Goal: Task Accomplishment & Management: Complete application form

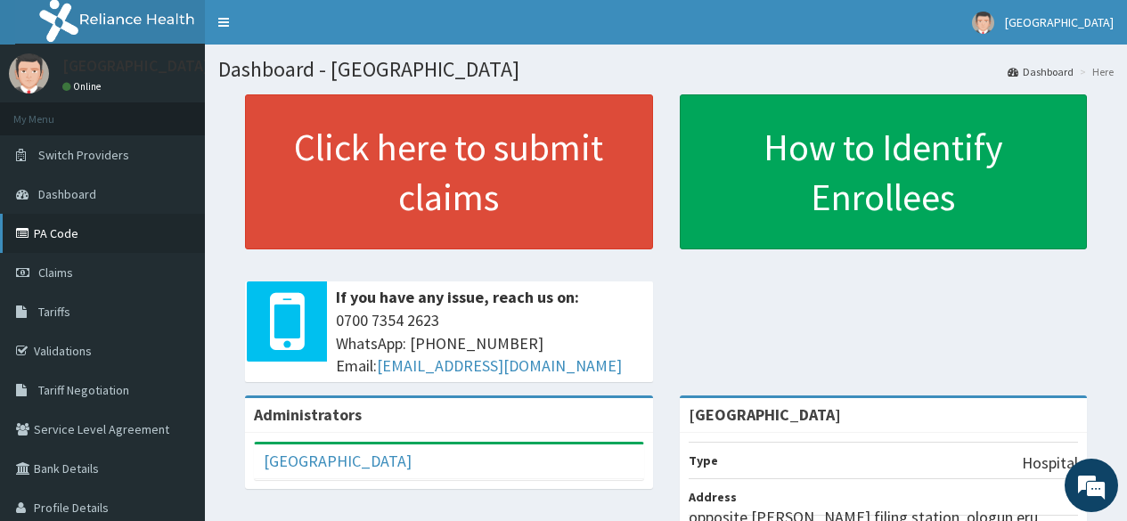
click at [78, 228] on link "PA Code" at bounding box center [102, 233] width 205 height 39
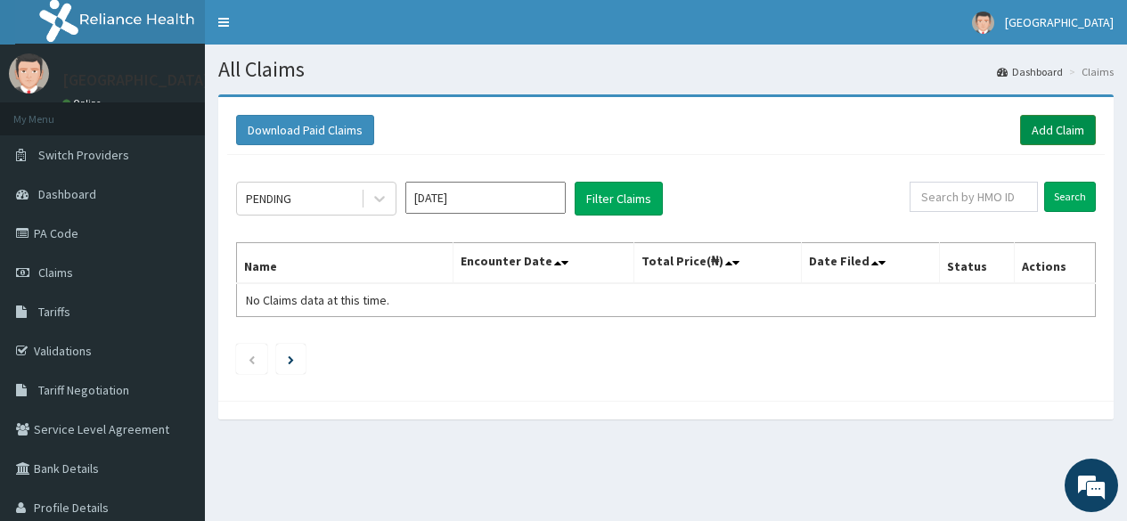
click at [1031, 134] on link "Add Claim" at bounding box center [1058, 130] width 76 height 30
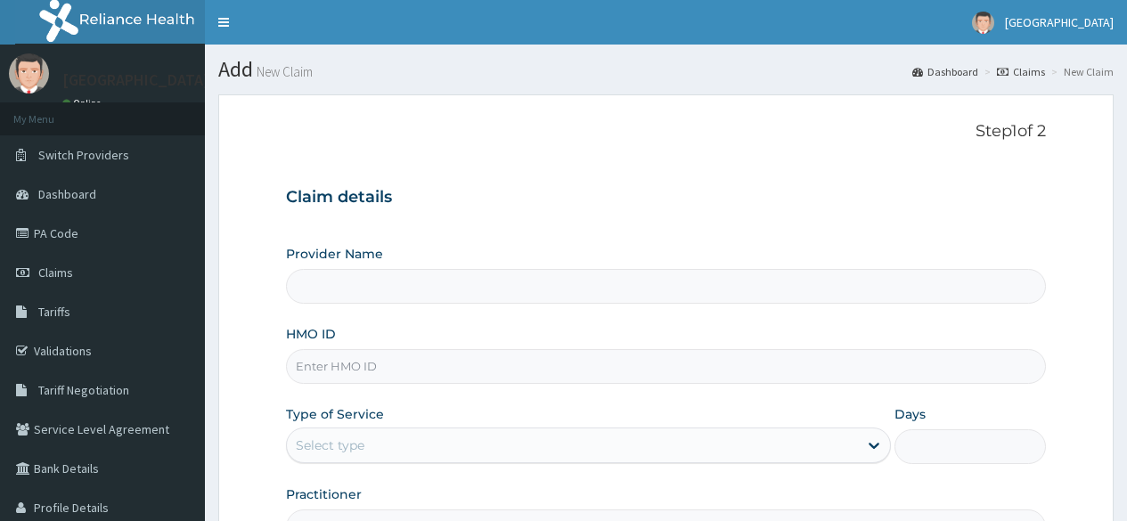
click at [355, 358] on input "HMO ID" at bounding box center [666, 366] width 760 height 35
type input "[GEOGRAPHIC_DATA]"
paste input "ITX/10356/D"
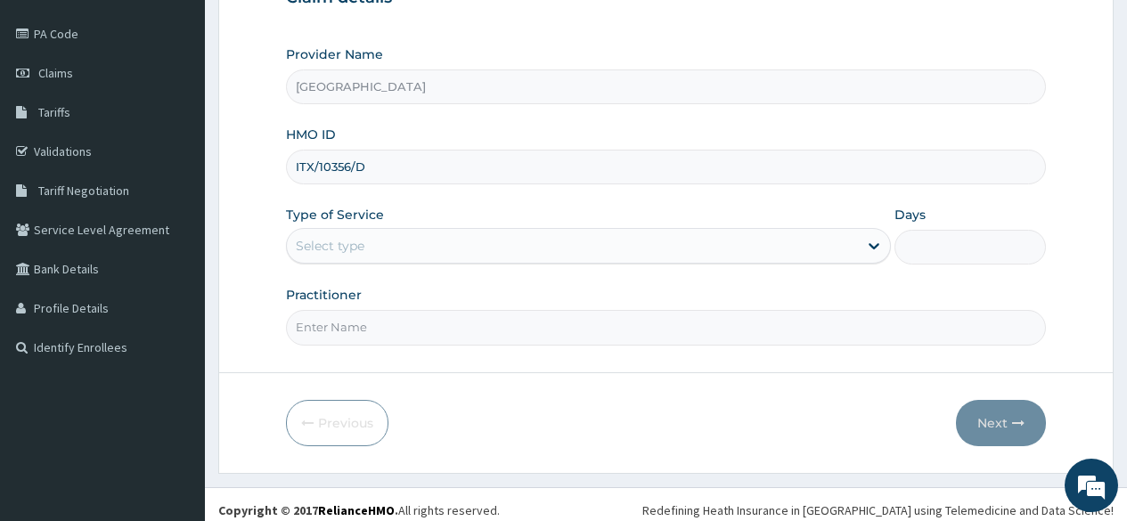
scroll to position [211, 0]
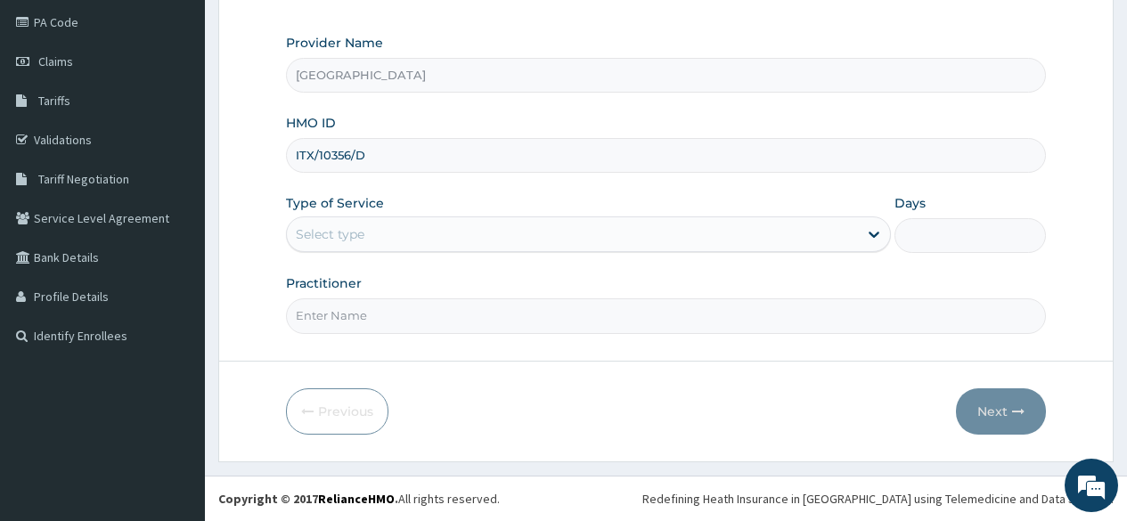
type input "ITX/10356/D"
click at [333, 234] on div "Select type" at bounding box center [330, 234] width 69 height 18
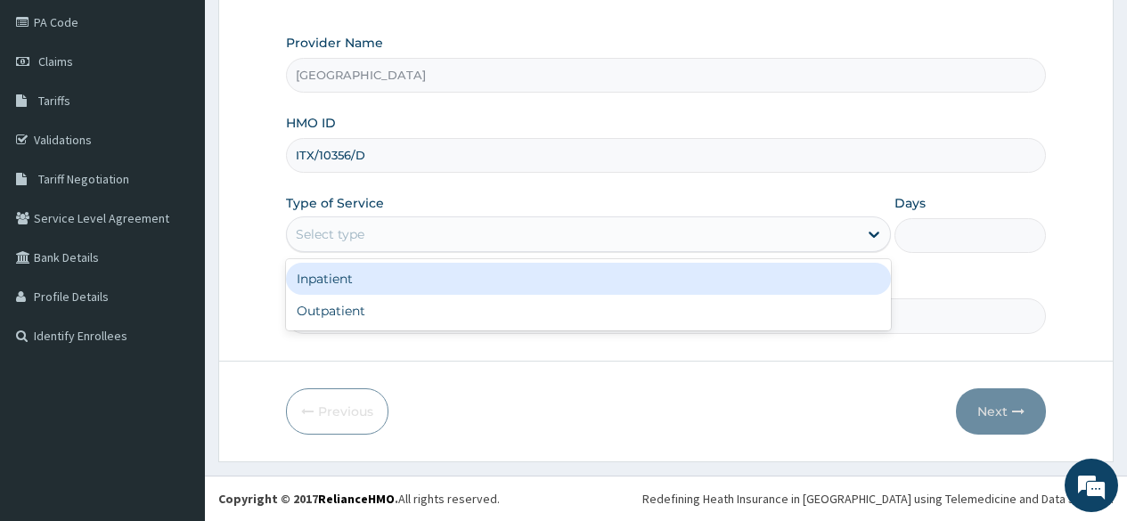
click at [340, 285] on div "Inpatient" at bounding box center [588, 279] width 605 height 32
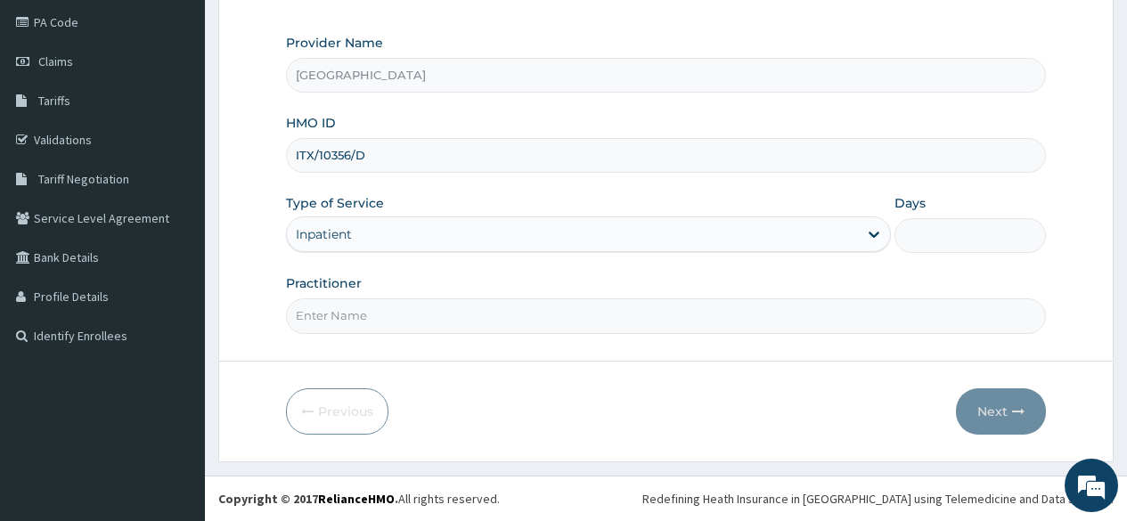
click at [336, 324] on input "Practitioner" at bounding box center [666, 316] width 760 height 35
drag, startPoint x: 308, startPoint y: 316, endPoint x: 291, endPoint y: 321, distance: 17.5
click at [291, 321] on input "dr fawole" at bounding box center [666, 316] width 760 height 35
type input "DR fawole"
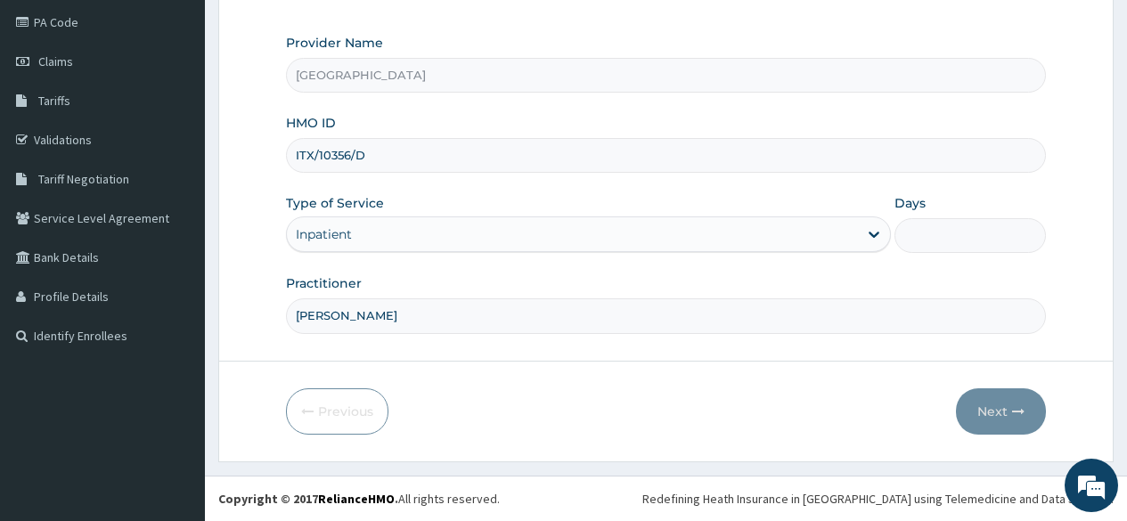
click at [956, 245] on input "Days" at bounding box center [971, 235] width 152 height 35
type input "2"
click at [982, 416] on button "Next" at bounding box center [1001, 412] width 90 height 46
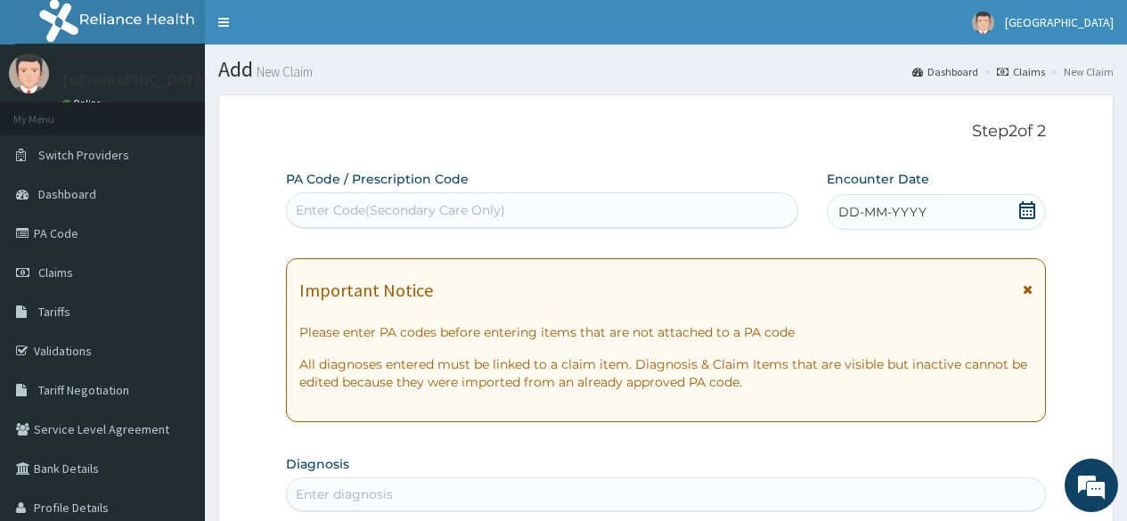
click at [1026, 214] on icon at bounding box center [1028, 210] width 18 height 18
click at [348, 214] on div "Enter Code(Secondary Care Only)" at bounding box center [400, 210] width 209 height 18
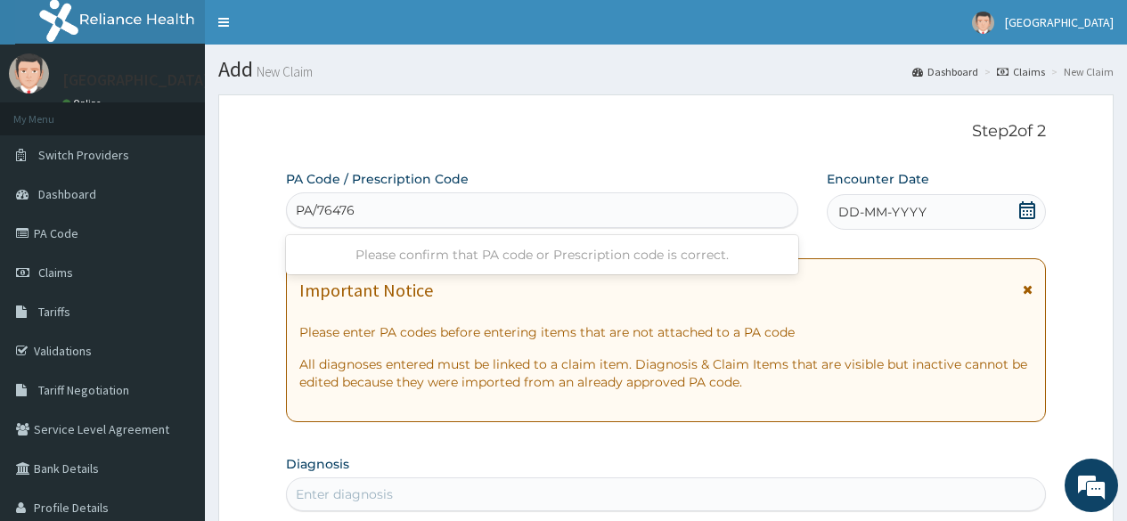
type input "PA/764767"
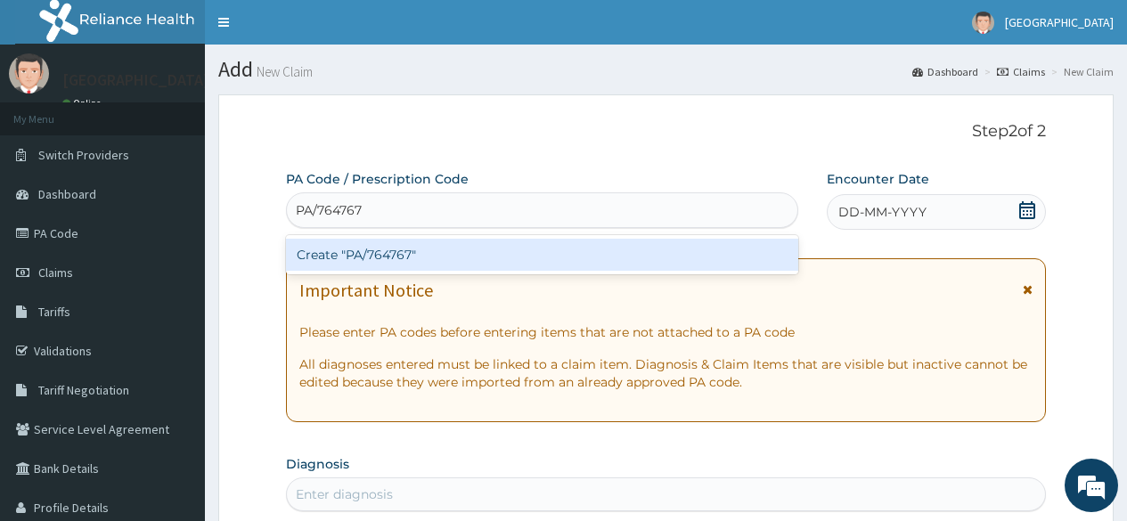
click at [406, 260] on div "Create "PA/764767"" at bounding box center [542, 255] width 512 height 32
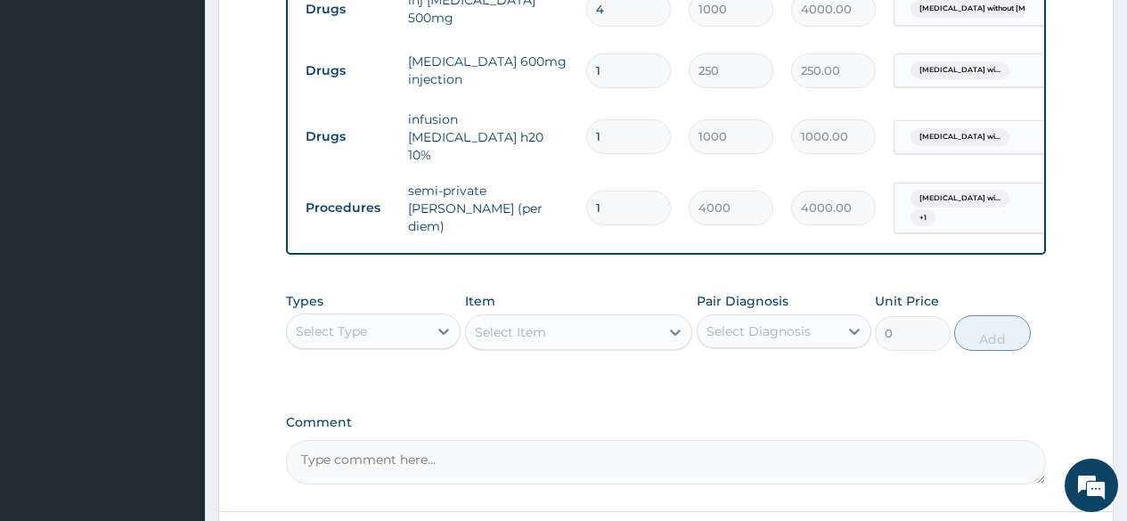
scroll to position [820, 0]
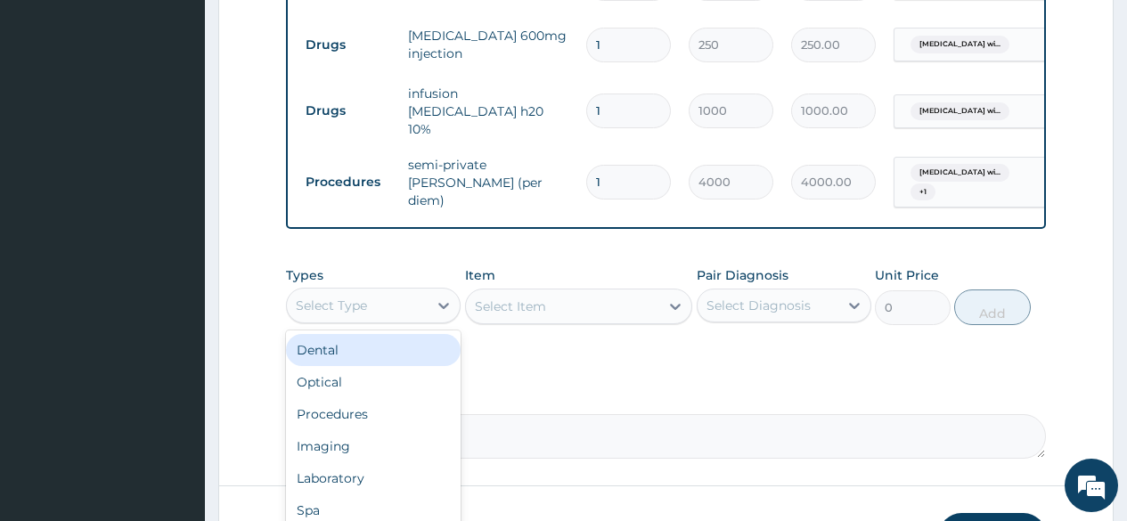
click at [422, 313] on div "Select Type" at bounding box center [357, 305] width 141 height 29
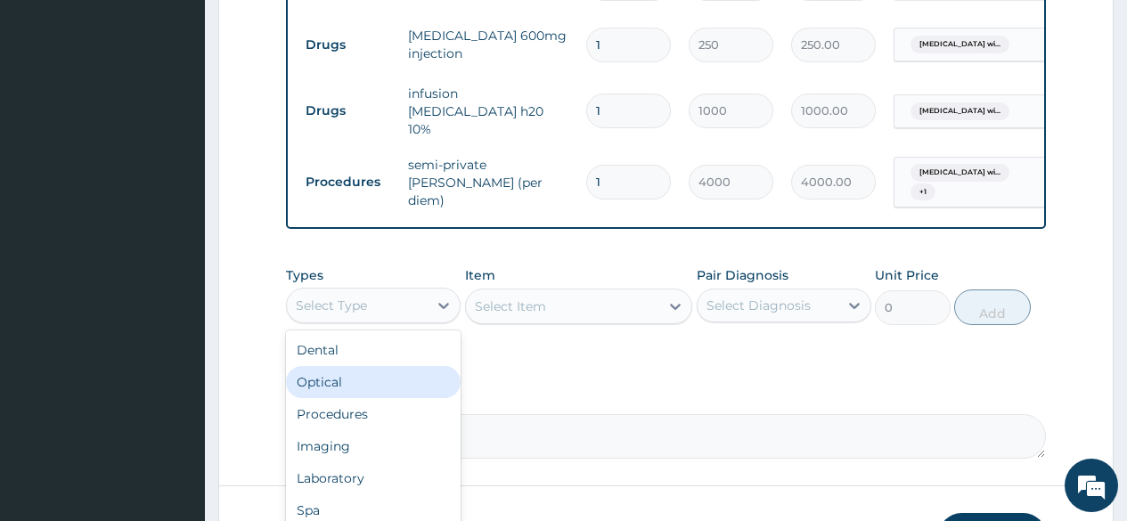
scroll to position [61, 0]
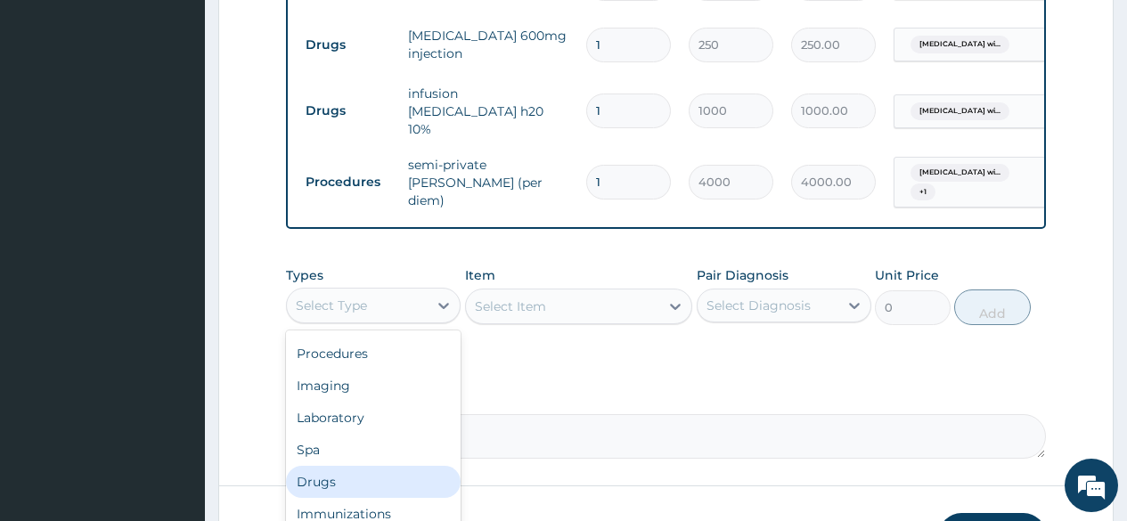
drag, startPoint x: 345, startPoint y: 476, endPoint x: 361, endPoint y: 471, distance: 16.9
click at [345, 477] on div "Drugs" at bounding box center [373, 482] width 175 height 32
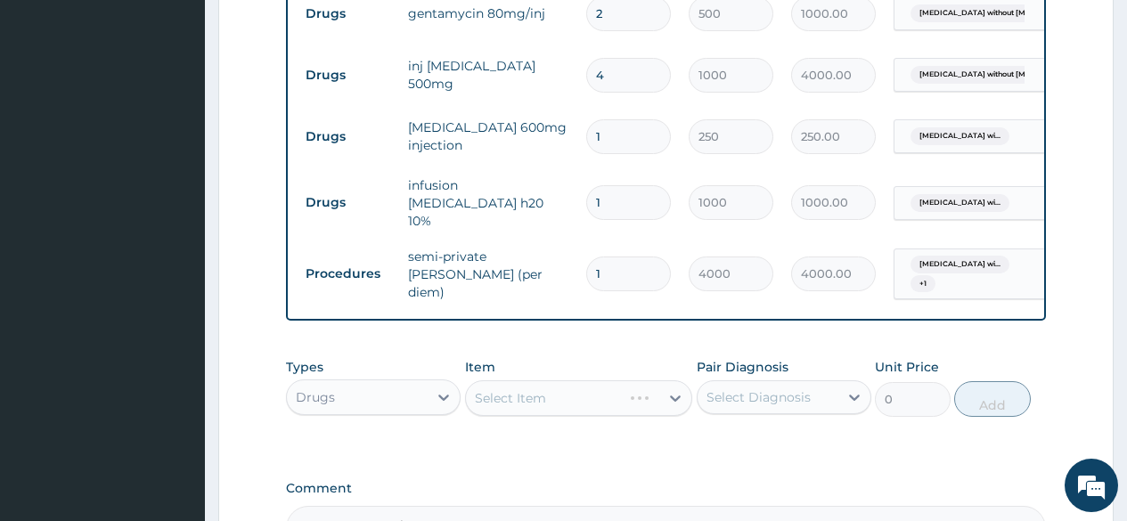
scroll to position [909, 0]
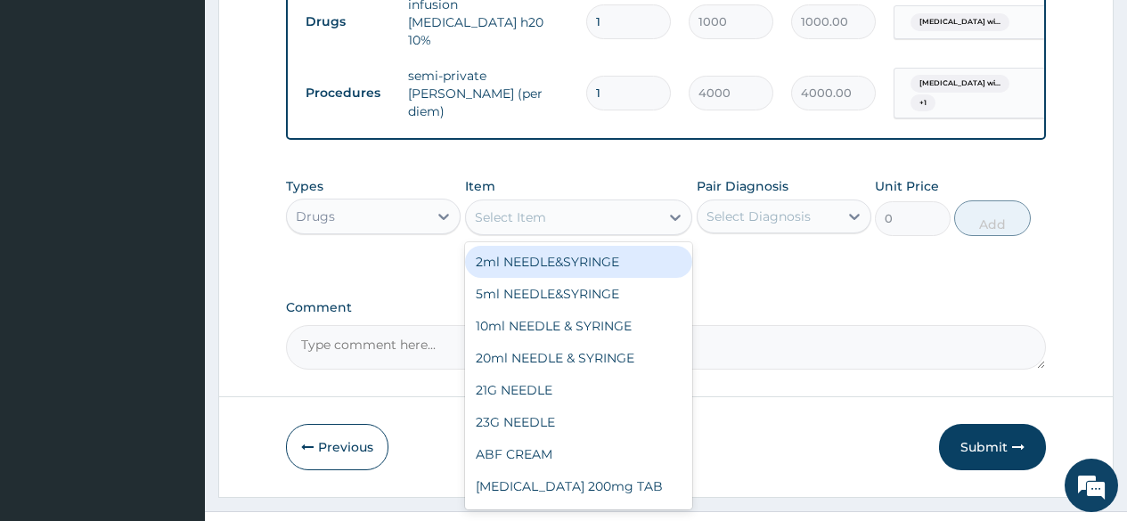
click at [521, 218] on div "Select Item" at bounding box center [510, 218] width 71 height 18
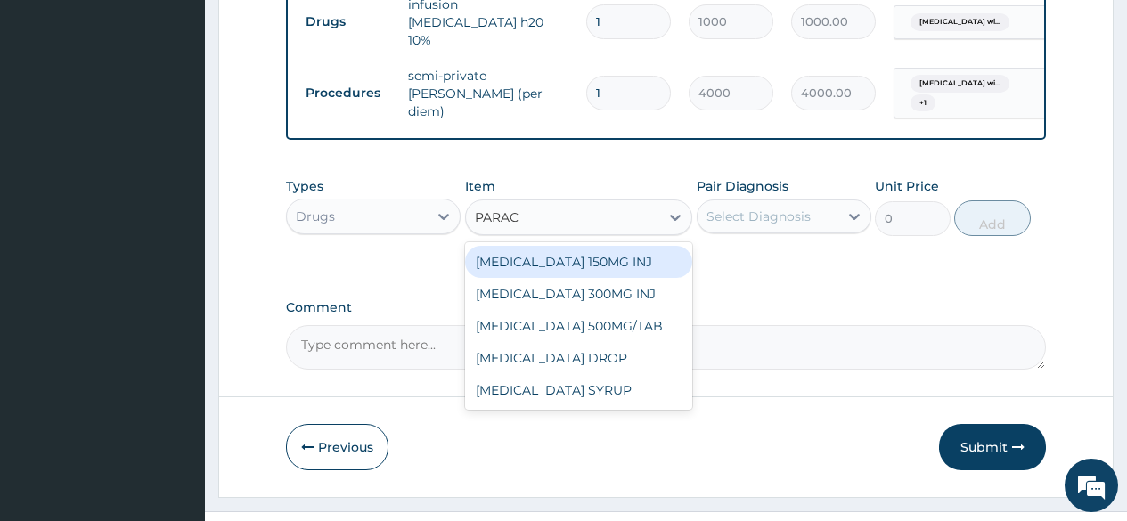
type input "PARACE"
click at [610, 263] on div "PARACETAMOL 150MG INJ" at bounding box center [579, 262] width 228 height 32
type input "300"
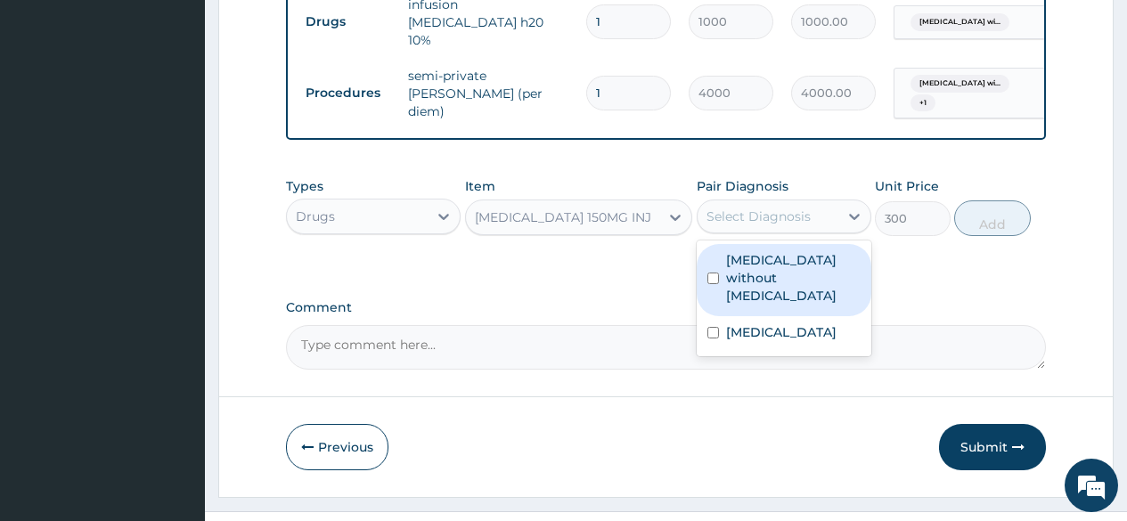
click at [776, 222] on div "Select Diagnosis" at bounding box center [759, 217] width 104 height 18
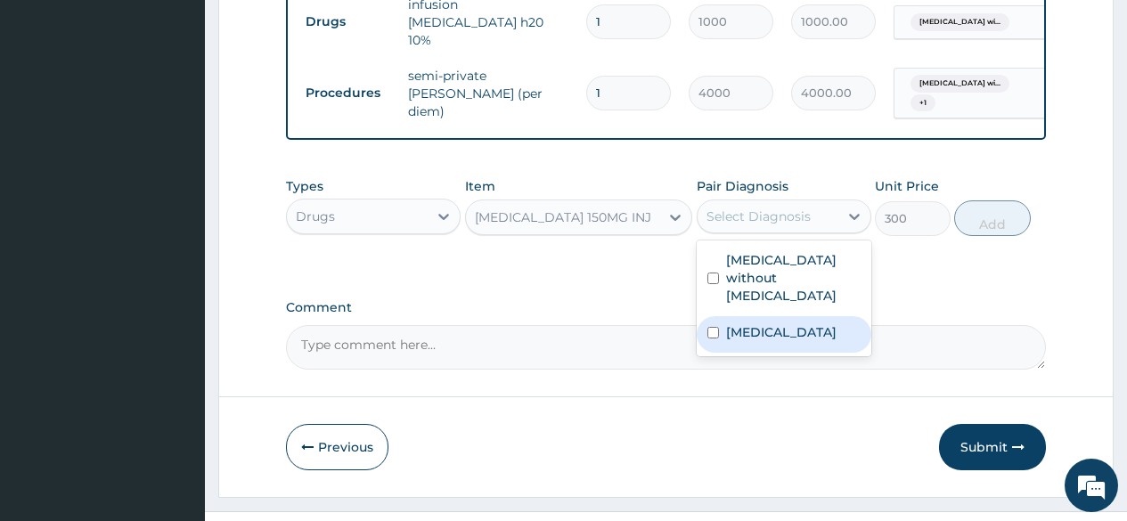
click at [771, 332] on label "Plasmodium malariae malaria without complication" at bounding box center [781, 333] width 111 height 18
checkbox input "true"
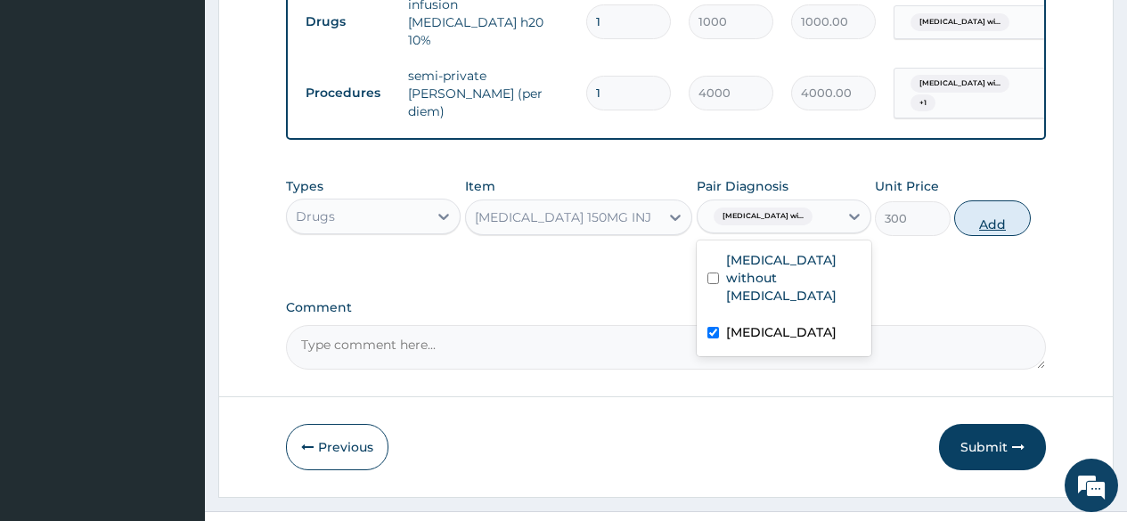
click at [1000, 216] on button "Add" at bounding box center [993, 219] width 76 height 36
type input "0"
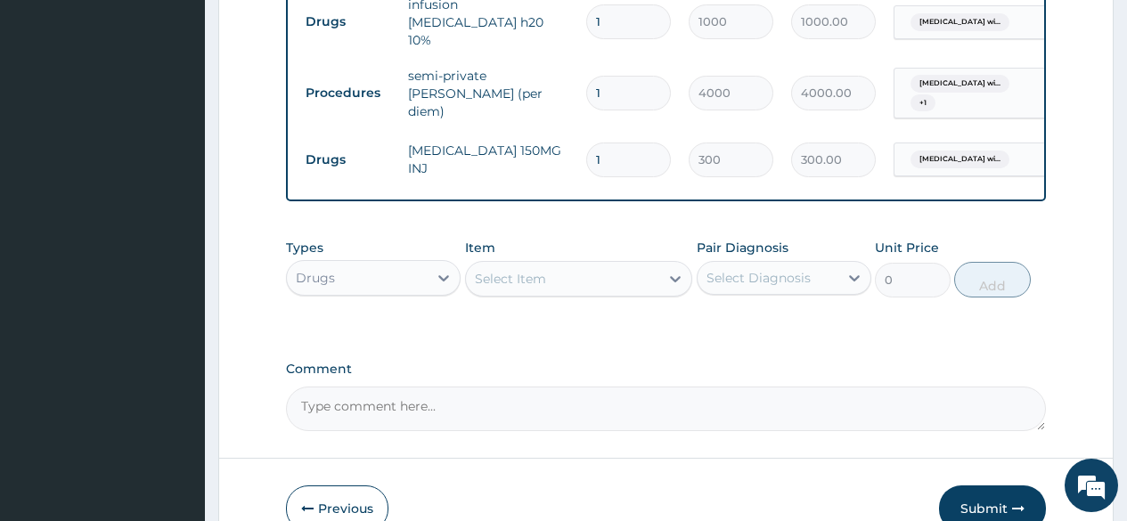
type input "13"
type input "3900.00"
type input "1"
type input "300.00"
type input "0.00"
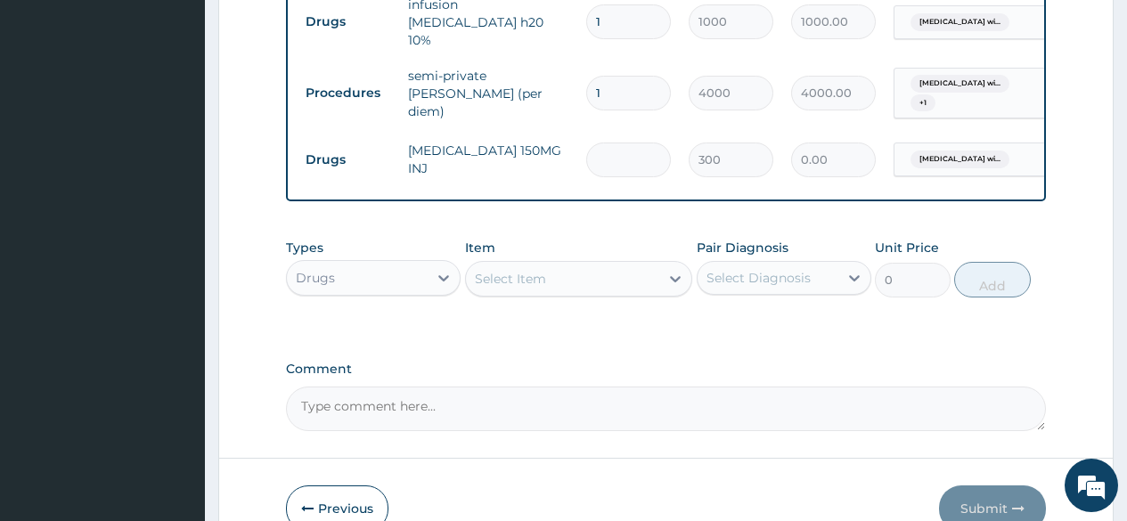
type input "3"
type input "900.00"
type input "3"
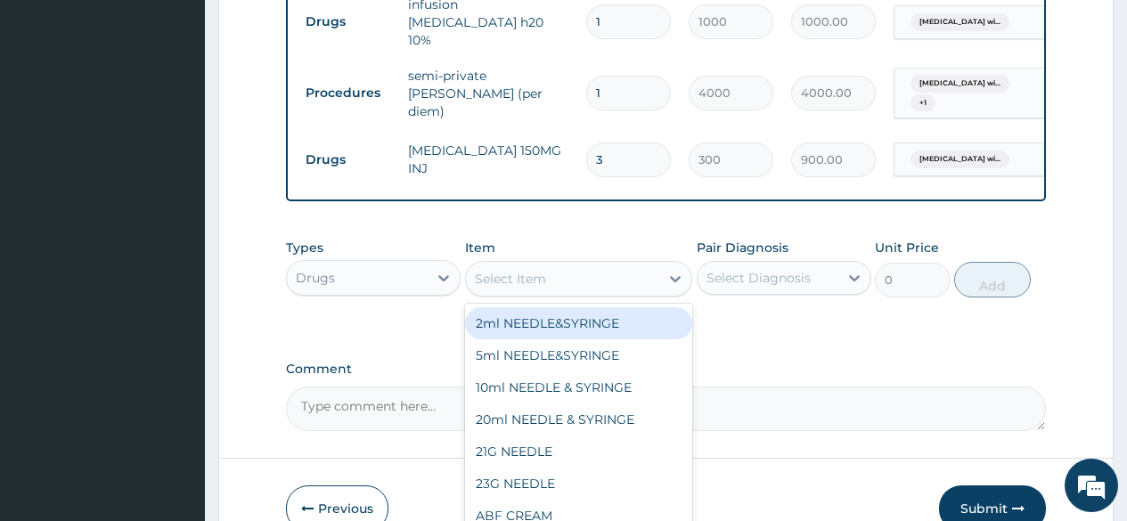
click at [548, 280] on div "Select Item" at bounding box center [563, 279] width 194 height 29
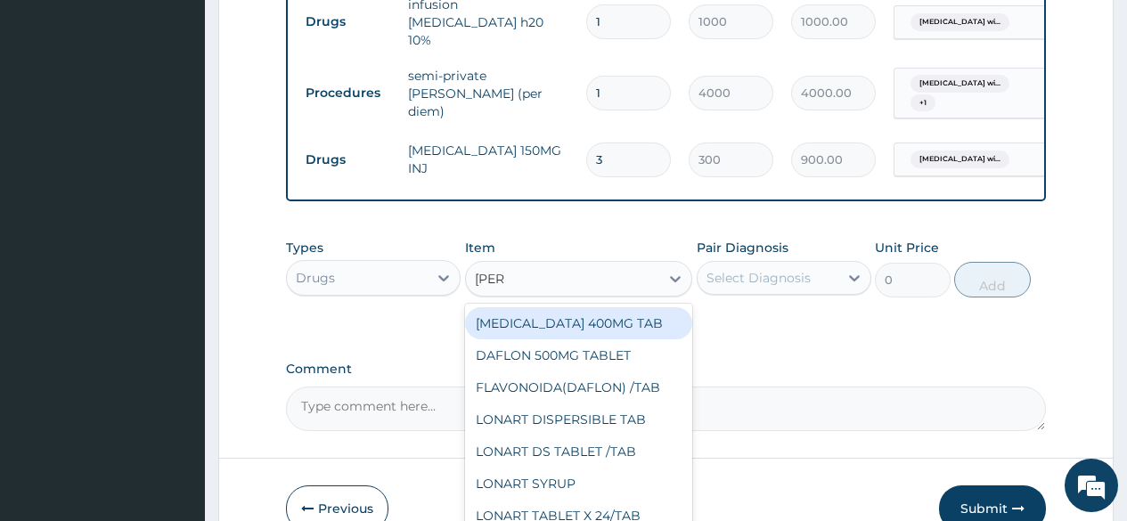
type input "LONAR"
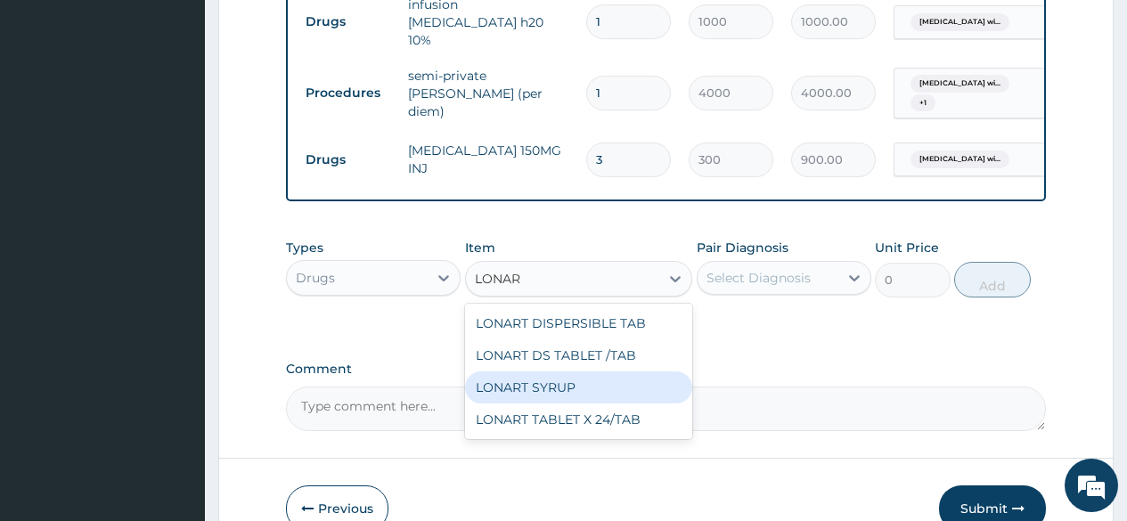
click at [549, 386] on div "LONART SYRUP" at bounding box center [579, 388] width 228 height 32
type input "1500"
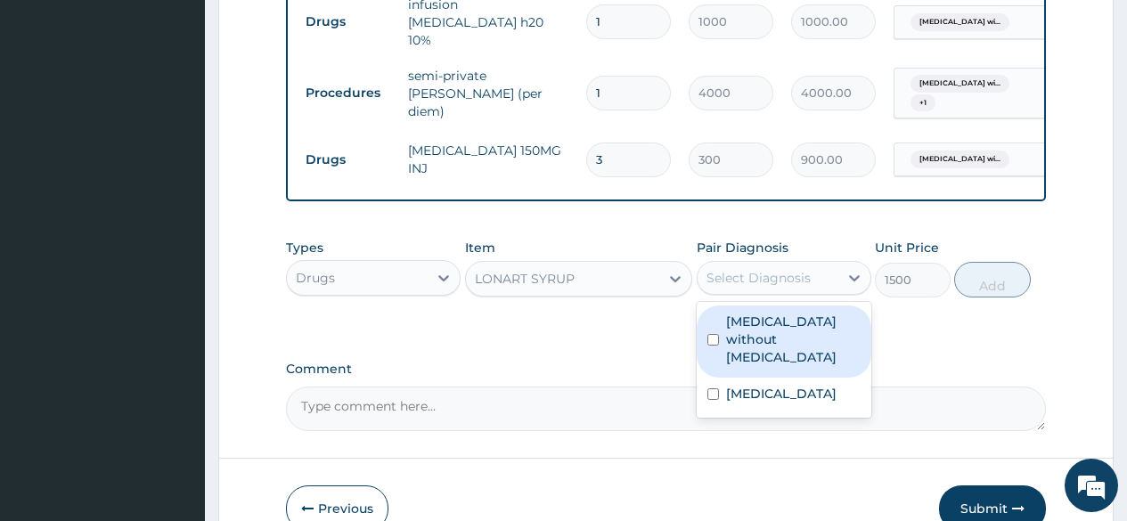
click at [754, 282] on div "Select Diagnosis" at bounding box center [759, 278] width 104 height 18
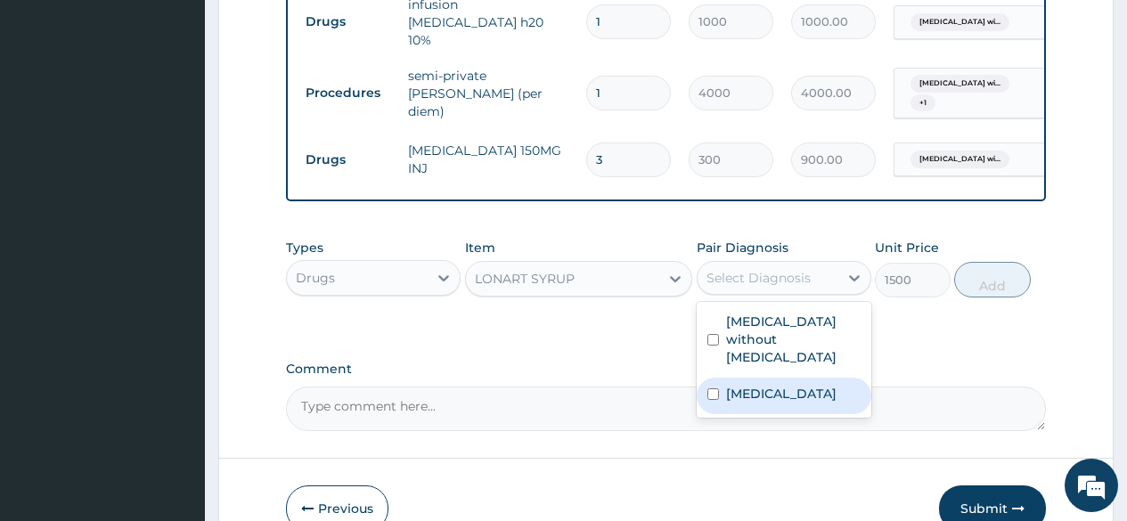
click at [755, 396] on label "Plasmodium malariae malaria without complication" at bounding box center [781, 394] width 111 height 18
checkbox input "true"
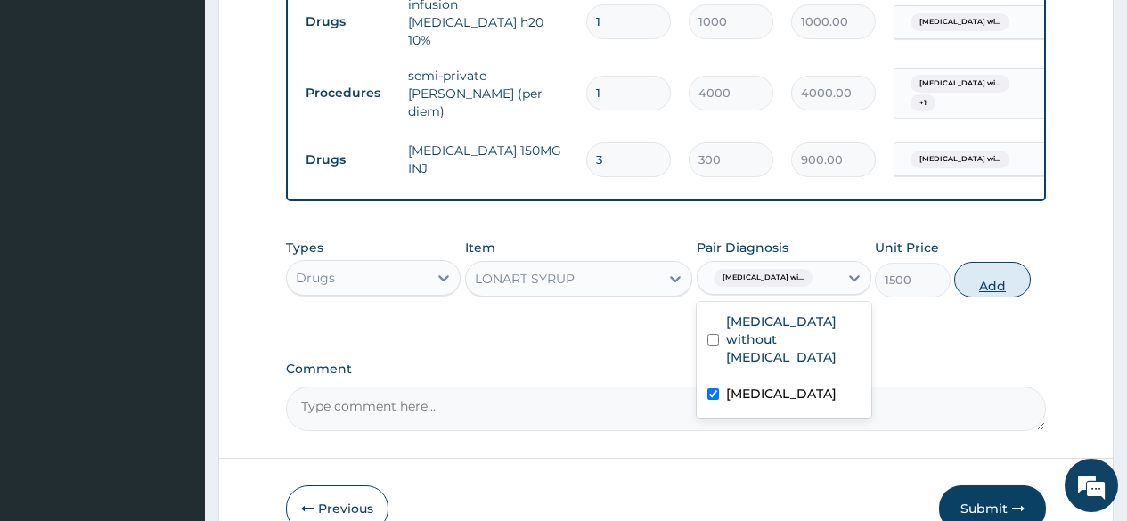
drag, startPoint x: 995, startPoint y: 283, endPoint x: 946, endPoint y: 305, distance: 53.0
click at [993, 283] on button "Add" at bounding box center [993, 280] width 76 height 36
type input "0"
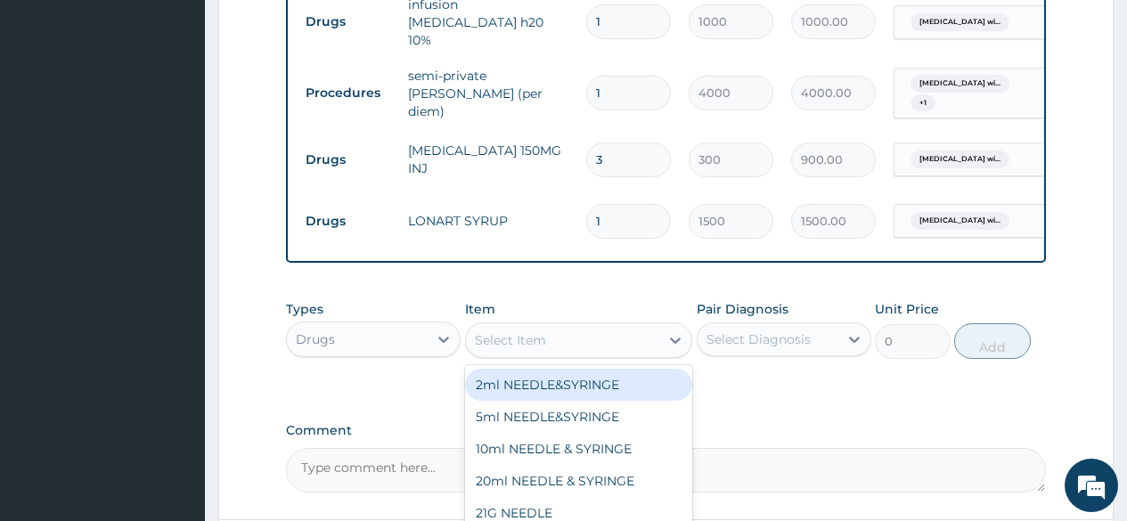
click at [589, 347] on div "Select Item" at bounding box center [563, 340] width 194 height 29
type input "CEFUR"
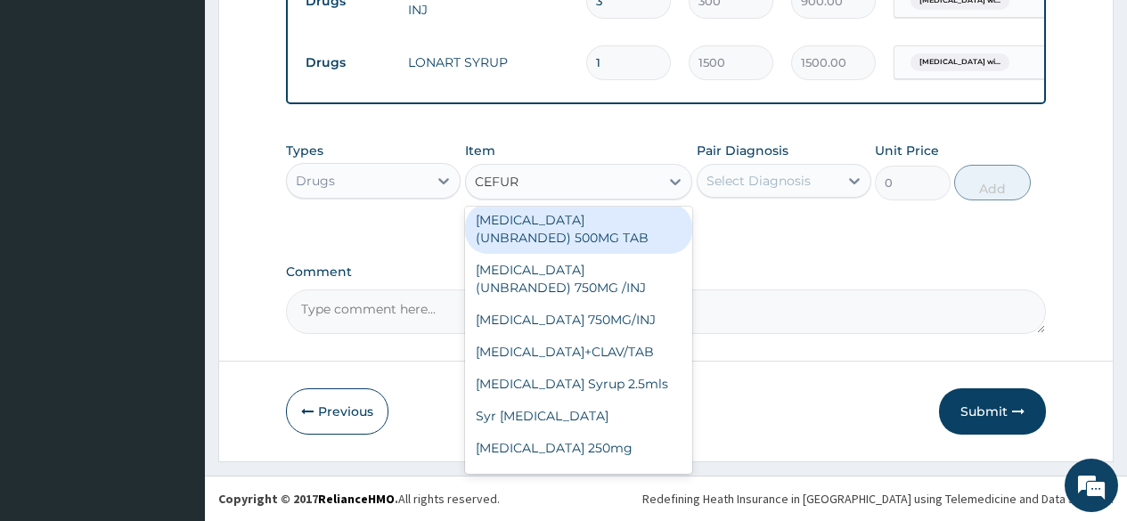
scroll to position [246, 0]
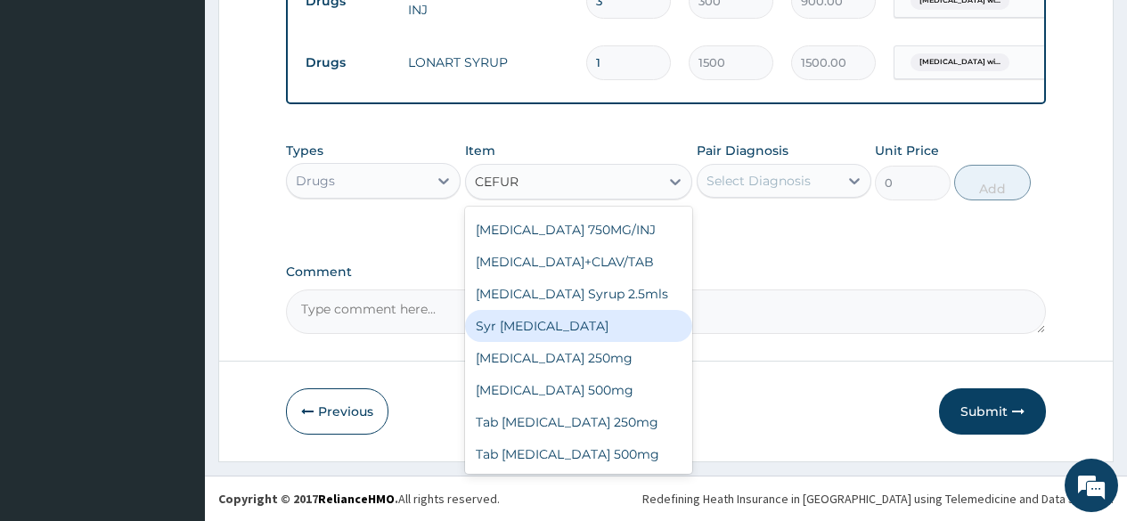
click at [607, 317] on div "Syr Cefuroxime" at bounding box center [579, 326] width 228 height 32
type input "3500"
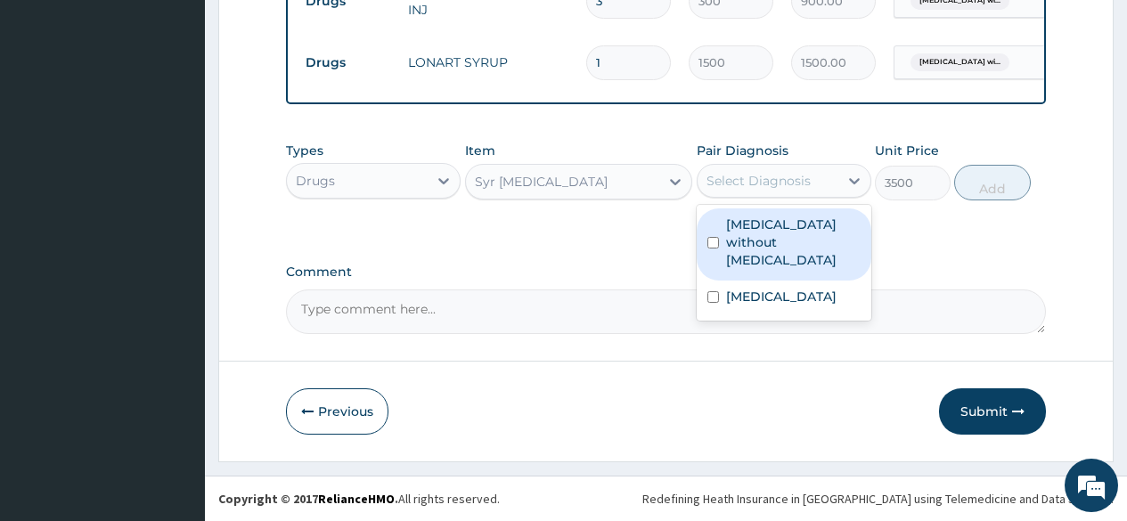
click at [823, 174] on div "Select Diagnosis" at bounding box center [768, 181] width 141 height 29
click at [790, 229] on label "Sepsis without septic shock" at bounding box center [793, 242] width 135 height 53
checkbox input "true"
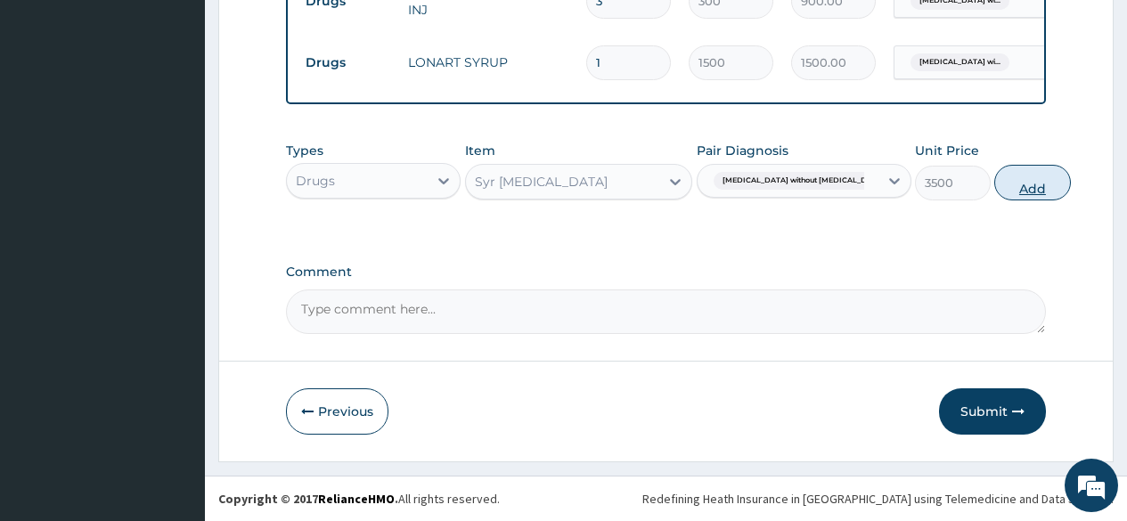
click at [995, 180] on button "Add" at bounding box center [1033, 183] width 76 height 36
type input "0"
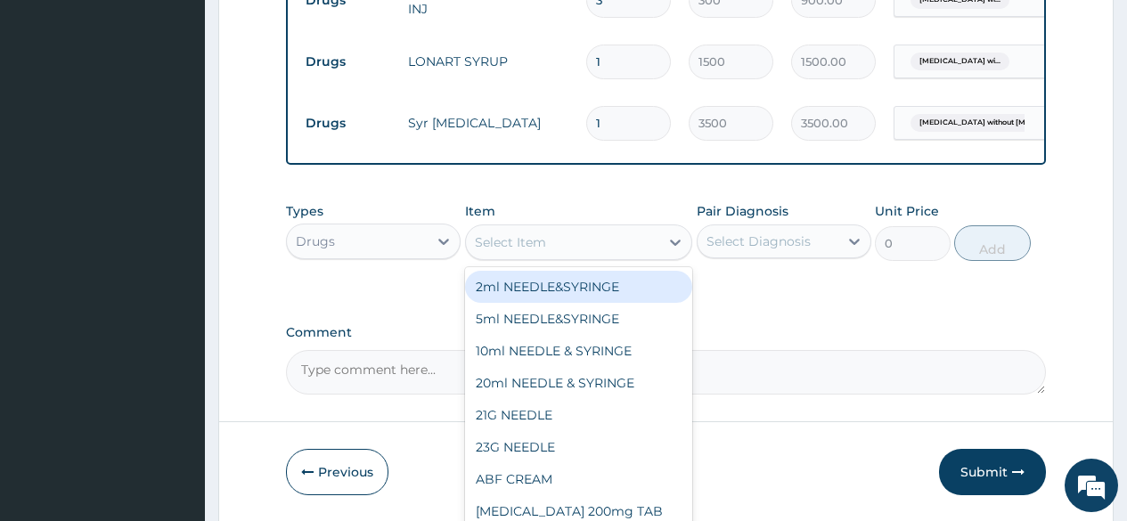
click at [584, 248] on div "Select Item" at bounding box center [563, 242] width 194 height 29
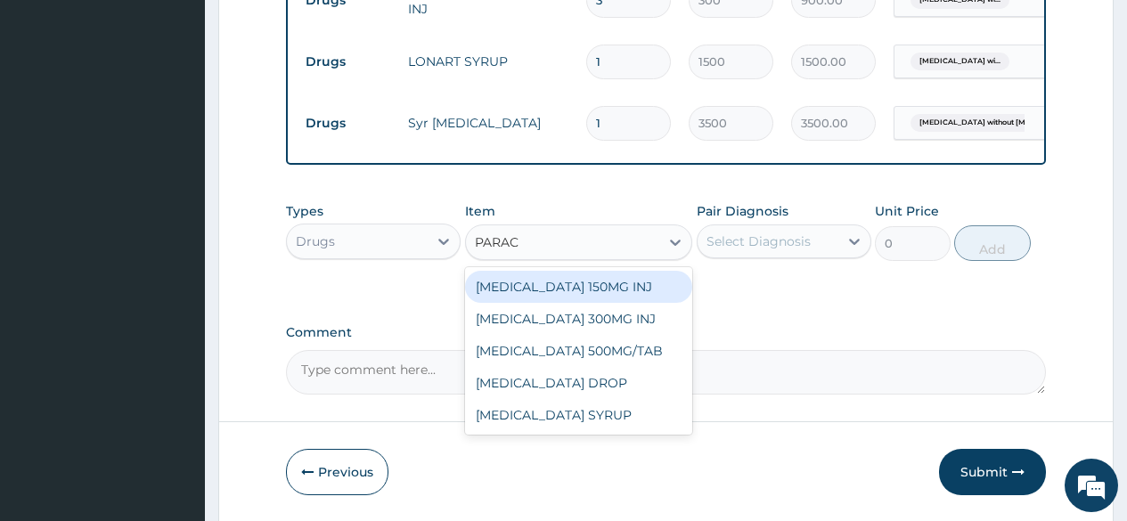
type input "PARACE"
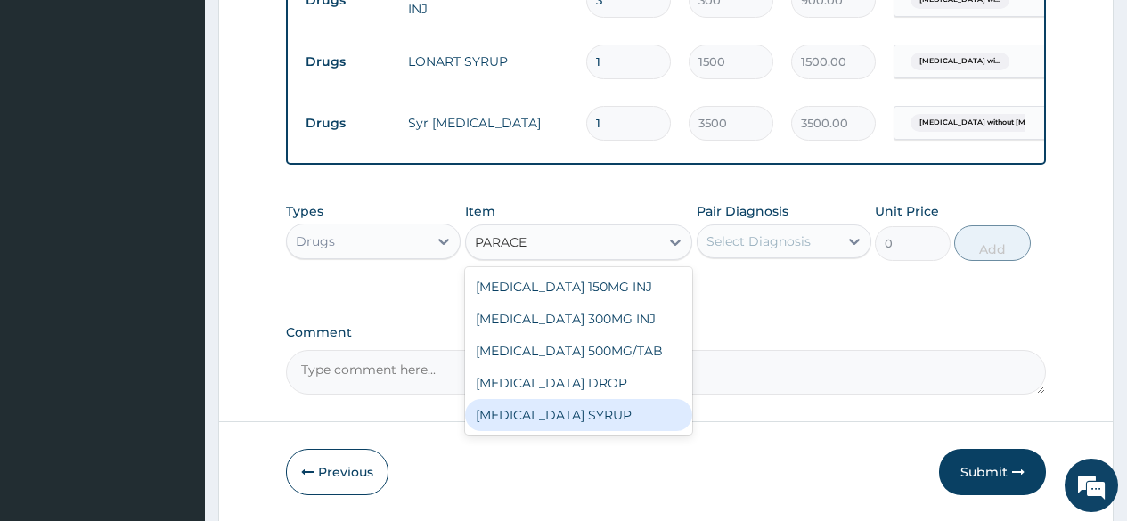
drag, startPoint x: 614, startPoint y: 408, endPoint x: 691, endPoint y: 356, distance: 92.9
click at [615, 407] on div "PARACETAMOL SYRUP" at bounding box center [579, 415] width 228 height 32
type input "500"
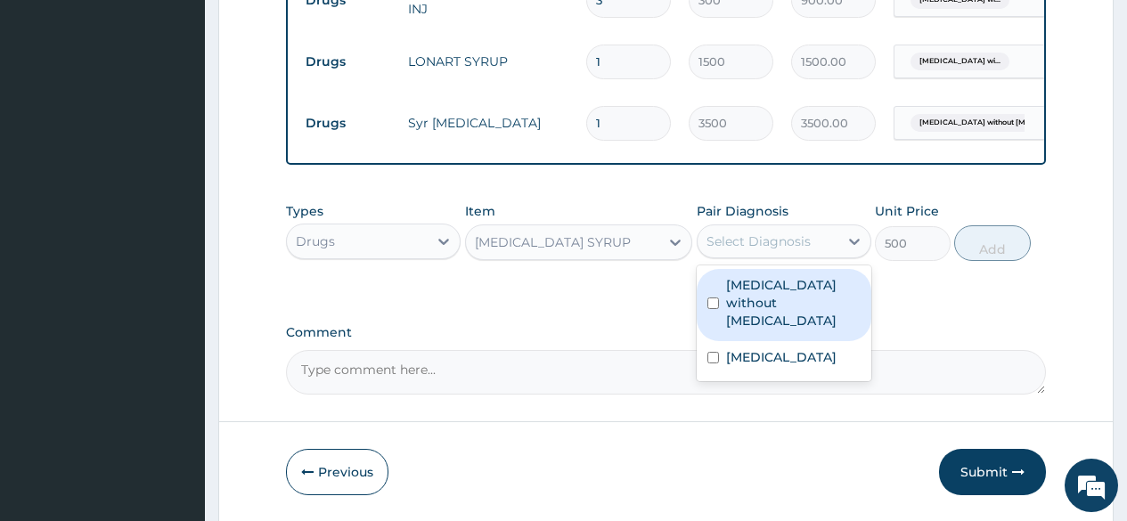
click at [760, 231] on div "Select Diagnosis" at bounding box center [768, 241] width 141 height 29
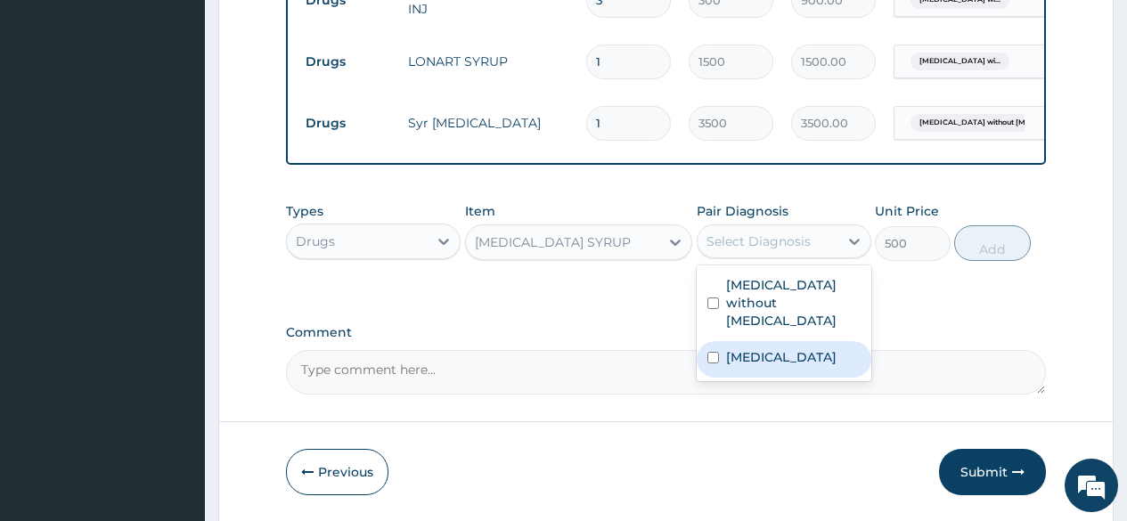
click at [750, 351] on label "Plasmodium malariae malaria without complication" at bounding box center [781, 357] width 111 height 18
checkbox input "true"
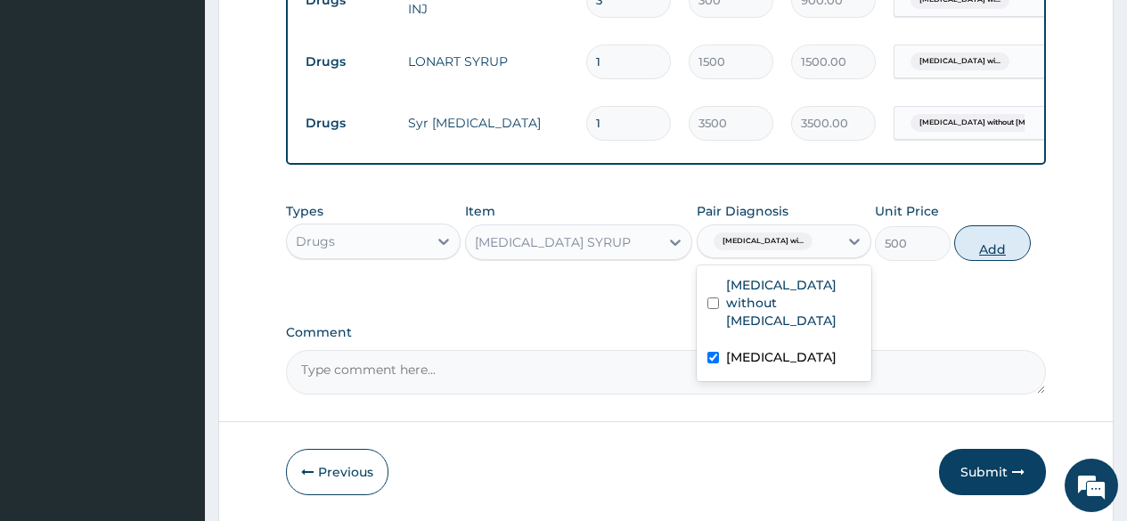
click at [979, 251] on button "Add" at bounding box center [993, 243] width 76 height 36
type input "0"
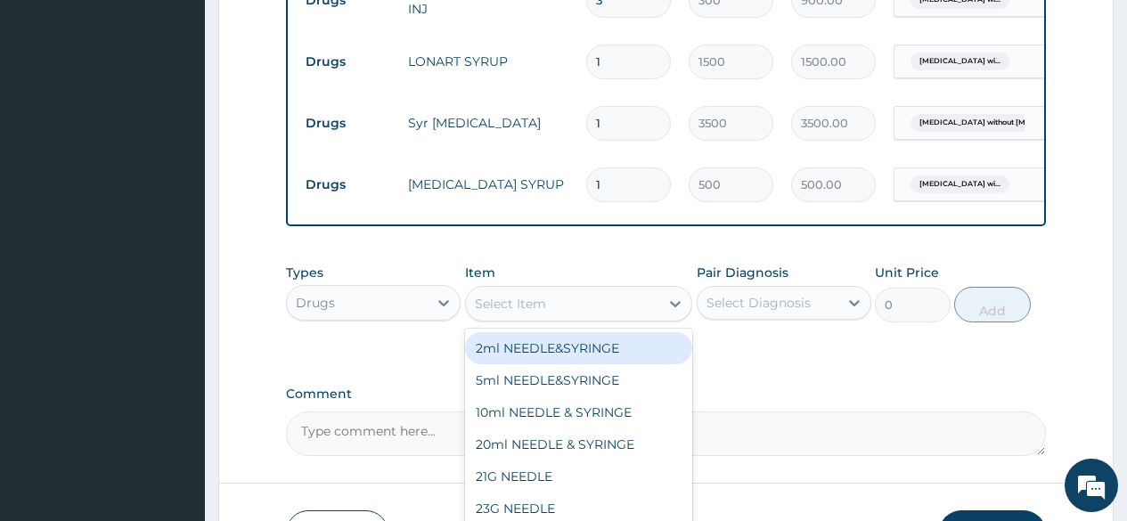
click at [494, 304] on div "Select Item" at bounding box center [510, 304] width 71 height 18
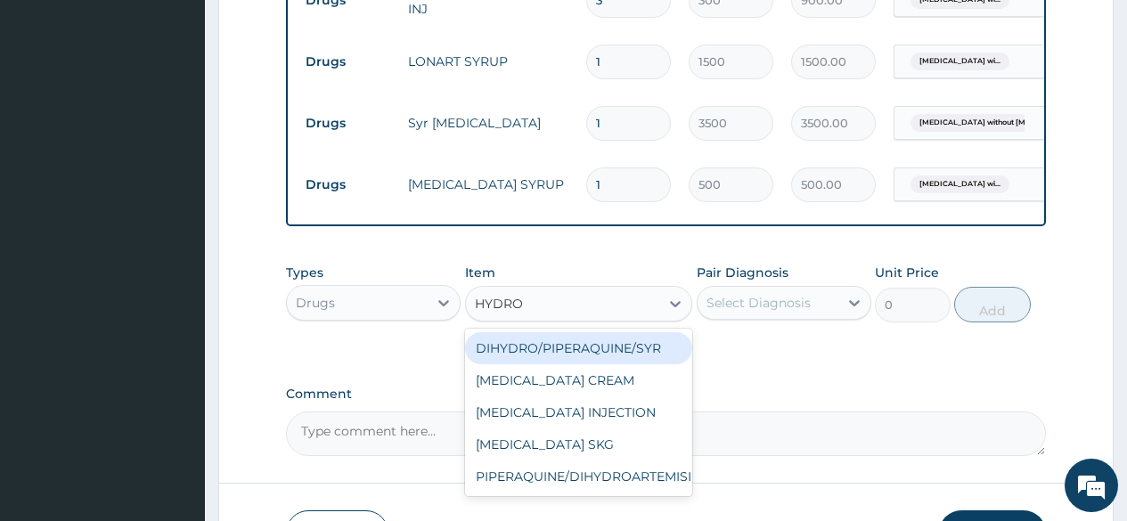
type input "HYDROC"
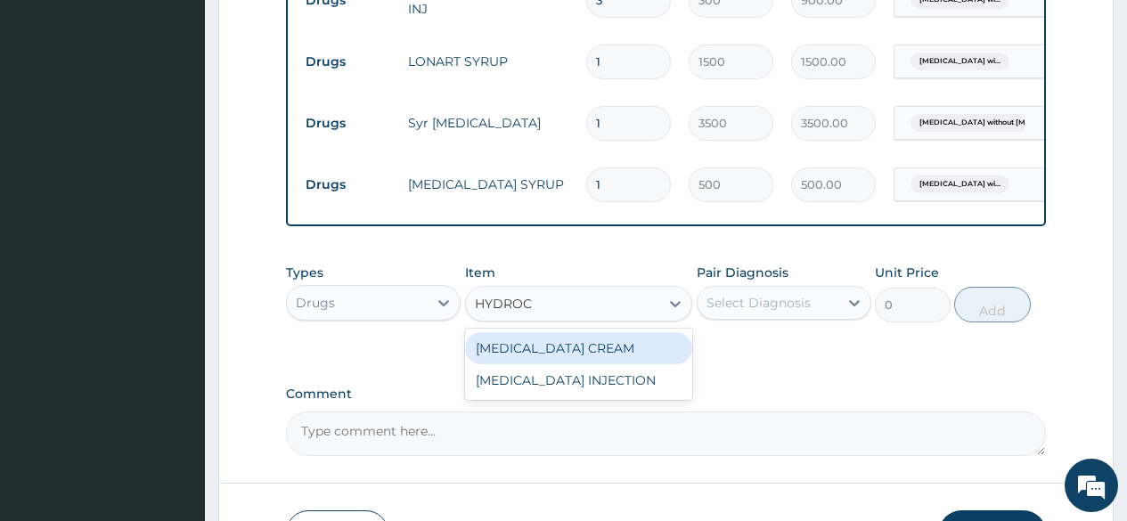
click at [606, 360] on div "HYDROCORTISONE CREAM" at bounding box center [579, 348] width 228 height 32
type input "900"
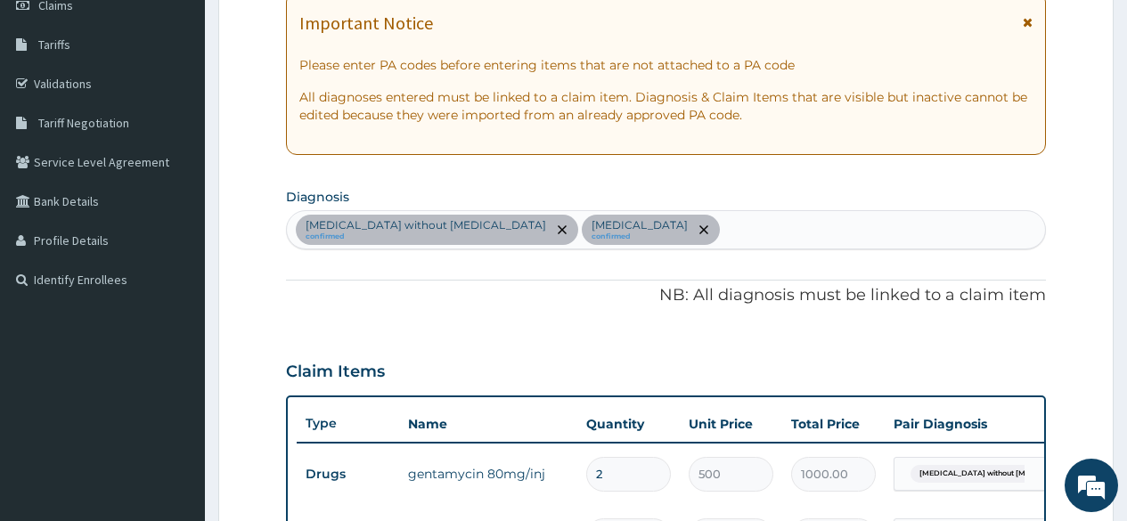
scroll to position [266, 0]
click at [866, 242] on div "Sepsis without septic shock confirmed Plasmodium malariae malaria without compl…" at bounding box center [666, 230] width 758 height 37
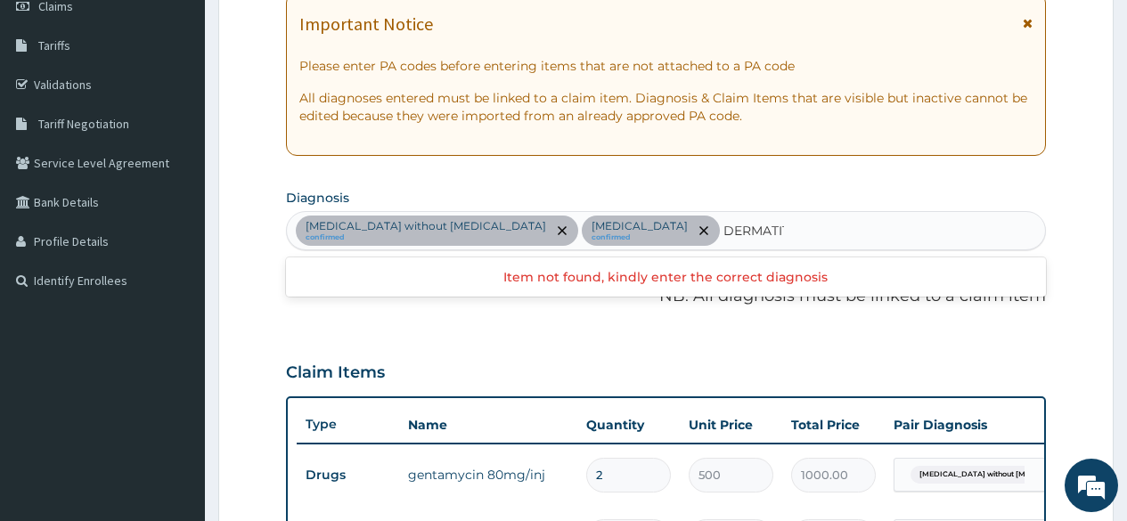
type input "DERMATITI"
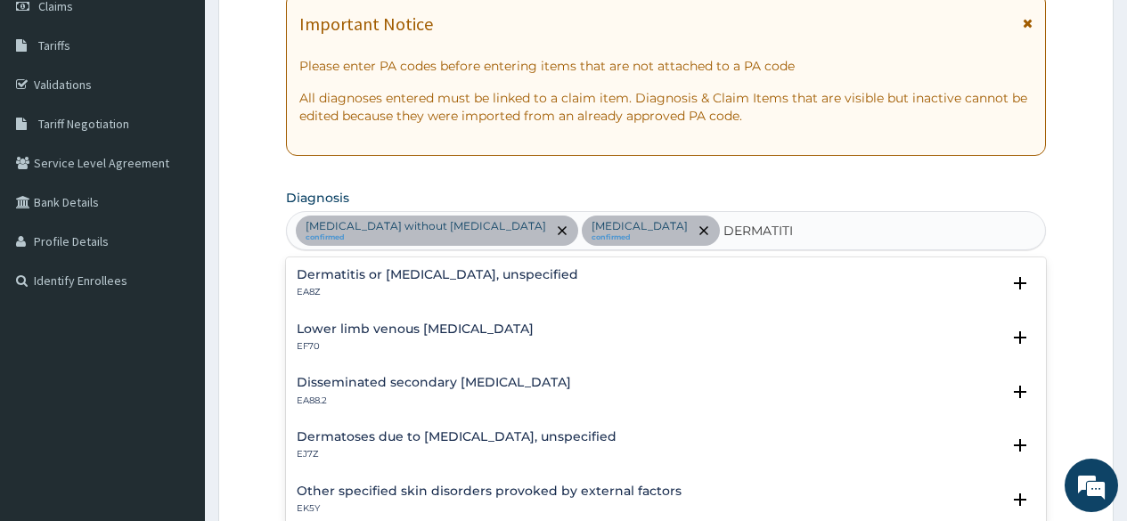
click at [432, 275] on h4 "Dermatitis or eczema, unspecified" at bounding box center [438, 274] width 282 height 13
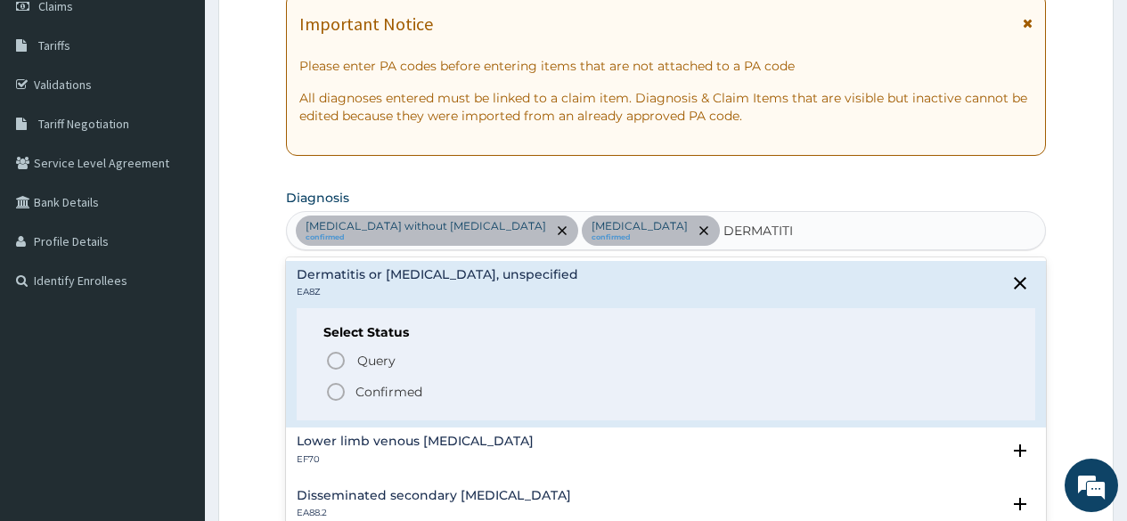
drag, startPoint x: 336, startPoint y: 388, endPoint x: 517, endPoint y: 383, distance: 181.0
click at [365, 383] on span "Confirmed" at bounding box center [667, 391] width 684 height 21
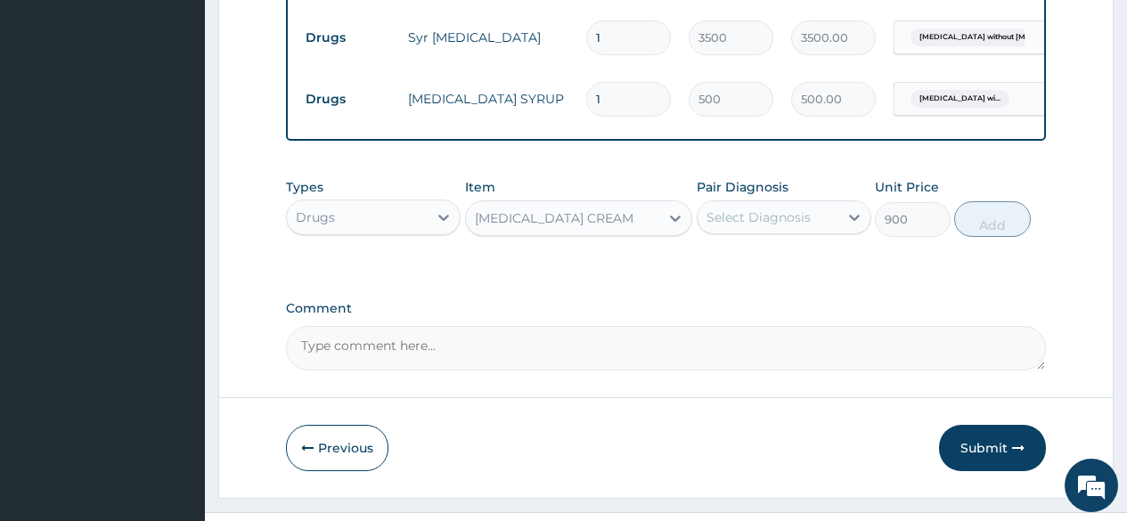
scroll to position [1158, 0]
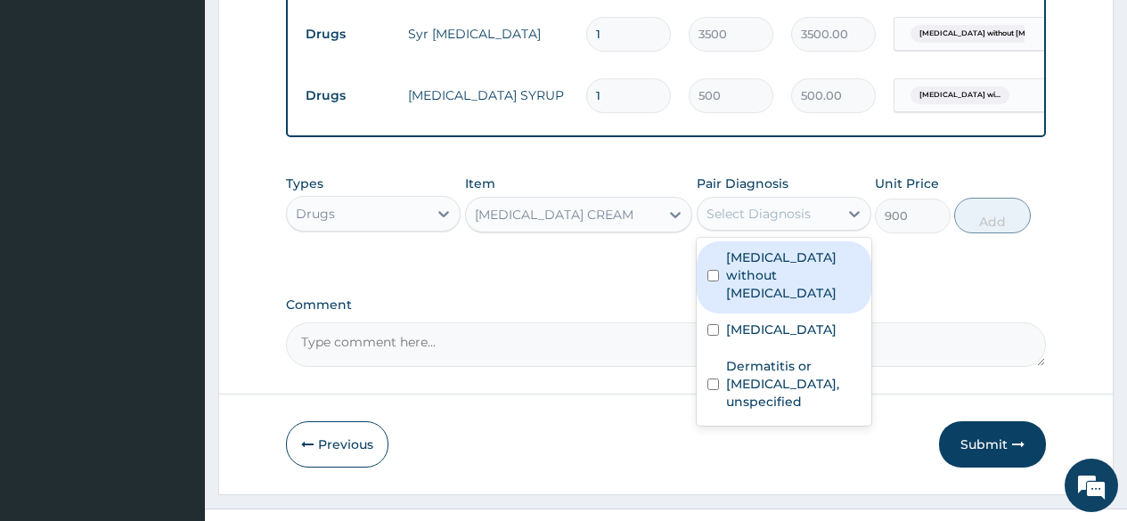
click at [729, 223] on div "Select Diagnosis" at bounding box center [759, 214] width 104 height 18
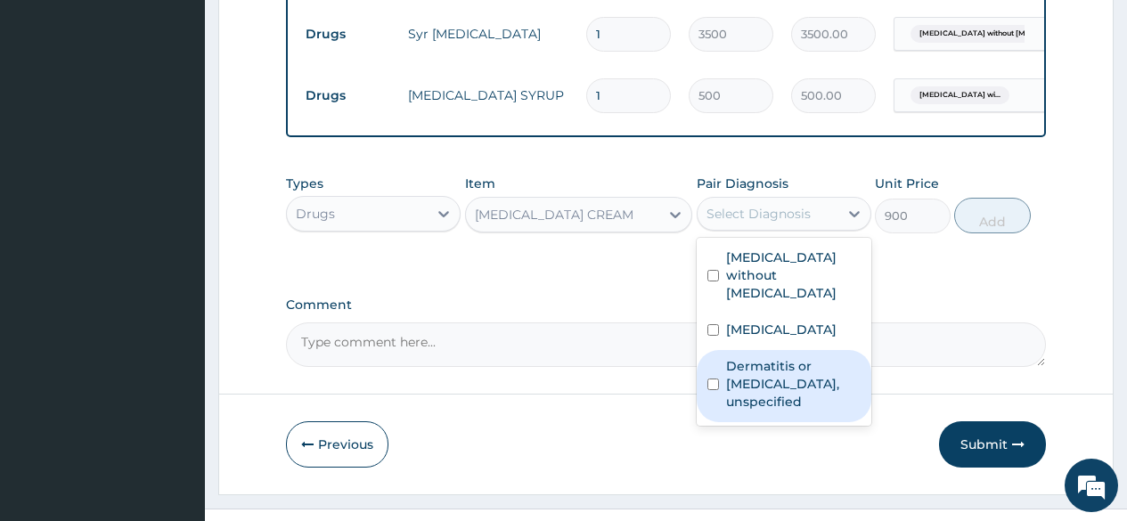
click at [761, 411] on label "Dermatitis or eczema, unspecified" at bounding box center [793, 383] width 135 height 53
checkbox input "true"
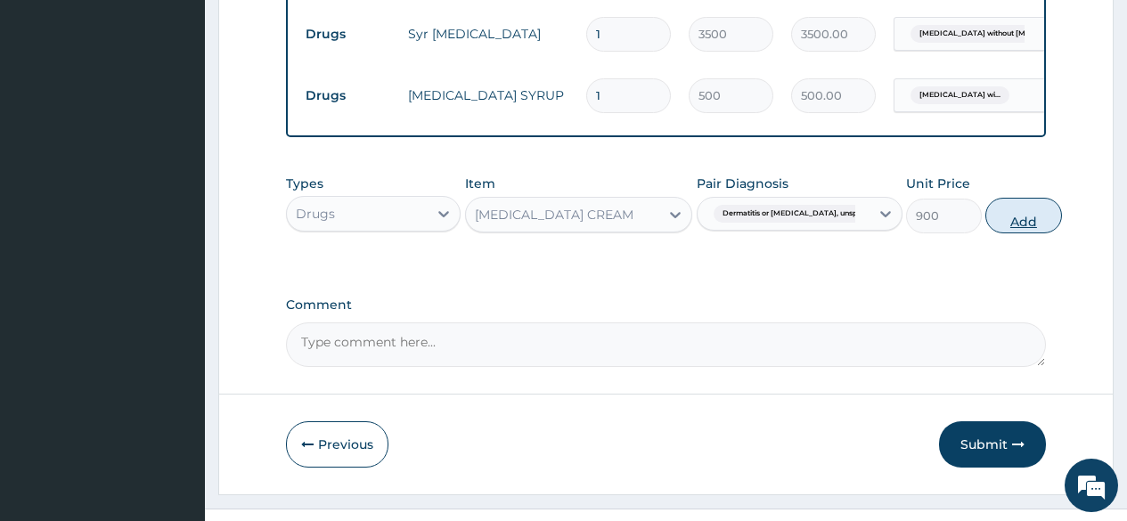
click at [986, 234] on button "Add" at bounding box center [1024, 216] width 76 height 36
type input "0"
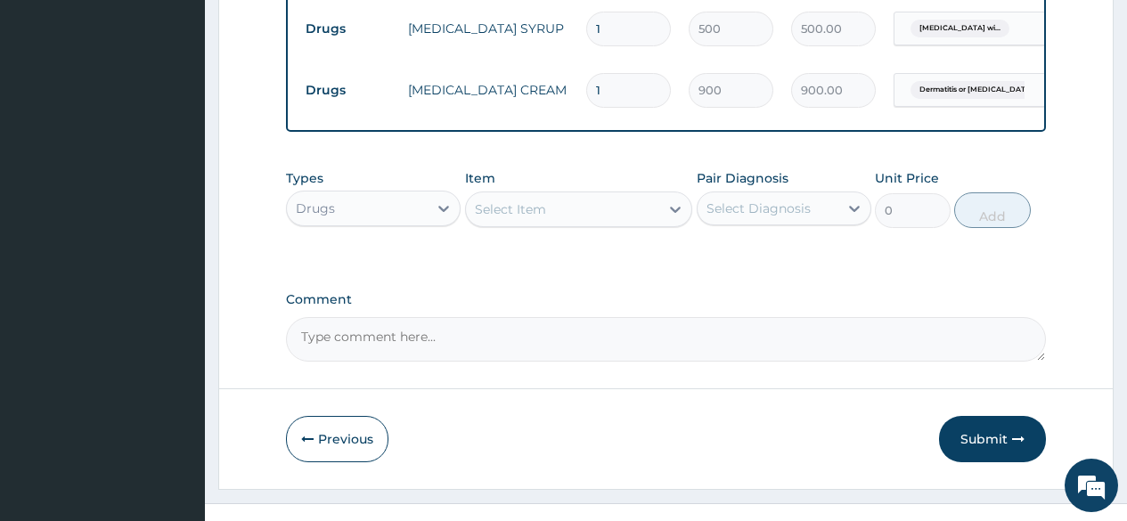
scroll to position [1247, 0]
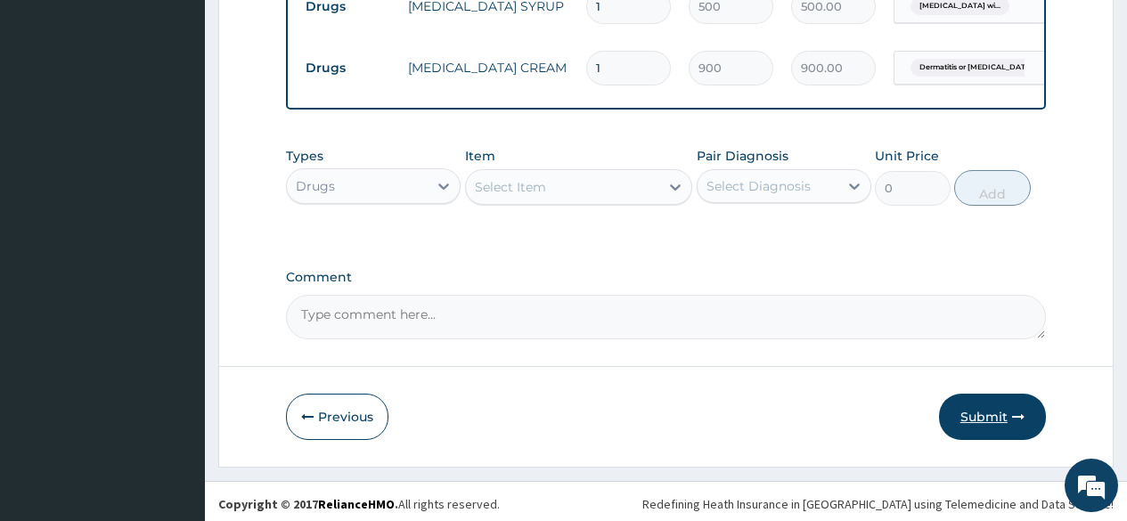
click at [996, 440] on button "Submit" at bounding box center [992, 417] width 107 height 46
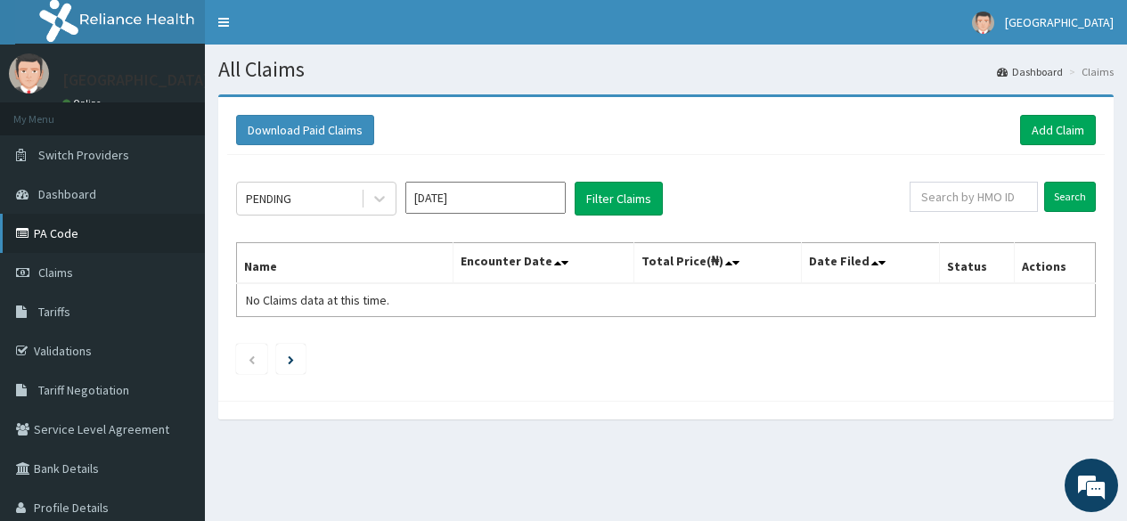
click at [62, 237] on link "PA Code" at bounding box center [102, 233] width 205 height 39
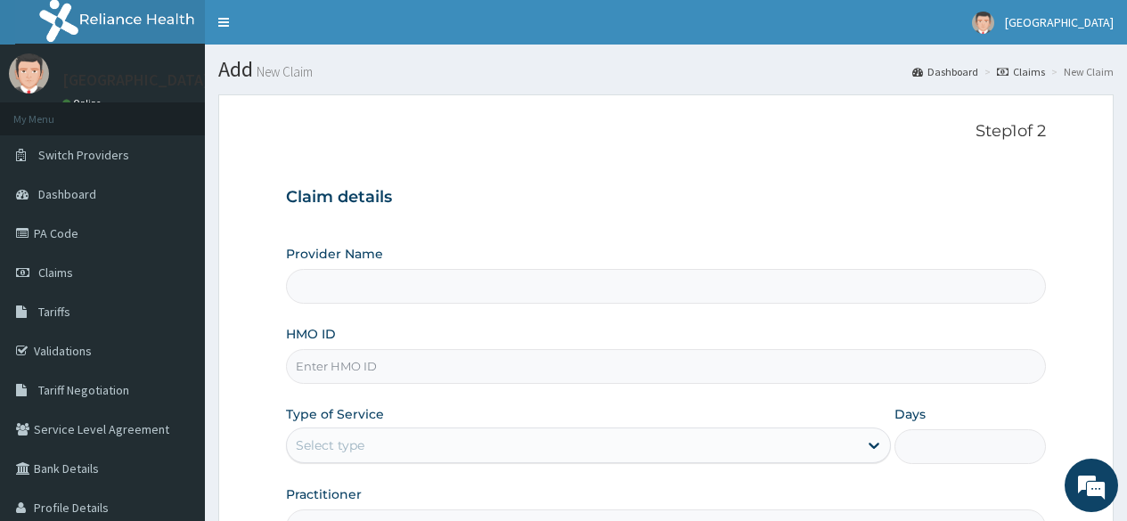
type input "[GEOGRAPHIC_DATA]"
paste input "FMP/10211/A"
type input "FMP/10211/A"
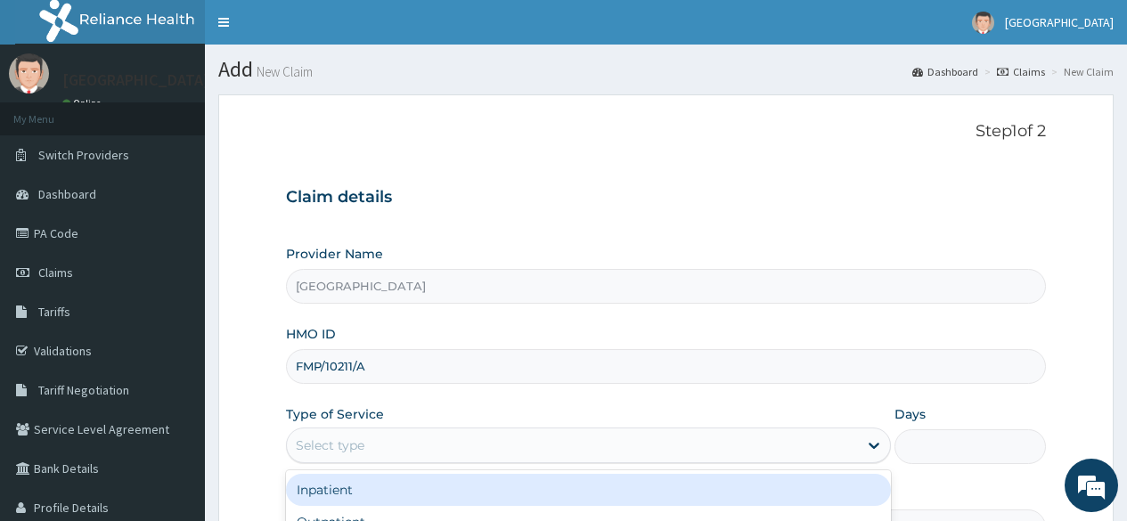
click at [307, 433] on div "Select type" at bounding box center [572, 445] width 571 height 29
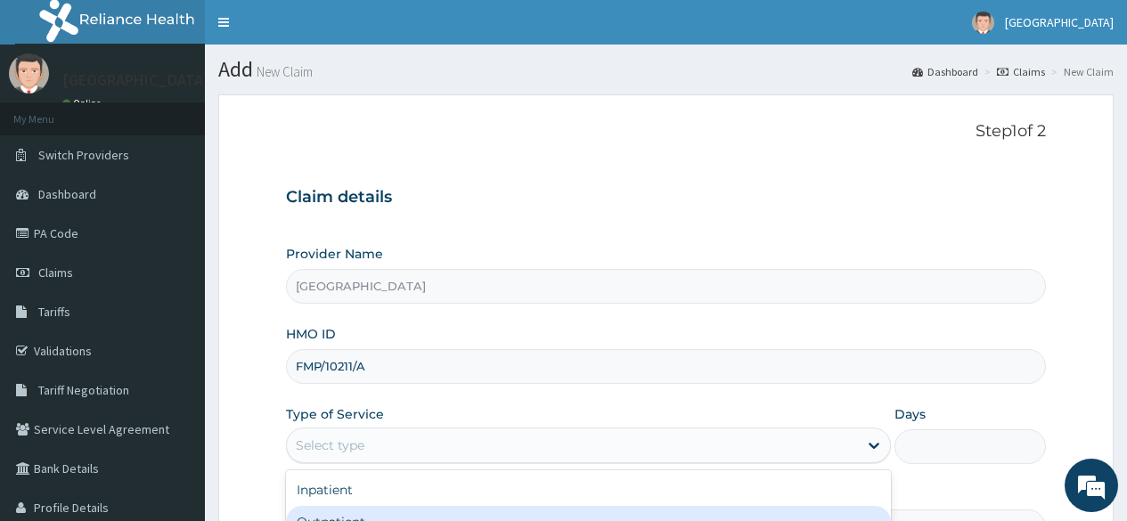
click at [319, 519] on div "Outpatient" at bounding box center [588, 522] width 605 height 32
type input "1"
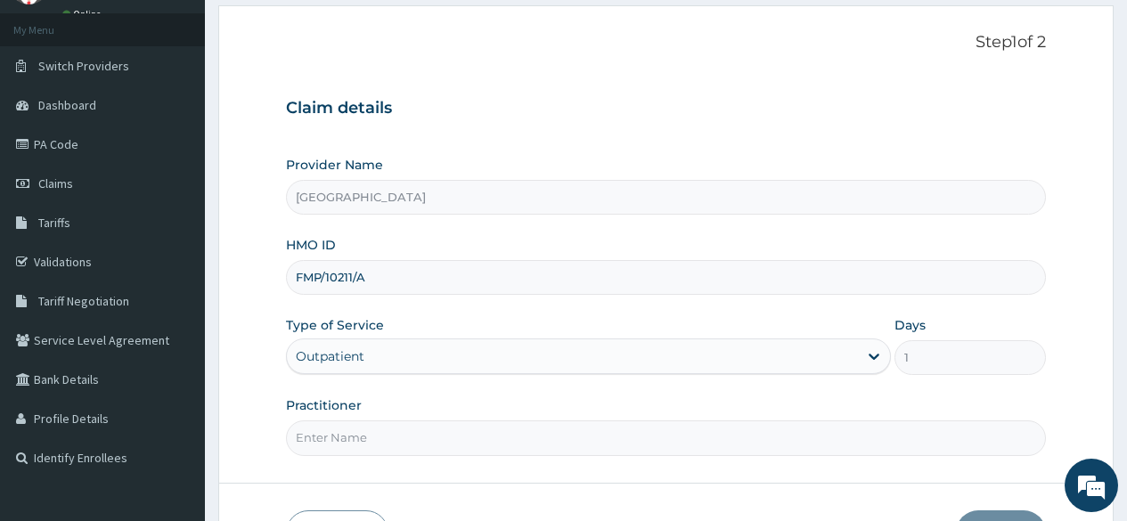
scroll to position [178, 0]
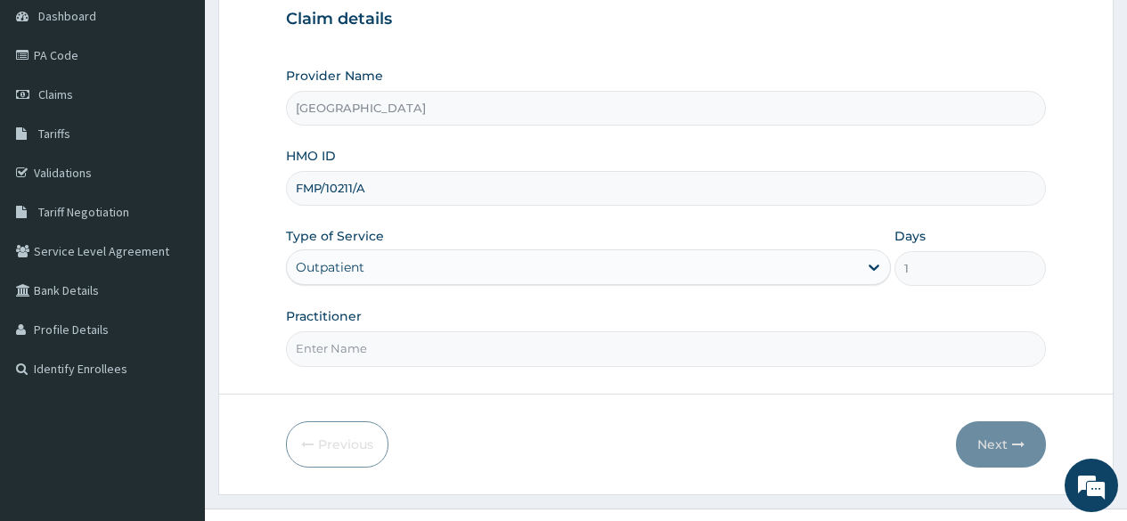
click at [315, 266] on div "Outpatient" at bounding box center [330, 267] width 69 height 18
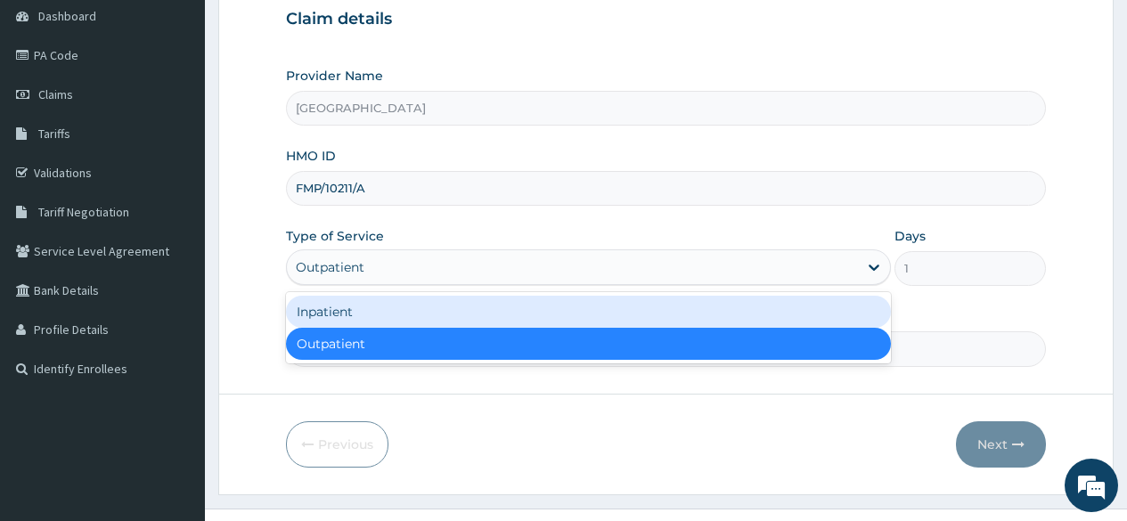
click at [315, 307] on div "Inpatient" at bounding box center [588, 312] width 605 height 32
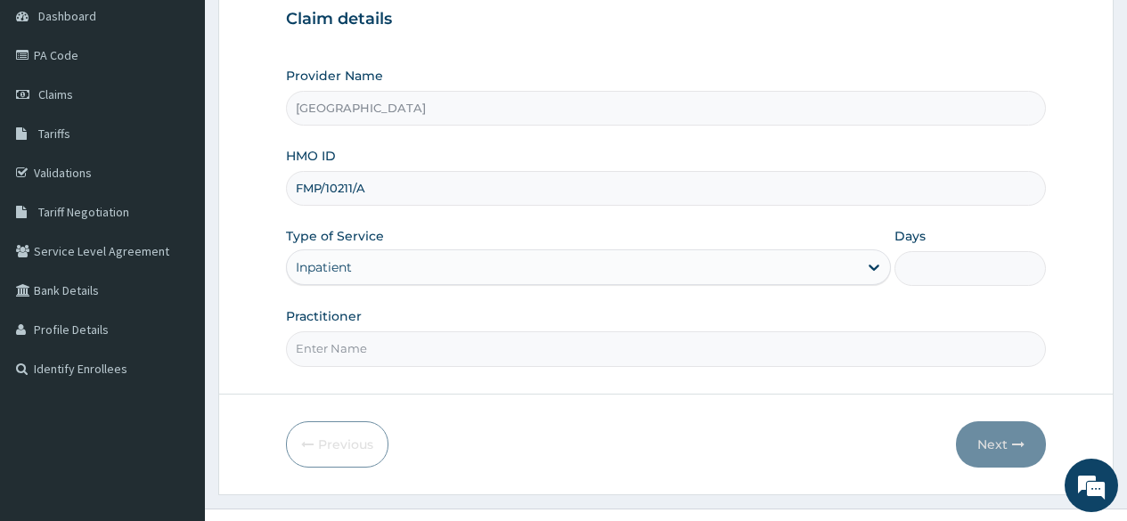
click at [315, 351] on input "Practitioner" at bounding box center [666, 349] width 760 height 35
type input "DR NKOR"
click at [940, 269] on input "Days" at bounding box center [971, 268] width 152 height 35
type input "2"
click at [996, 447] on button "Next" at bounding box center [1001, 445] width 90 height 46
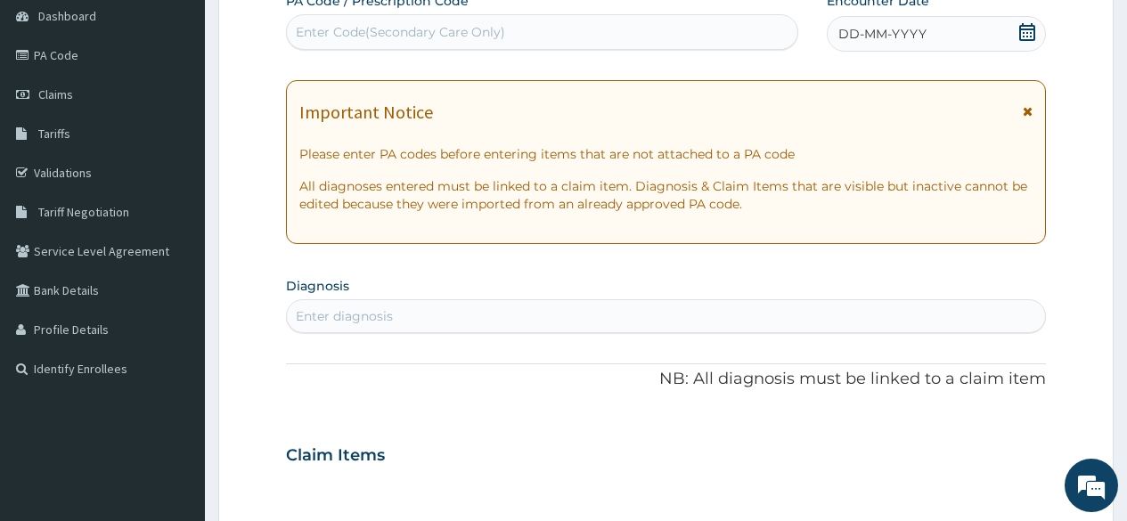
click at [543, 41] on div "Enter Code(Secondary Care Only)" at bounding box center [542, 32] width 510 height 29
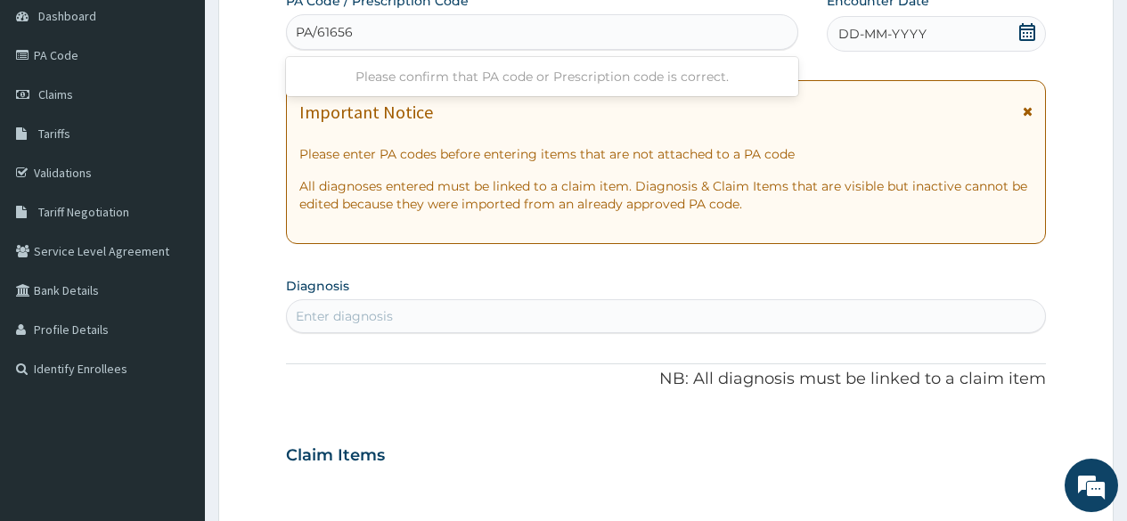
type input "PA/61656B"
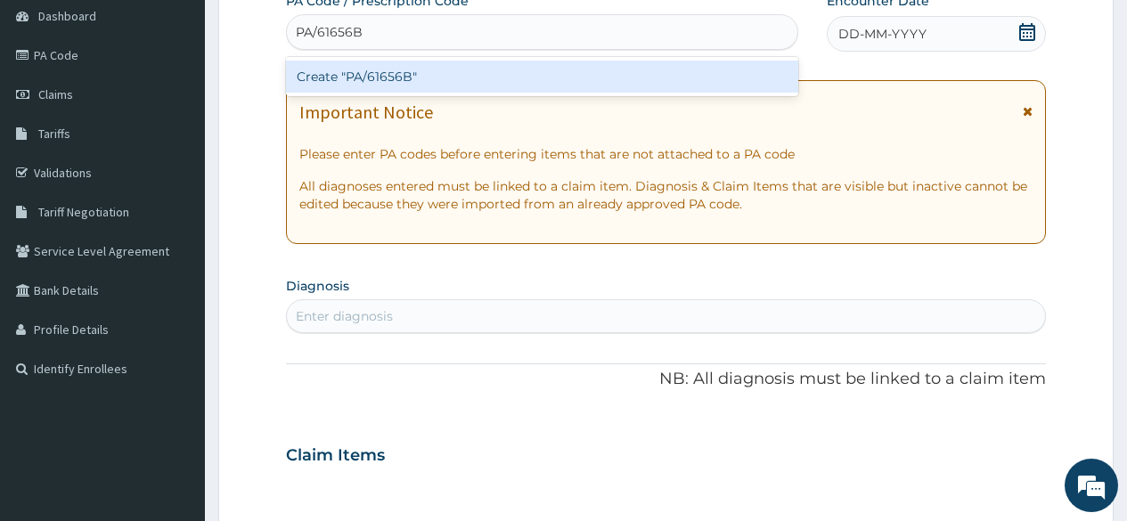
click at [378, 83] on div "Create "PA/61656B"" at bounding box center [542, 77] width 512 height 32
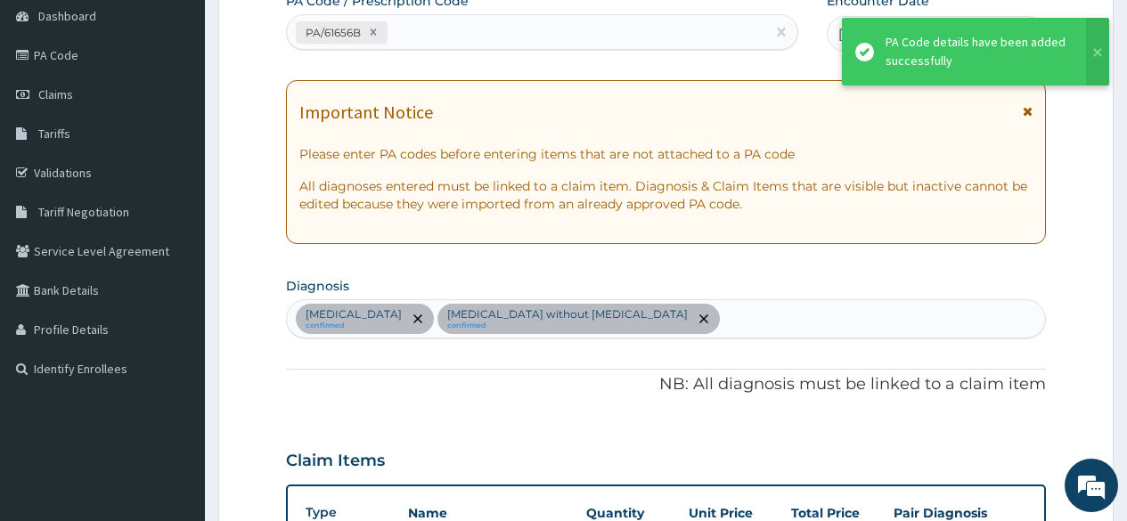
scroll to position [666, 0]
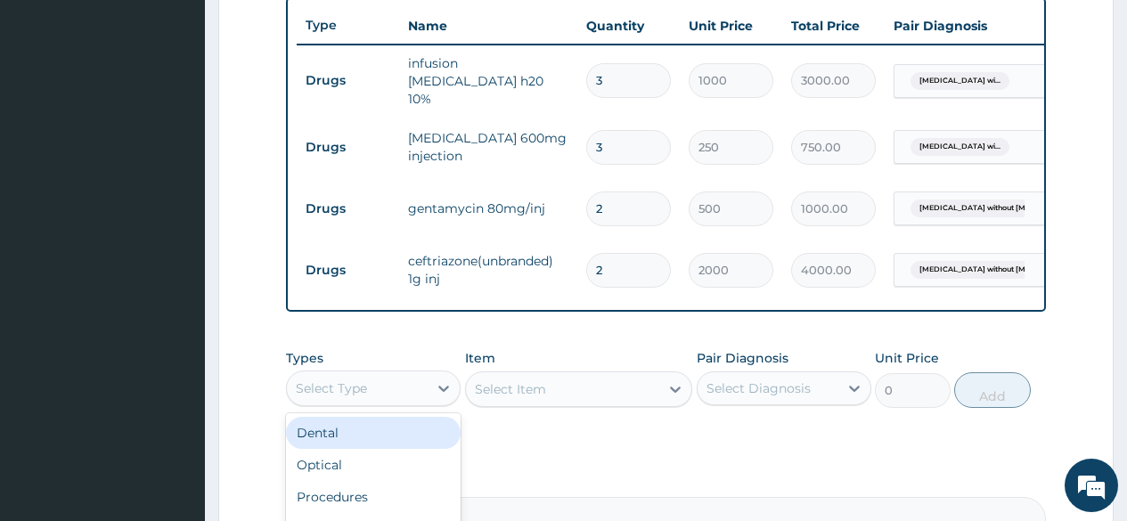
click at [336, 402] on div "Select Type" at bounding box center [357, 388] width 141 height 29
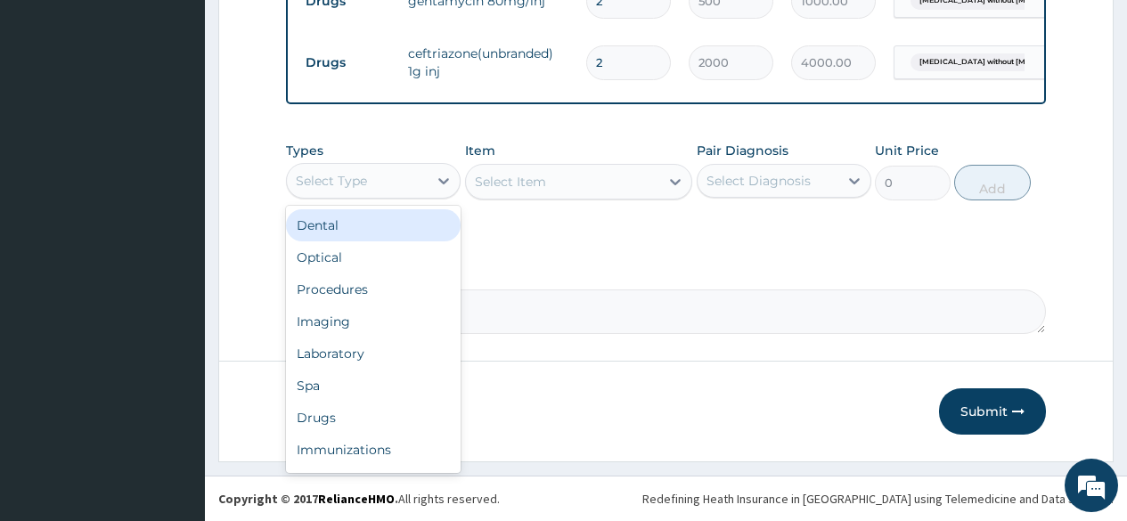
scroll to position [877, 0]
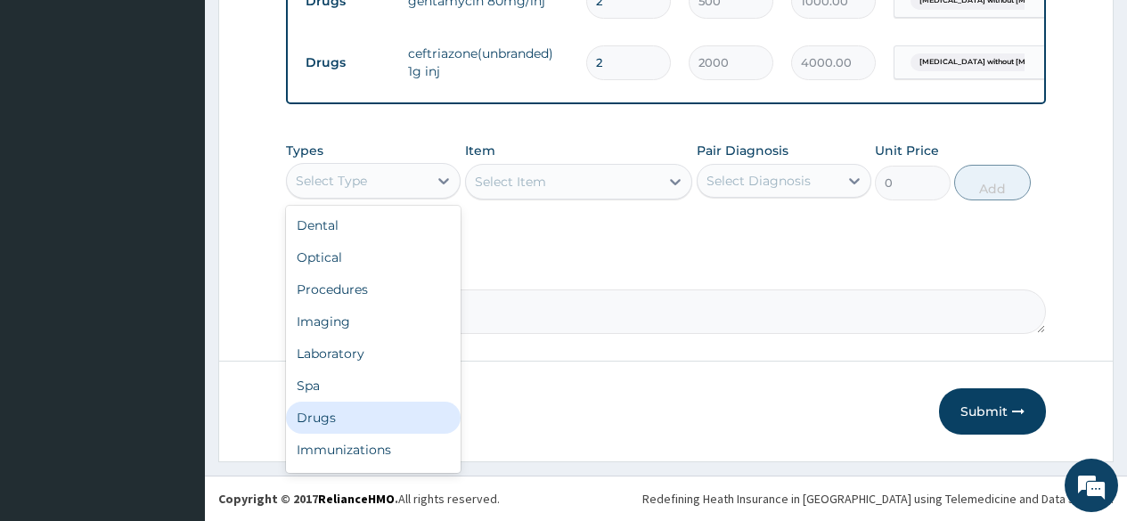
click at [332, 418] on div "Drugs" at bounding box center [373, 418] width 175 height 32
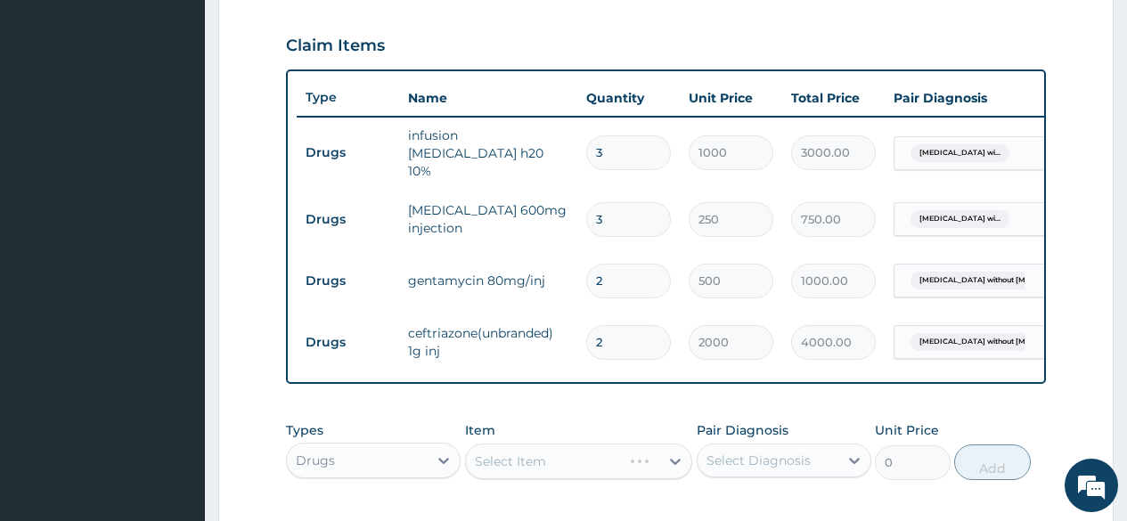
scroll to position [788, 0]
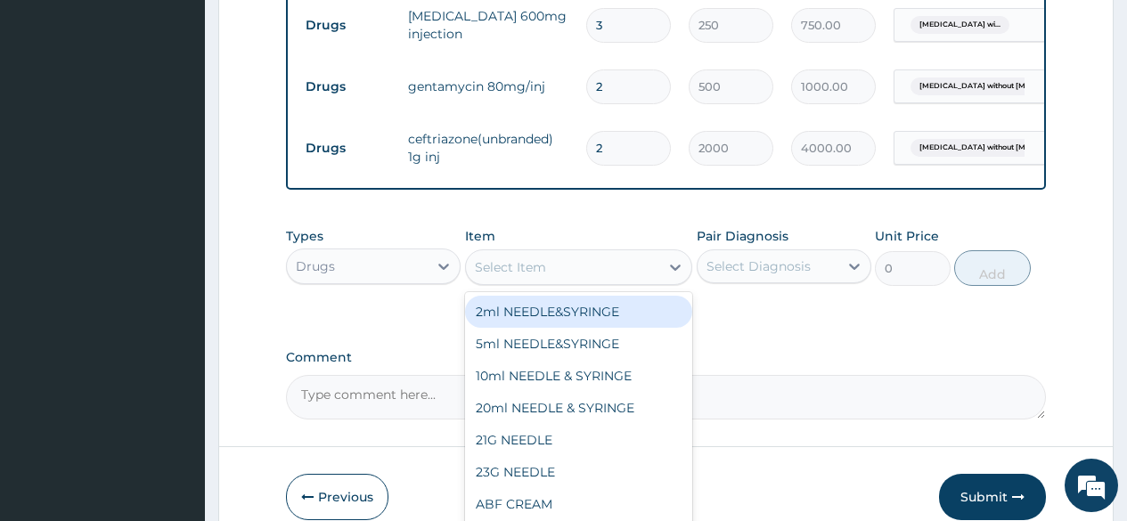
click at [554, 277] on div "Select Item" at bounding box center [563, 267] width 194 height 29
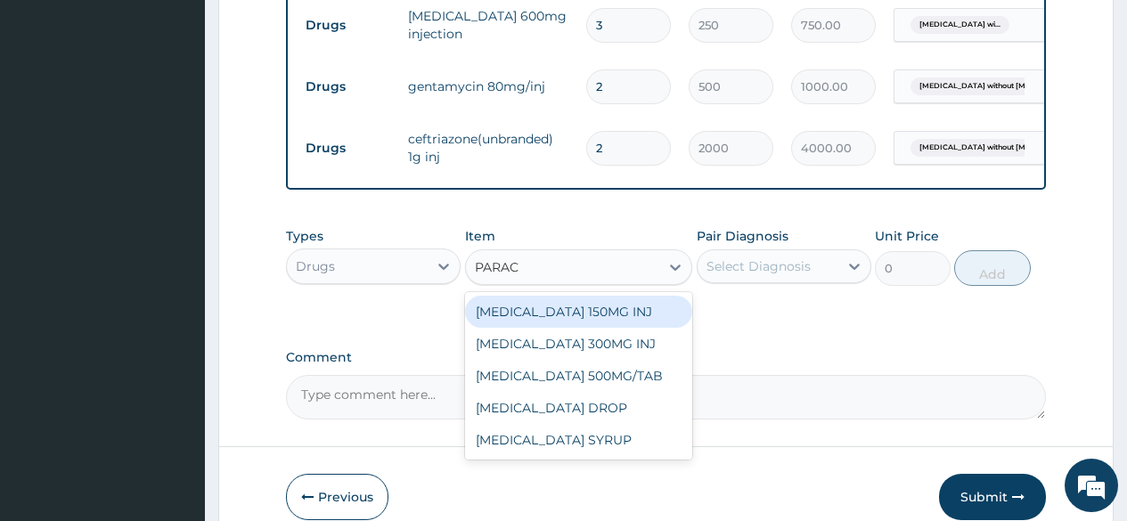
type input "PARACE"
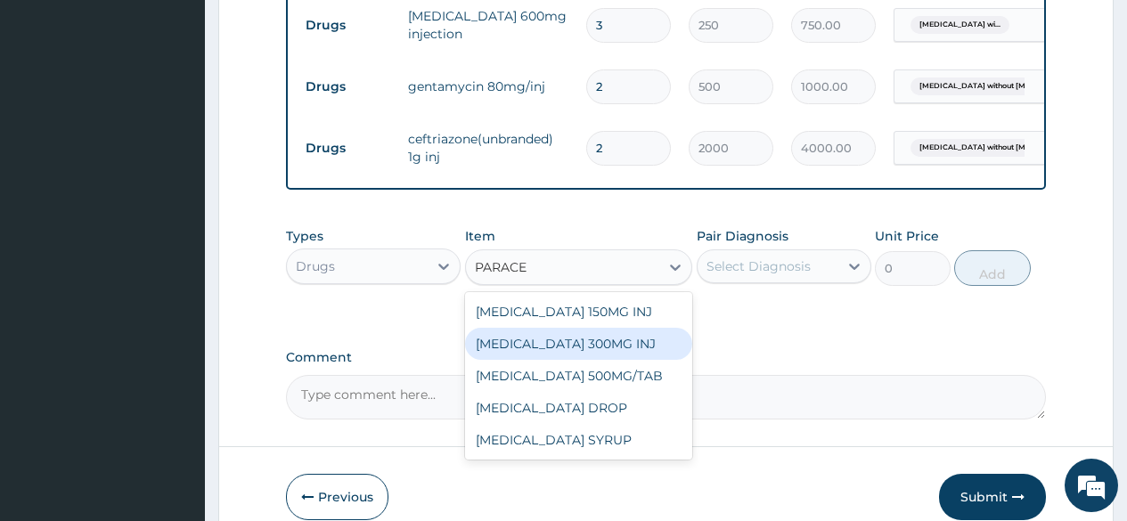
click at [590, 340] on div "[MEDICAL_DATA] 300MG INJ" at bounding box center [579, 344] width 228 height 32
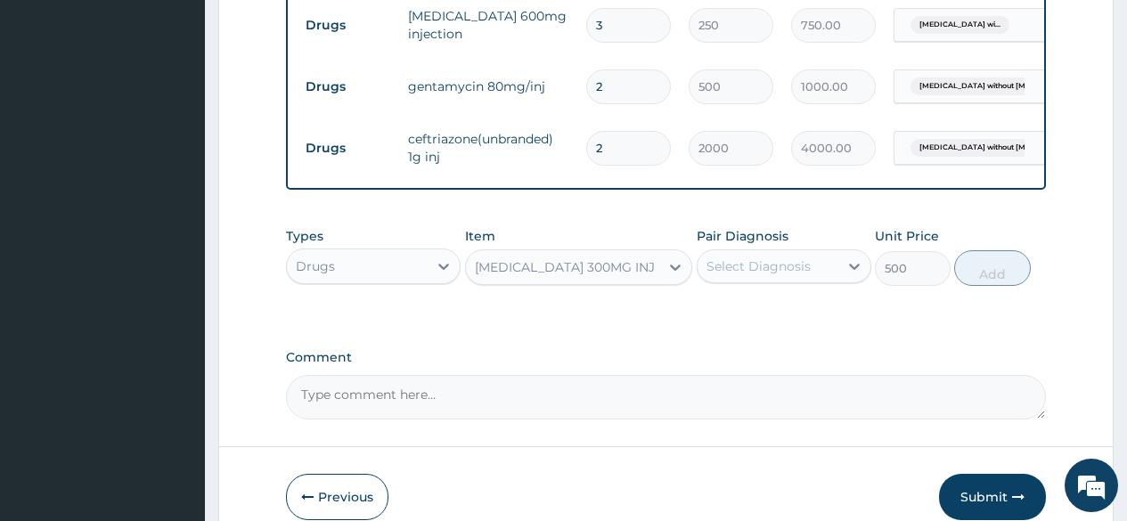
type input "500"
click at [734, 275] on div "Select Diagnosis" at bounding box center [759, 267] width 104 height 18
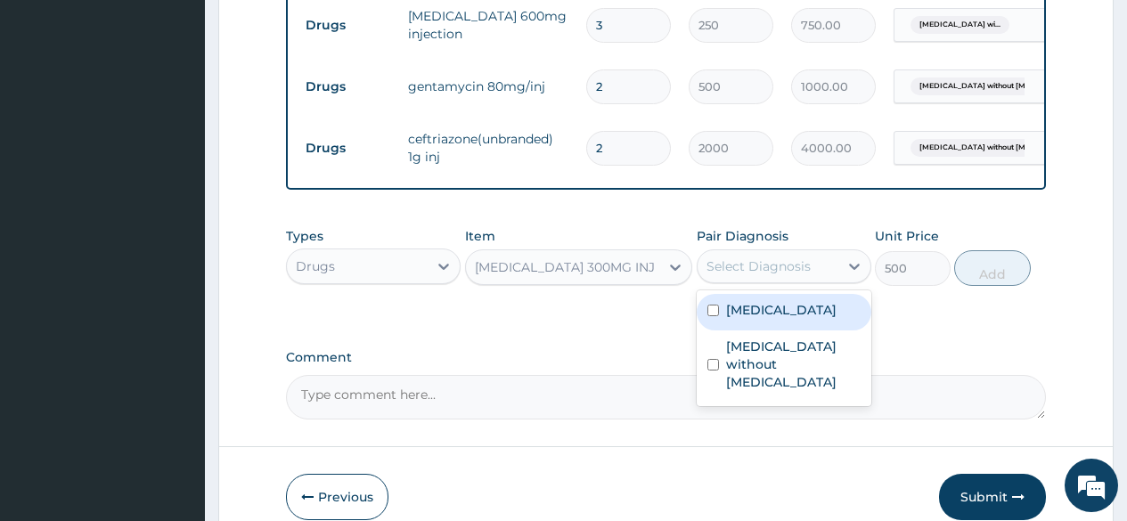
click at [772, 319] on label "[MEDICAL_DATA]" at bounding box center [781, 310] width 111 height 18
checkbox input "true"
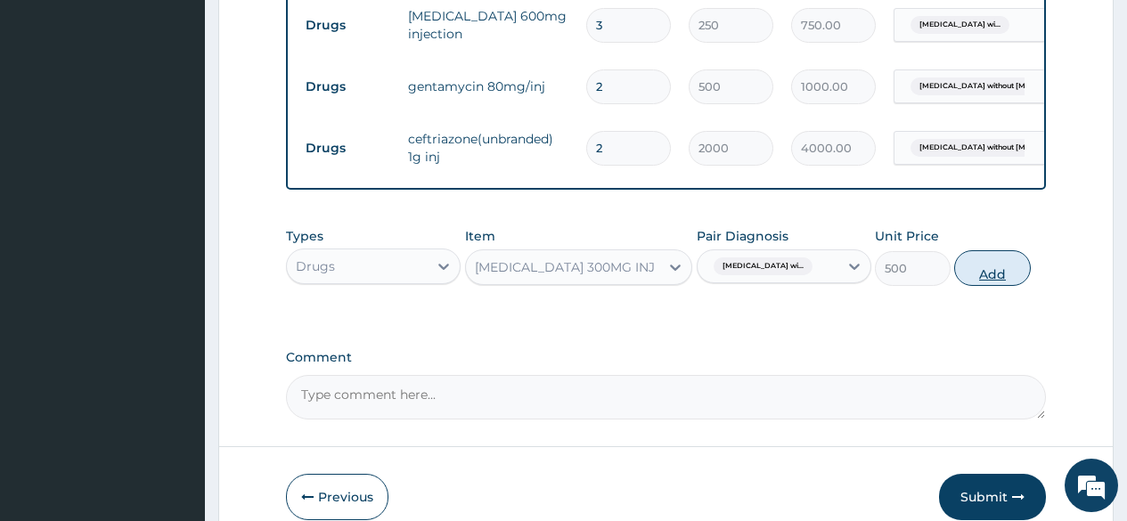
click at [1001, 275] on button "Add" at bounding box center [993, 268] width 76 height 36
type input "0"
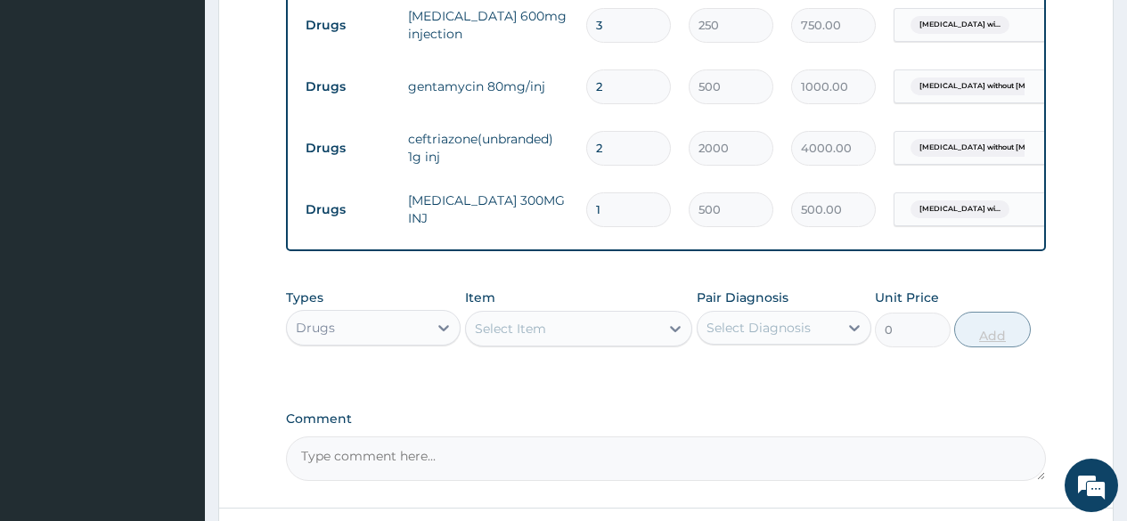
type input "0.00"
type input "4"
type input "2000.00"
type input "4"
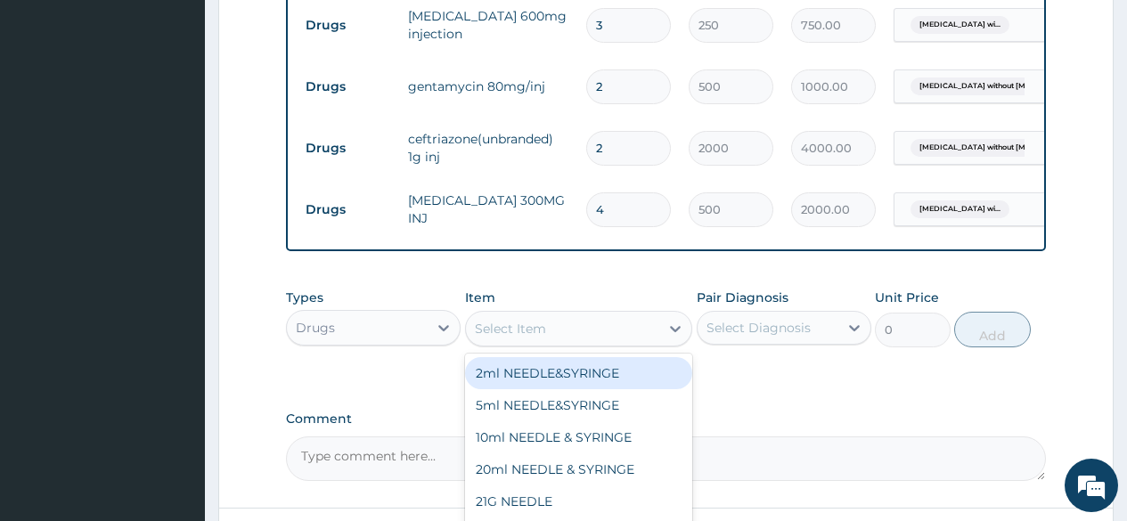
click at [503, 334] on div "Select Item" at bounding box center [510, 329] width 71 height 18
type input "ART"
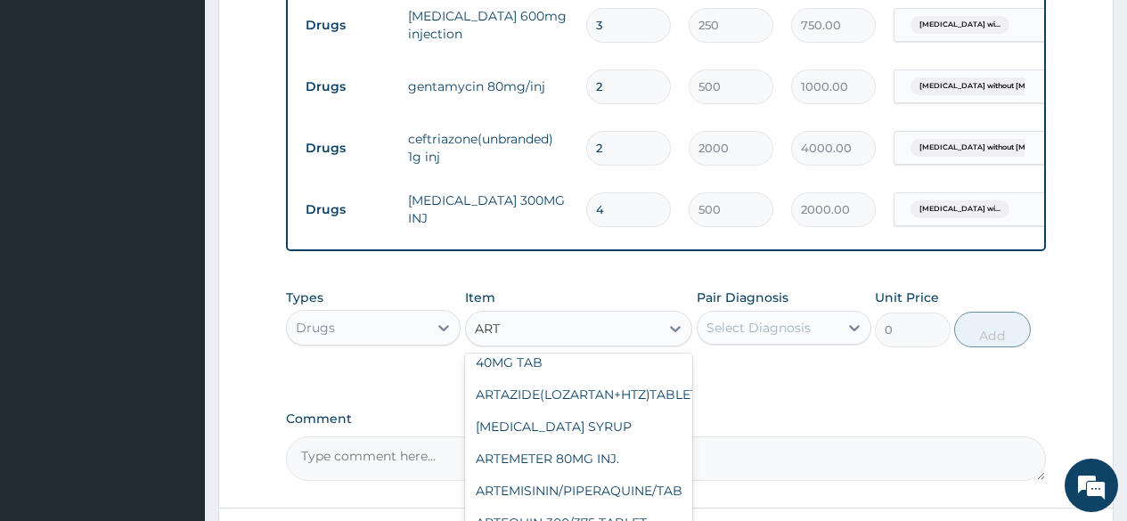
scroll to position [178, 0]
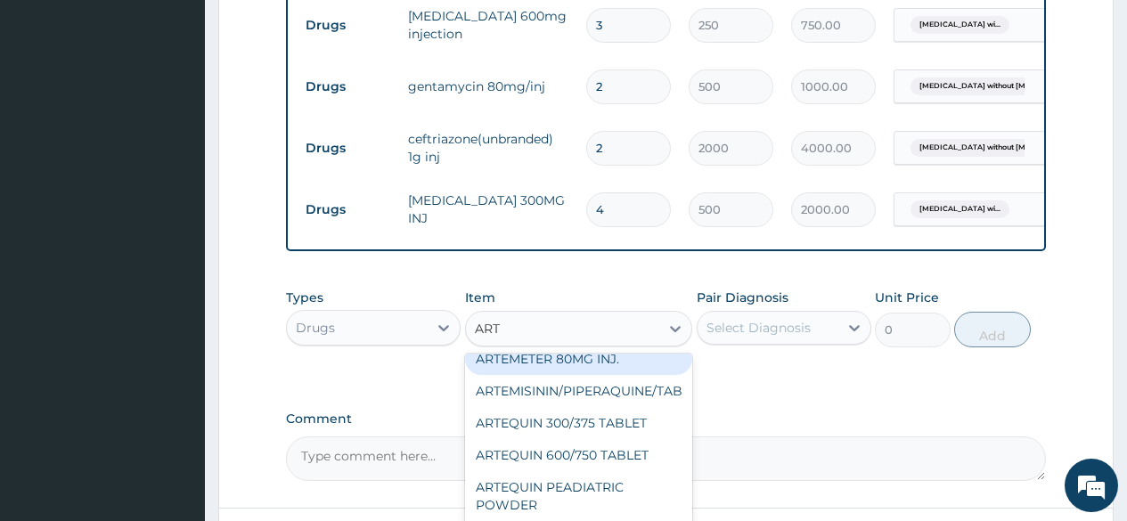
click at [620, 370] on div "ARTEMETER 80MG INJ." at bounding box center [579, 359] width 228 height 32
type input "350"
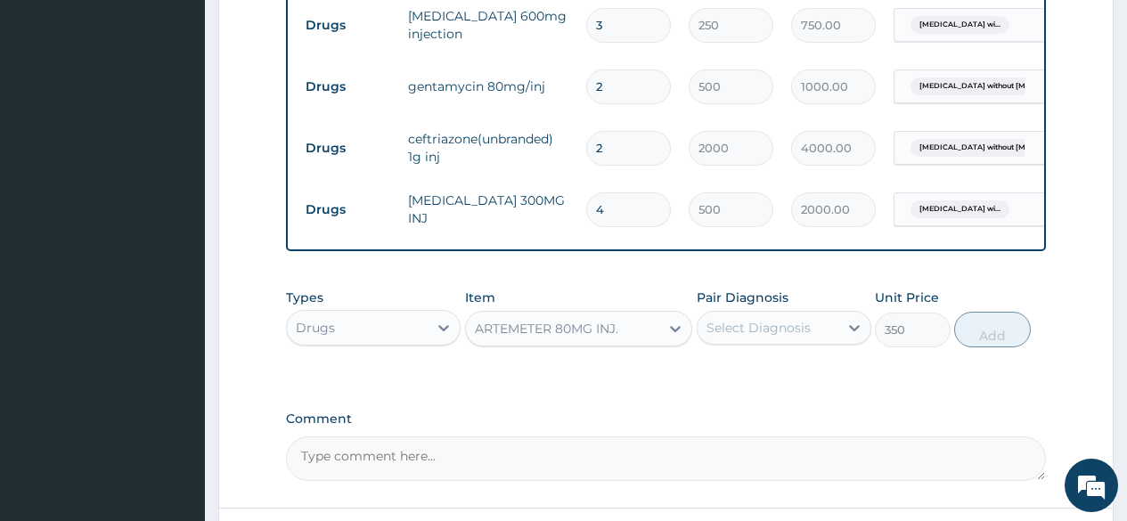
click at [741, 327] on div "Select Diagnosis" at bounding box center [759, 328] width 104 height 18
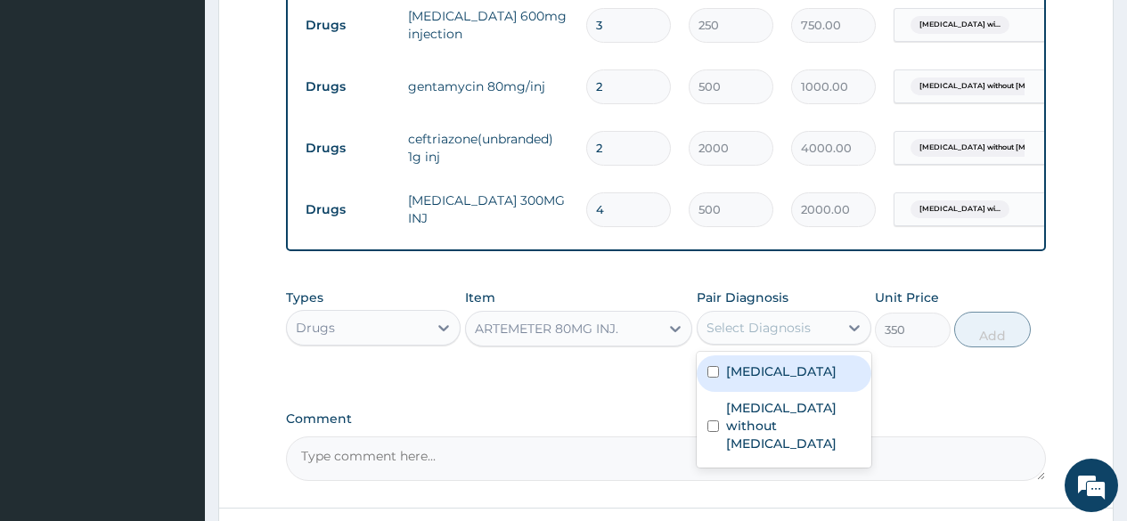
click at [744, 381] on label "Plasmodium malariae malaria without complication" at bounding box center [781, 372] width 111 height 18
checkbox input "true"
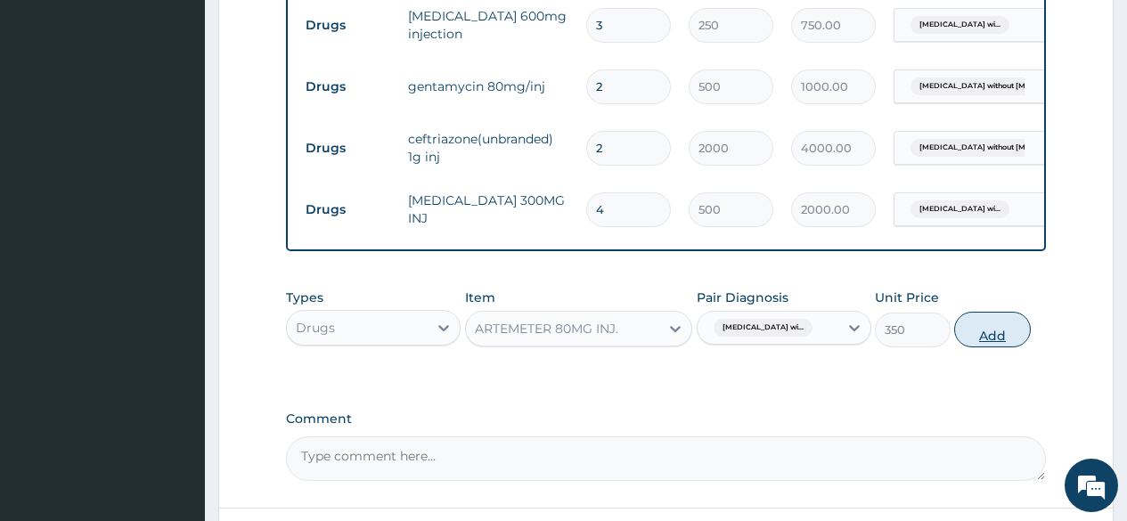
click at [996, 321] on button "Add" at bounding box center [993, 330] width 76 height 36
type input "0"
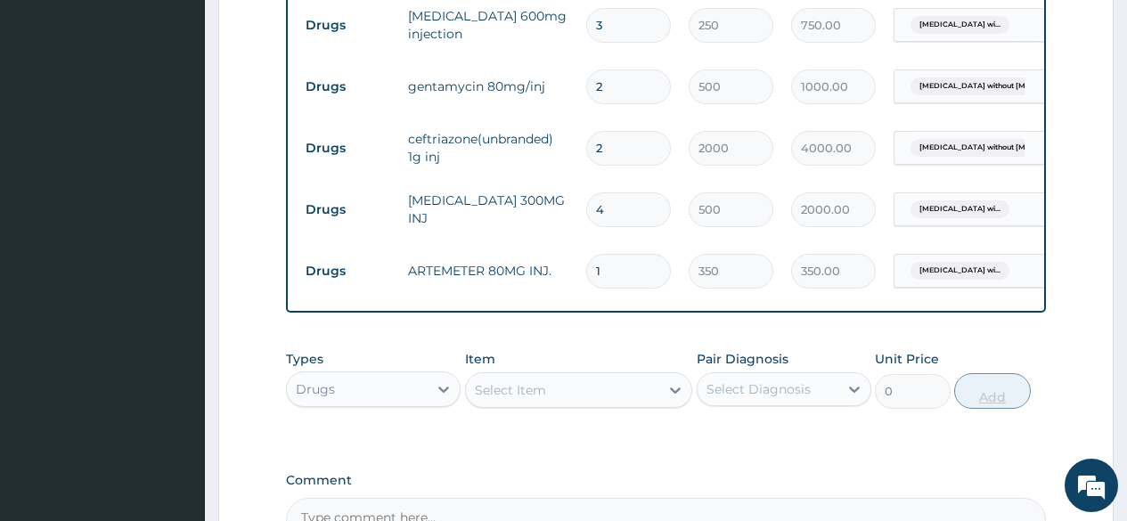
type input "0.00"
type input "2"
type input "700.00"
type input "2"
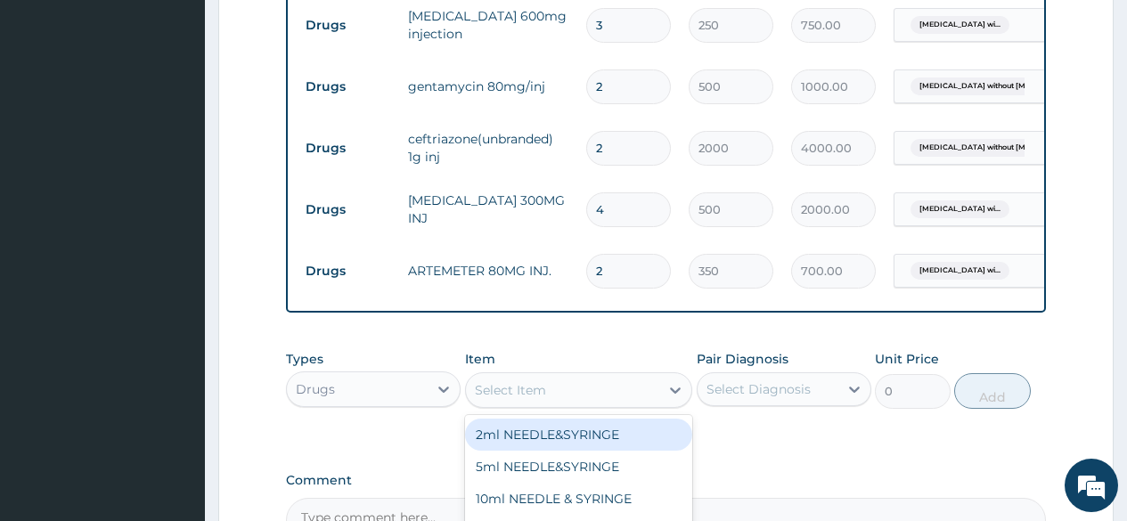
click at [546, 395] on div "Select Item" at bounding box center [563, 390] width 194 height 29
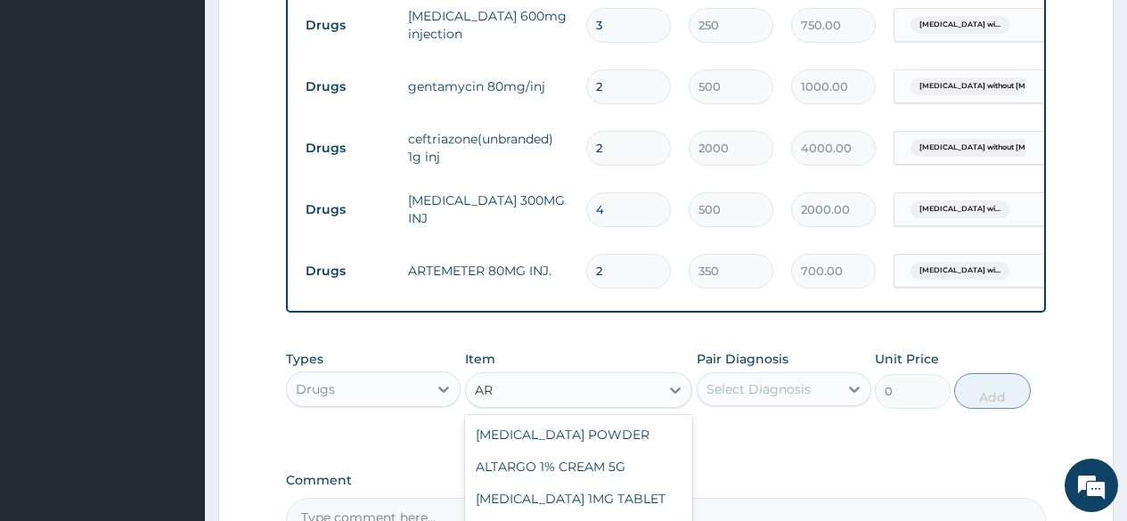
type input "A"
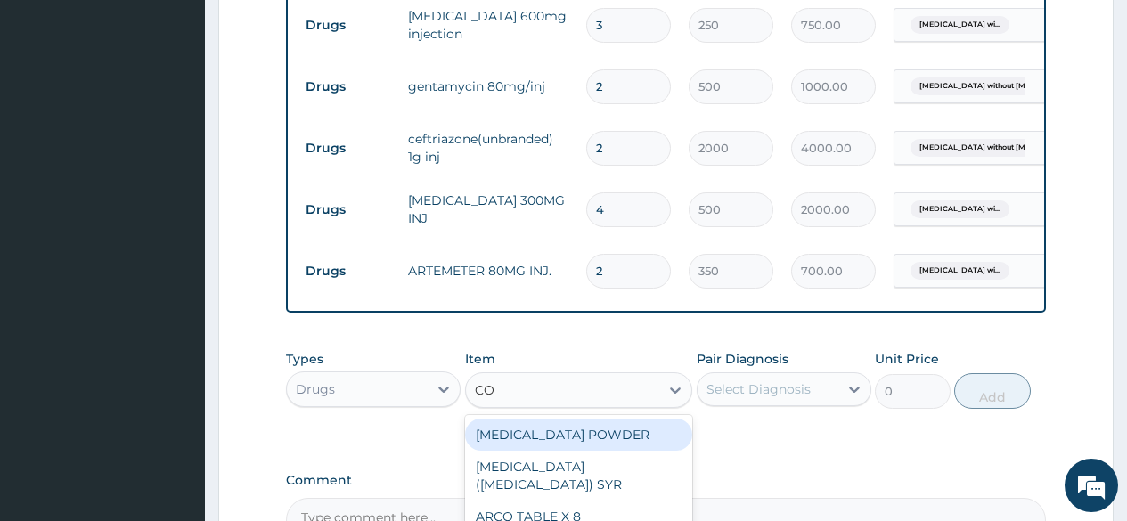
type input "COA"
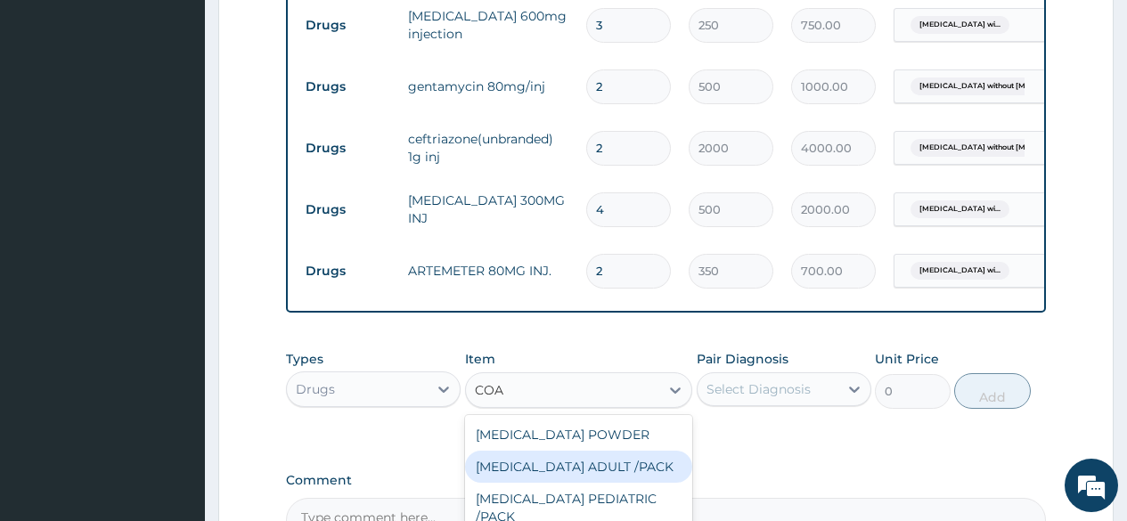
click at [557, 482] on div "COARTEM ADULT /PACK" at bounding box center [579, 467] width 228 height 32
type input "2160"
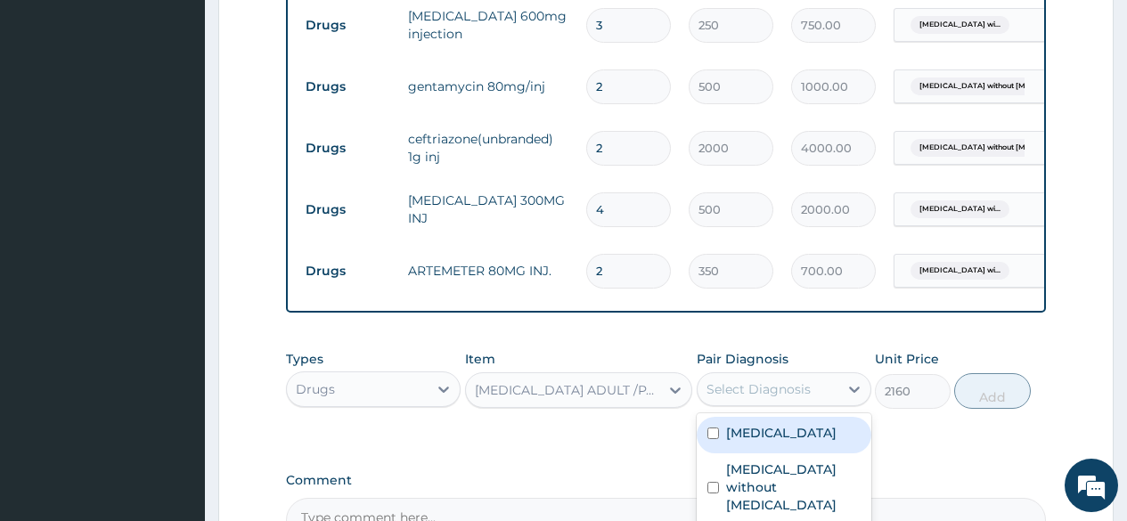
click at [757, 394] on div "Select Diagnosis" at bounding box center [759, 390] width 104 height 18
click at [767, 442] on label "Plasmodium malariae malaria without complication" at bounding box center [781, 433] width 111 height 18
checkbox input "true"
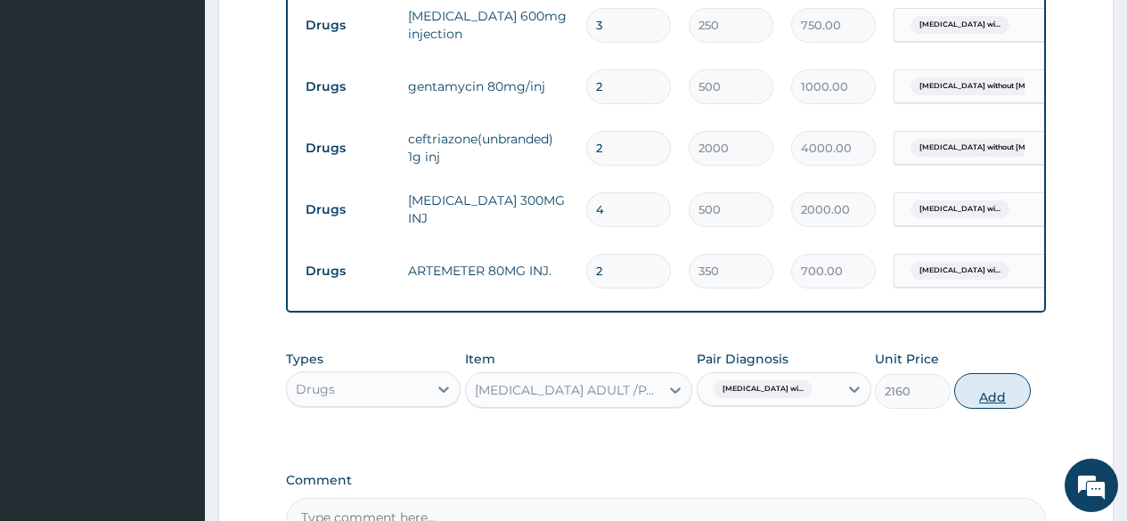
click at [1000, 397] on button "Add" at bounding box center [993, 391] width 76 height 36
type input "0"
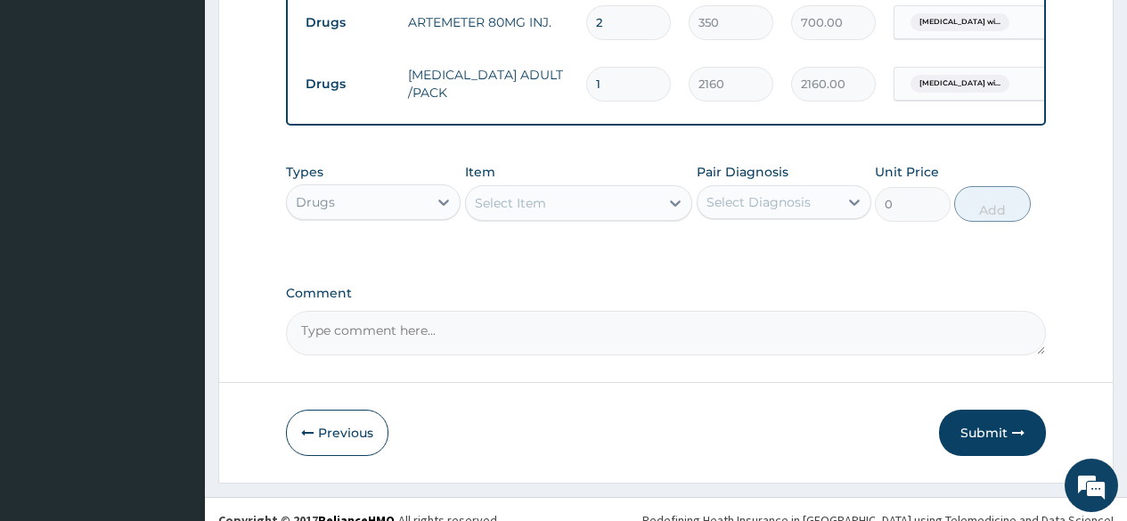
scroll to position [1055, 0]
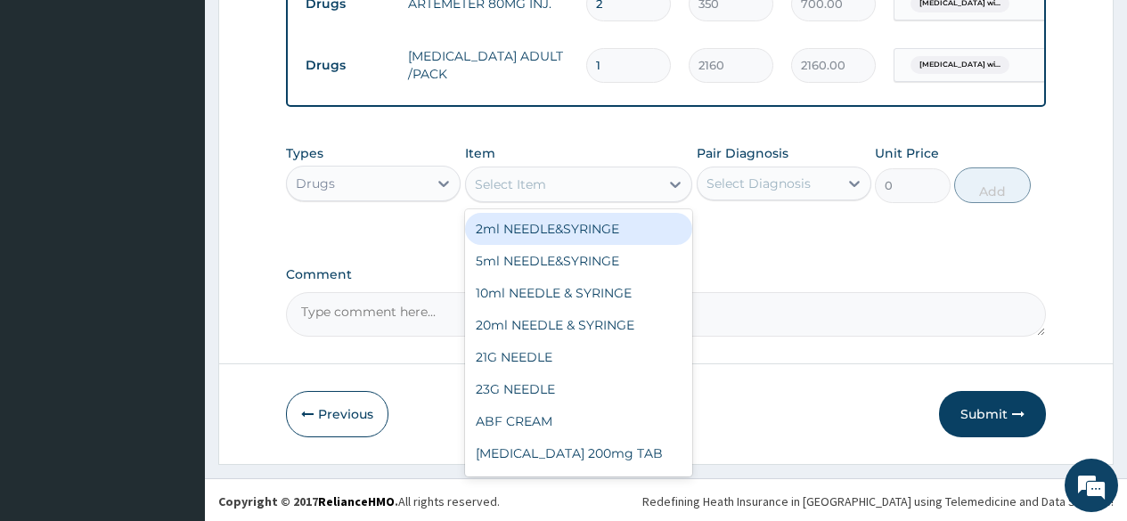
click at [531, 192] on div "Select Item" at bounding box center [510, 185] width 71 height 18
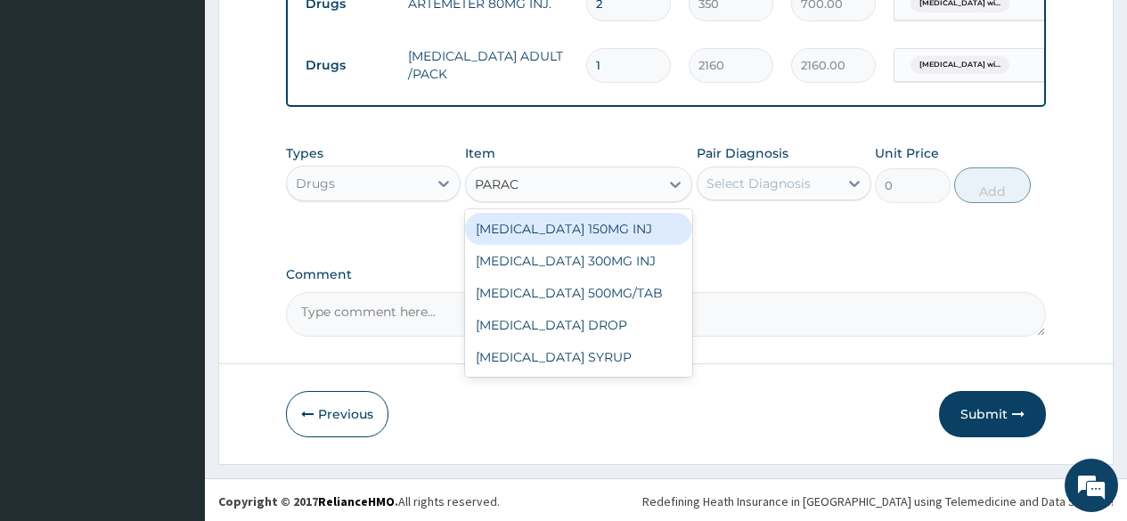
type input "PARACE"
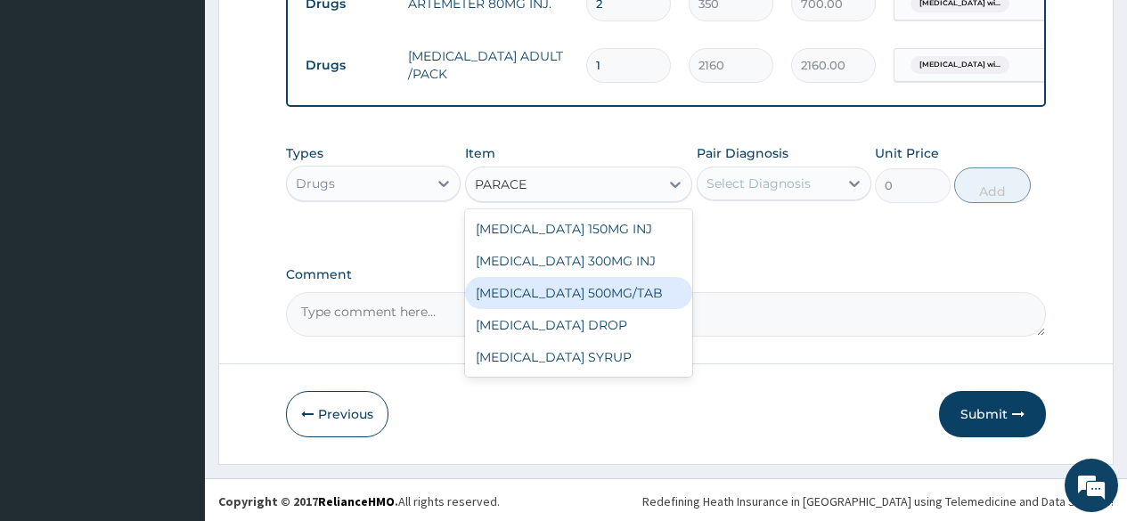
click at [611, 291] on div "PARACETAMOL 500MG/TAB" at bounding box center [579, 293] width 228 height 32
type input "50"
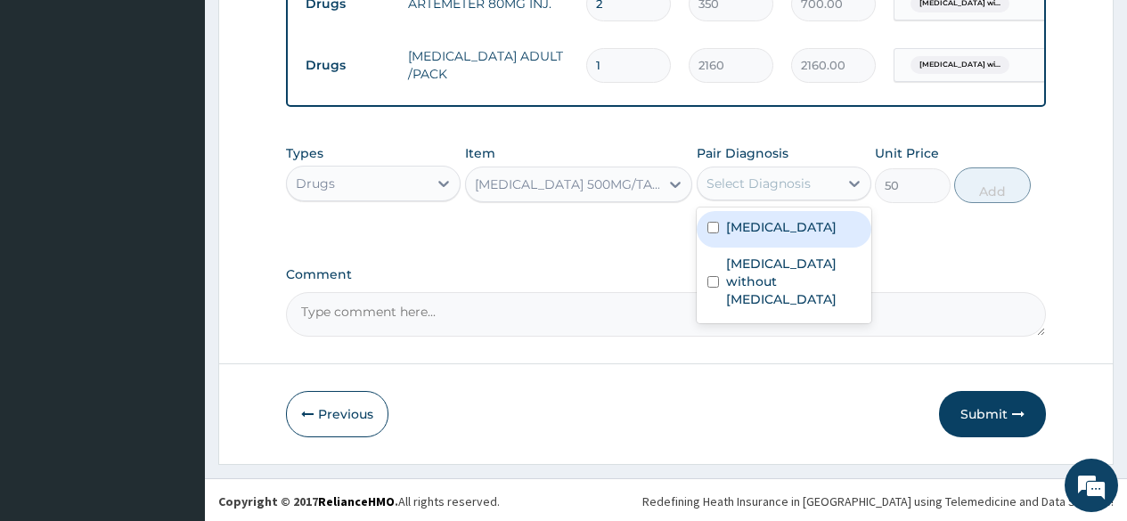
click at [748, 193] on div "Select Diagnosis" at bounding box center [759, 184] width 104 height 18
click at [747, 236] on label "Plasmodium malariae malaria without complication" at bounding box center [781, 227] width 111 height 18
checkbox input "true"
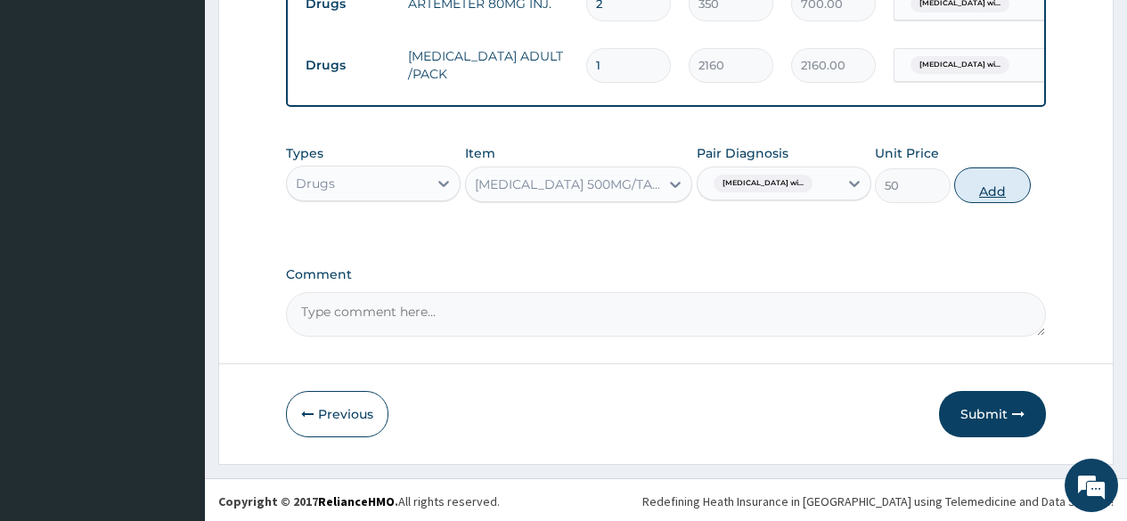
click at [979, 193] on button "Add" at bounding box center [993, 186] width 76 height 36
type input "0"
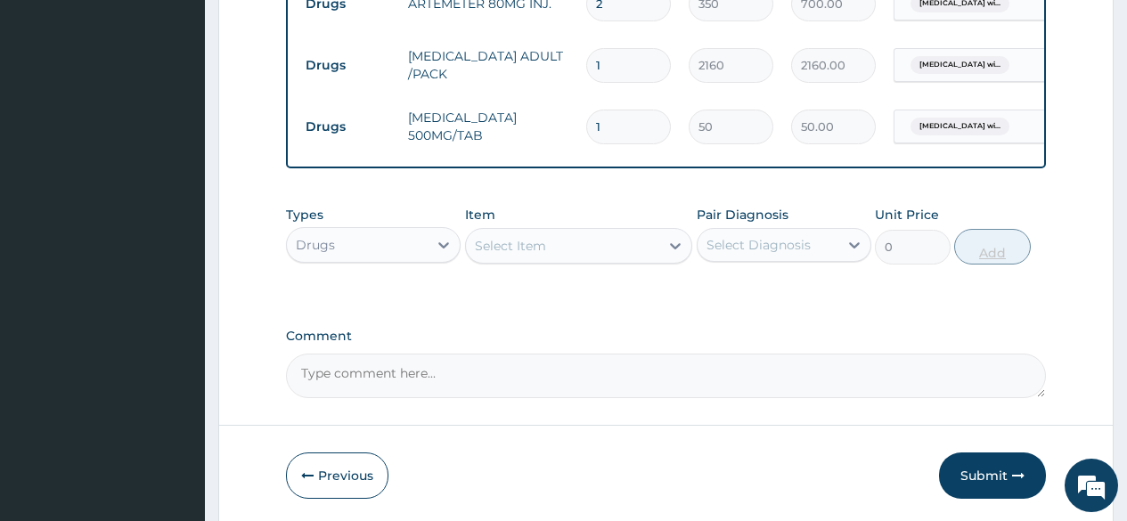
type input "18"
type input "900.00"
type input "18"
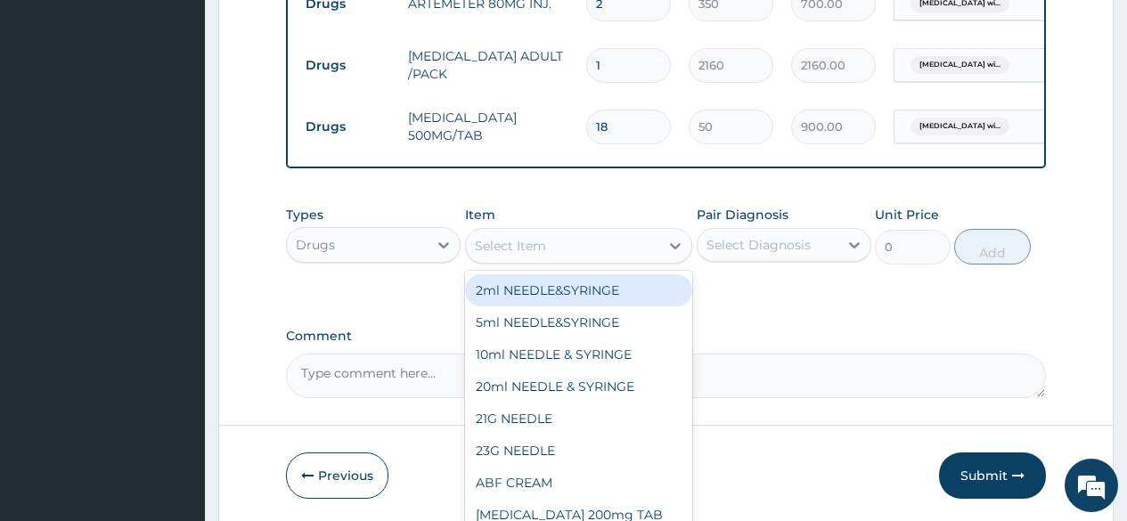
click at [485, 253] on div "Select Item" at bounding box center [510, 246] width 71 height 18
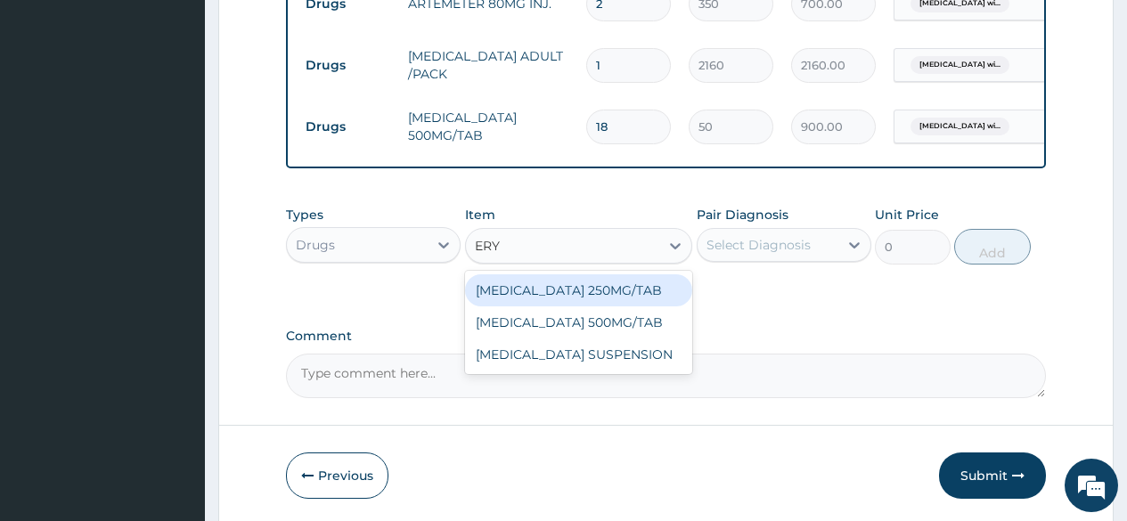
type input "ERYT"
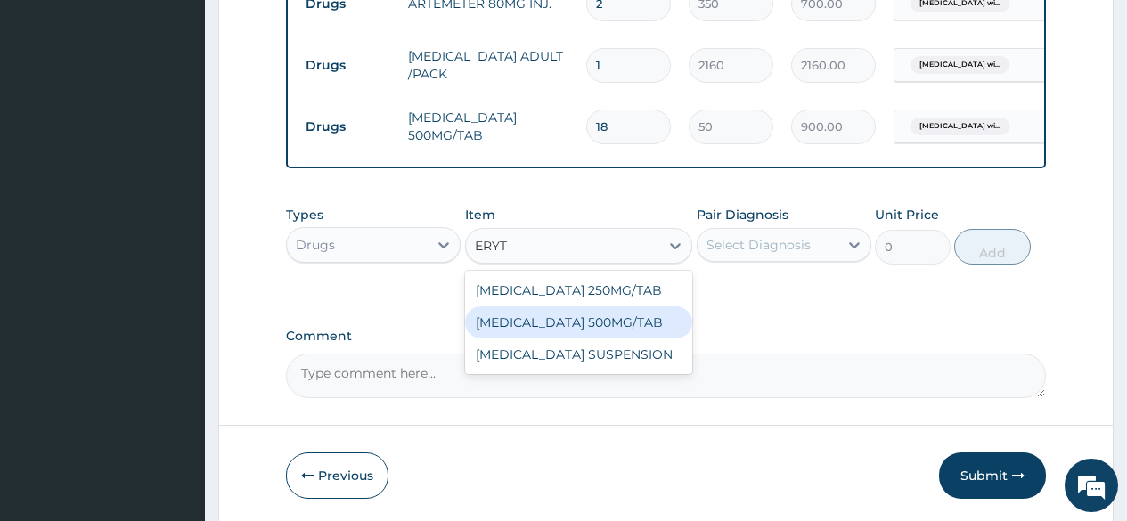
click at [555, 338] on div "ERYTHROMYCIN 500MG/TAB" at bounding box center [579, 323] width 228 height 32
type input "100"
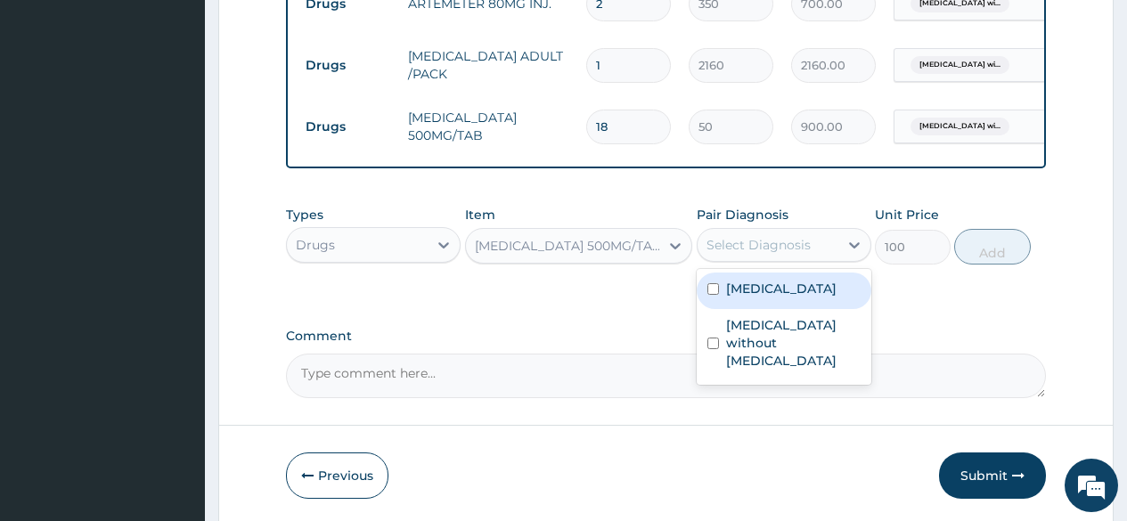
click at [794, 253] on div "Select Diagnosis" at bounding box center [759, 245] width 104 height 18
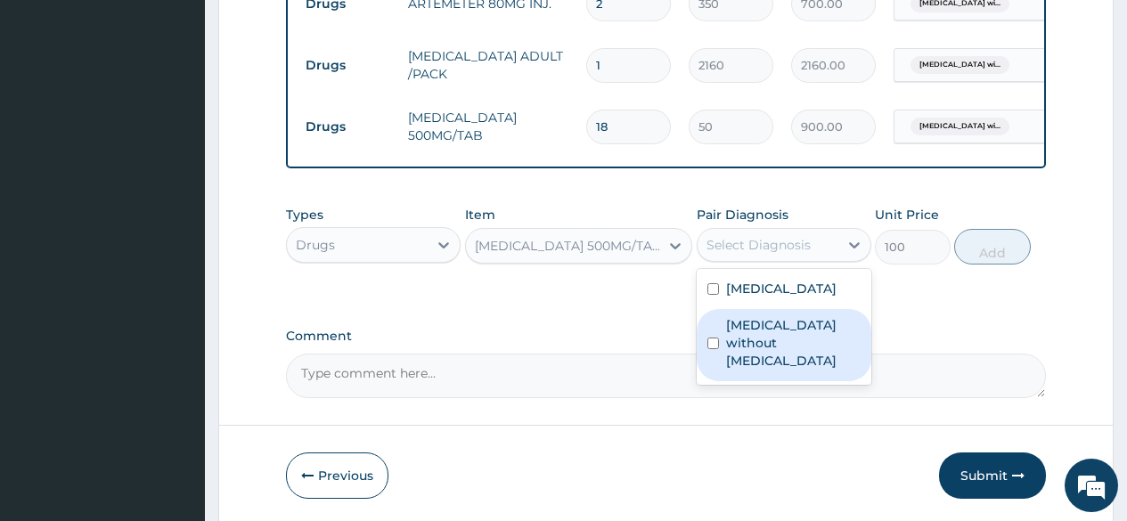
click at [772, 370] on label "Sepsis without septic shock" at bounding box center [793, 342] width 135 height 53
checkbox input "true"
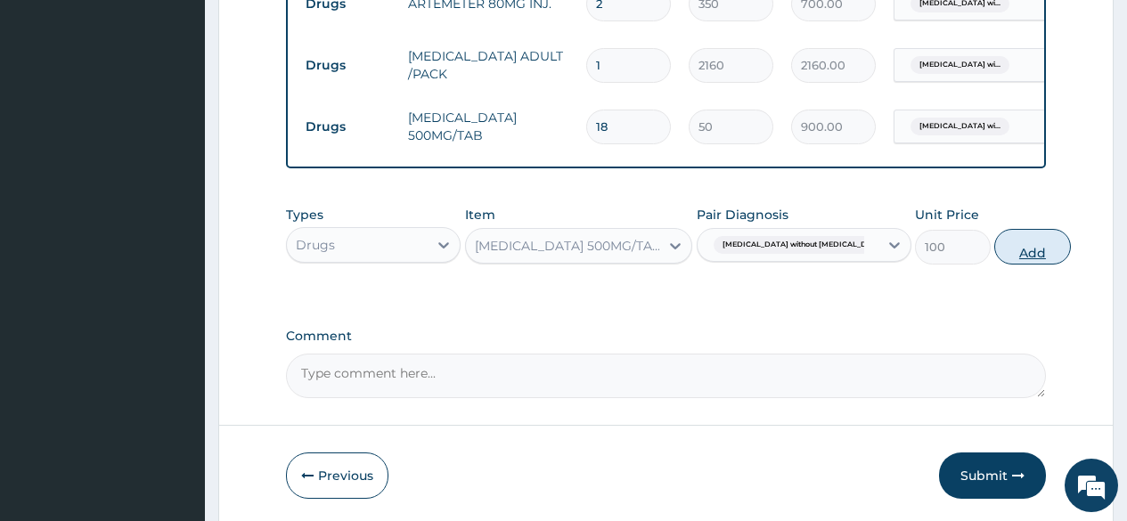
click at [995, 245] on button "Add" at bounding box center [1033, 247] width 76 height 36
type input "0"
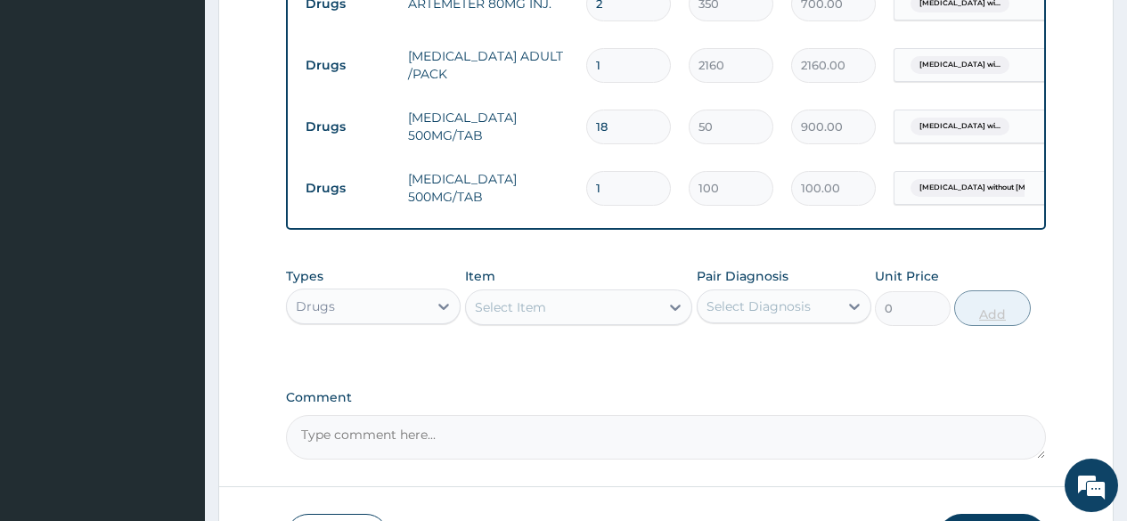
type input "10"
type input "1000.00"
type input "10"
click at [378, 321] on div "Drugs" at bounding box center [357, 306] width 141 height 29
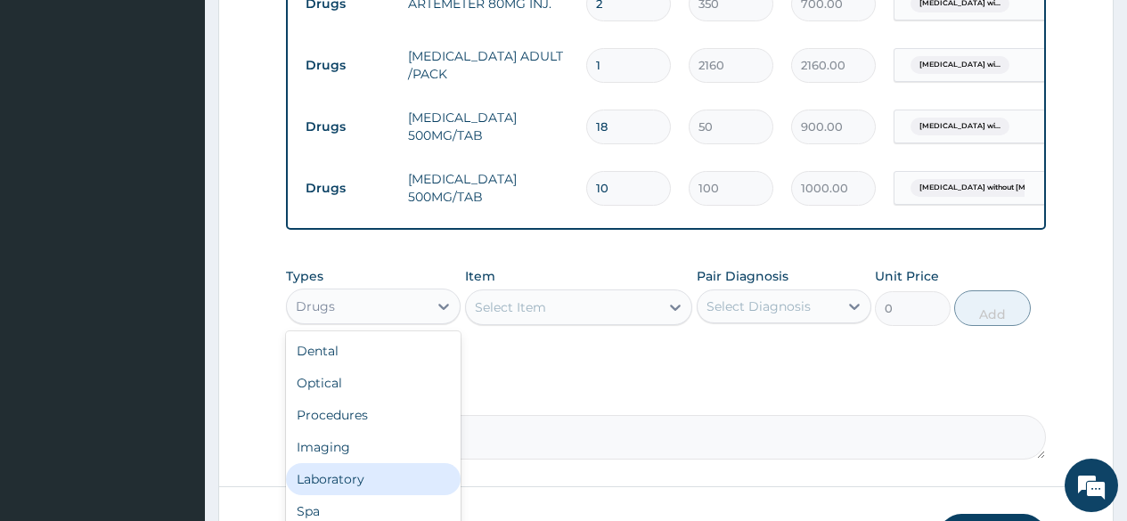
click at [345, 484] on div "Laboratory" at bounding box center [373, 479] width 175 height 32
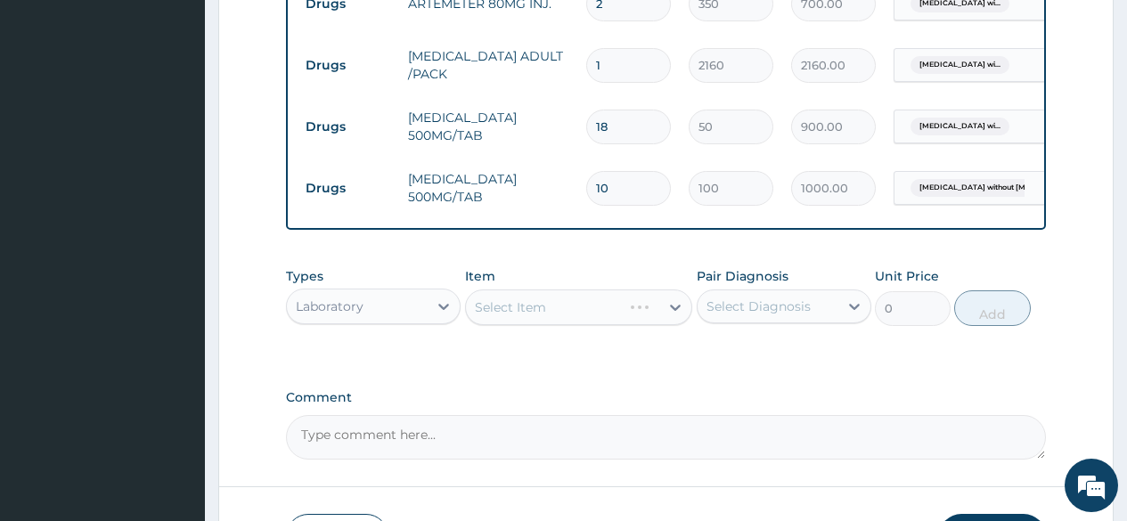
click at [578, 304] on div "Select Item" at bounding box center [579, 308] width 228 height 36
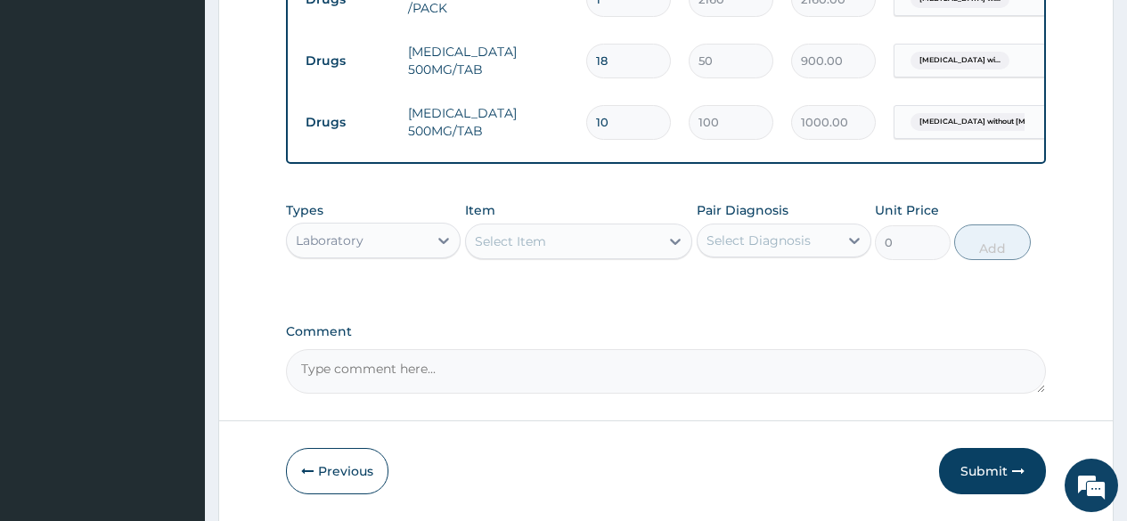
scroll to position [1144, 0]
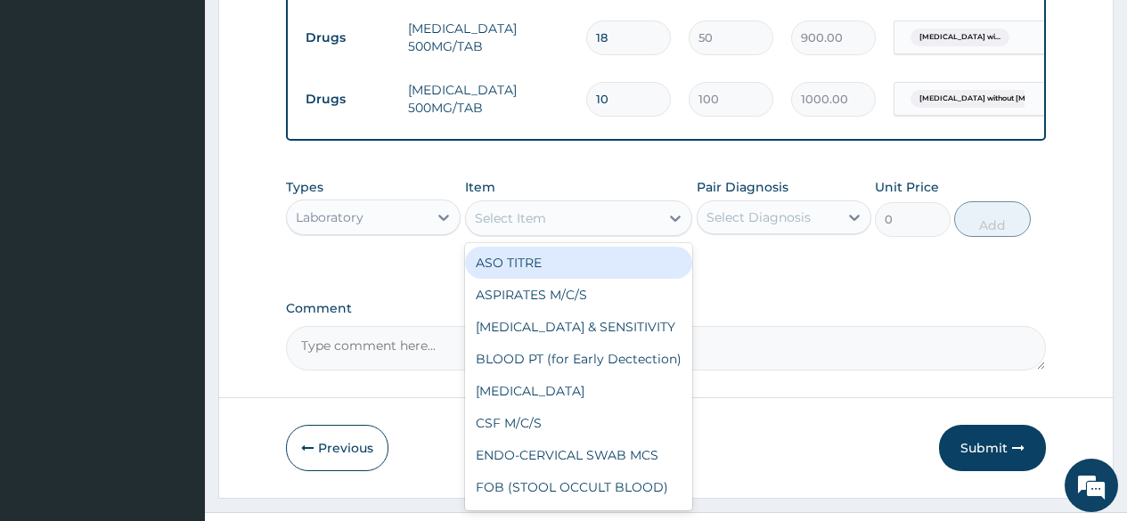
click at [531, 233] on div "Select Item" at bounding box center [563, 218] width 194 height 29
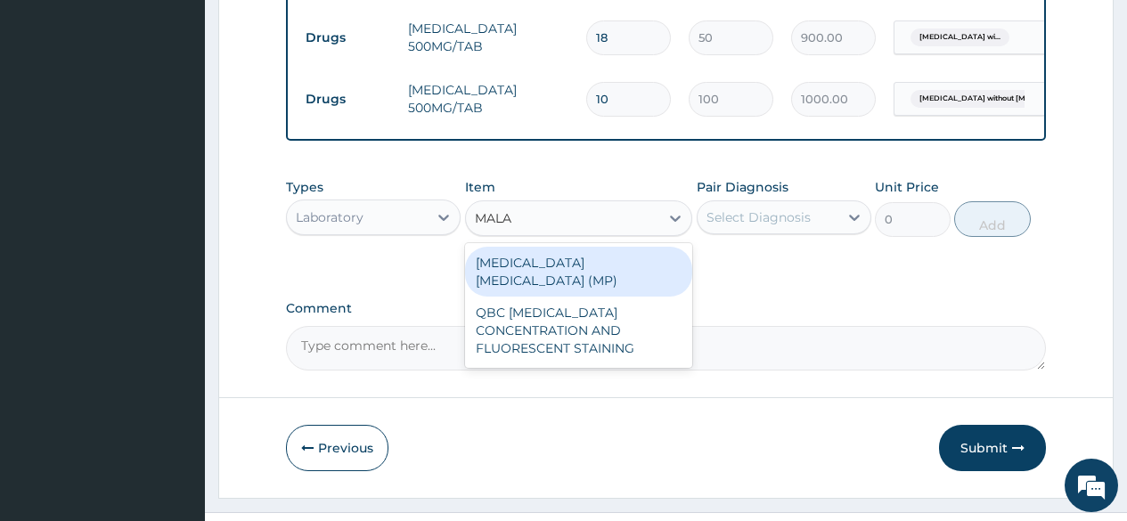
type input "MALAR"
click at [537, 262] on div "MALARIA PARASITE (MP)" at bounding box center [579, 272] width 228 height 50
type input "1000"
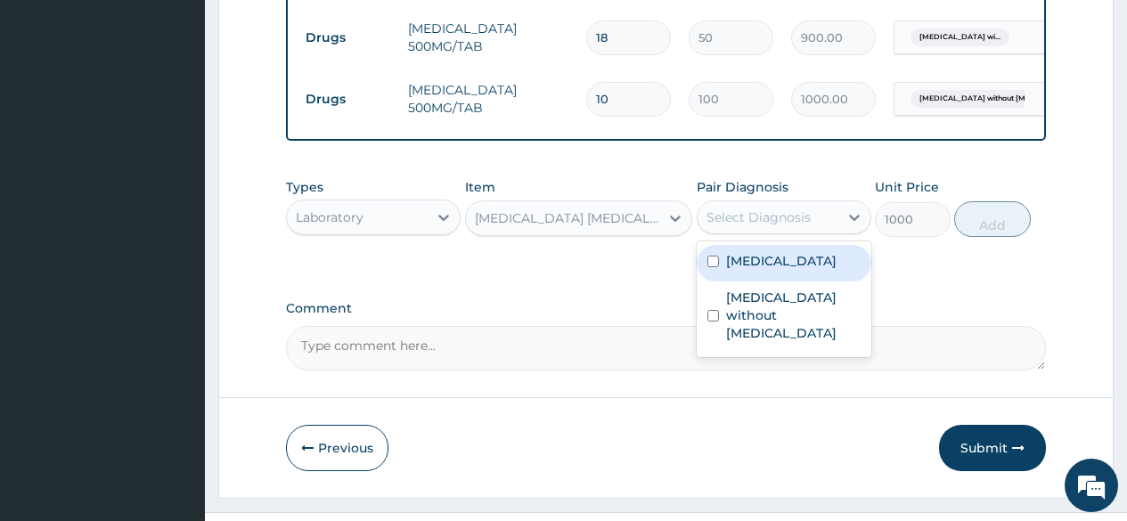
drag, startPoint x: 760, startPoint y: 216, endPoint x: 752, endPoint y: 251, distance: 36.5
click at [760, 217] on div "Select Diagnosis" at bounding box center [759, 218] width 104 height 18
drag, startPoint x: 742, startPoint y: 295, endPoint x: 986, endPoint y: 258, distance: 246.2
click at [760, 270] on label "Plasmodium malariae malaria without complication" at bounding box center [781, 261] width 111 height 18
checkbox input "true"
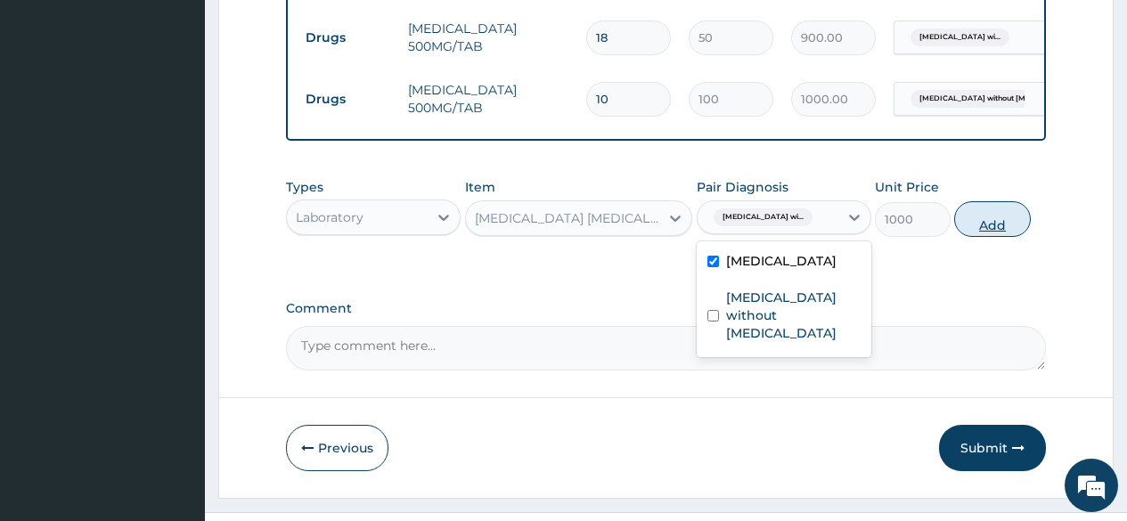
click at [994, 225] on button "Add" at bounding box center [993, 219] width 76 height 36
type input "0"
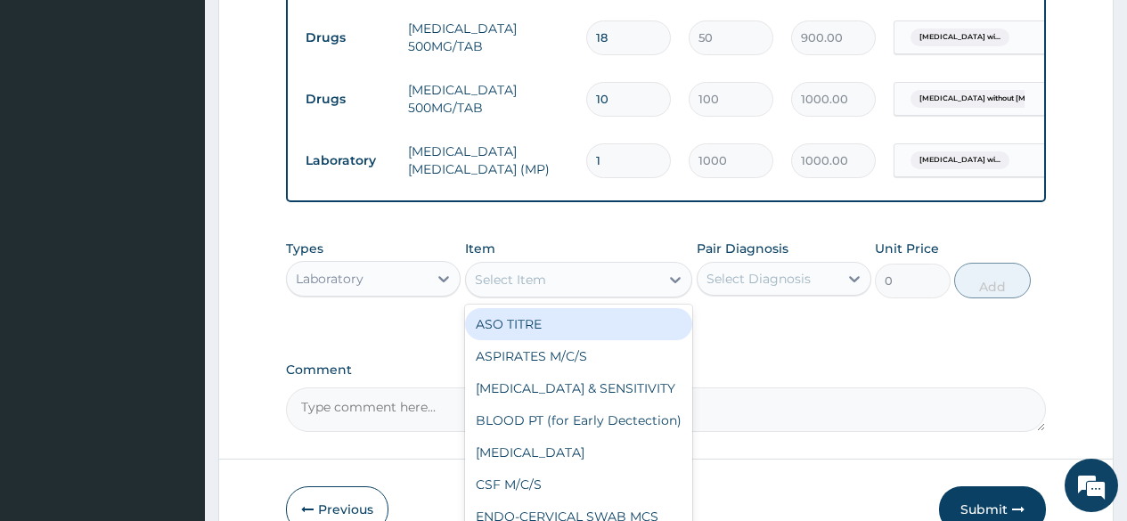
click at [594, 293] on div "Select Item" at bounding box center [563, 280] width 194 height 29
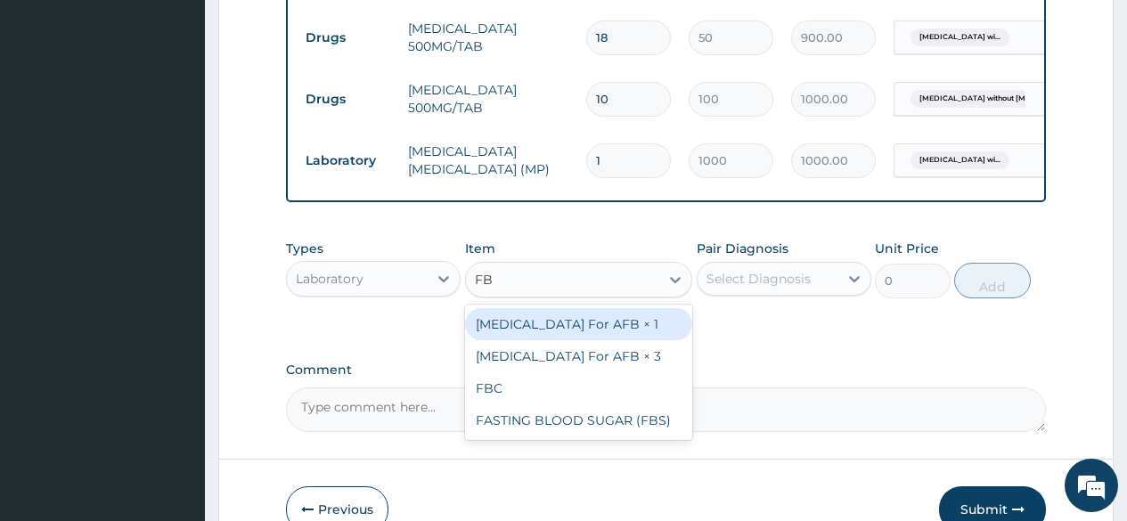
type input "FBC"
drag, startPoint x: 571, startPoint y: 324, endPoint x: 701, endPoint y: 308, distance: 130.2
click at [571, 324] on div "FBC" at bounding box center [579, 324] width 228 height 32
type input "2000"
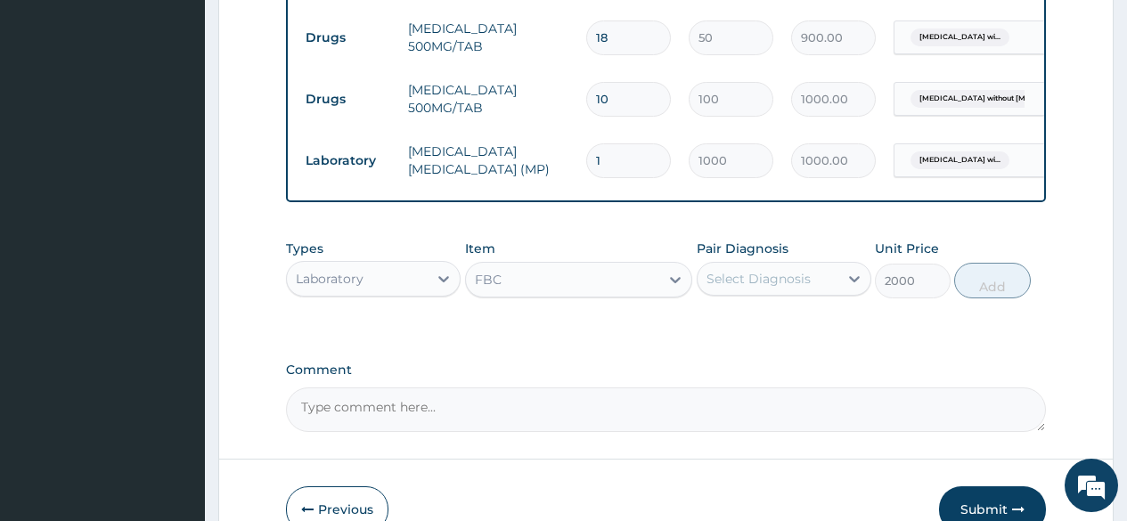
click at [742, 286] on div "Select Diagnosis" at bounding box center [759, 279] width 104 height 18
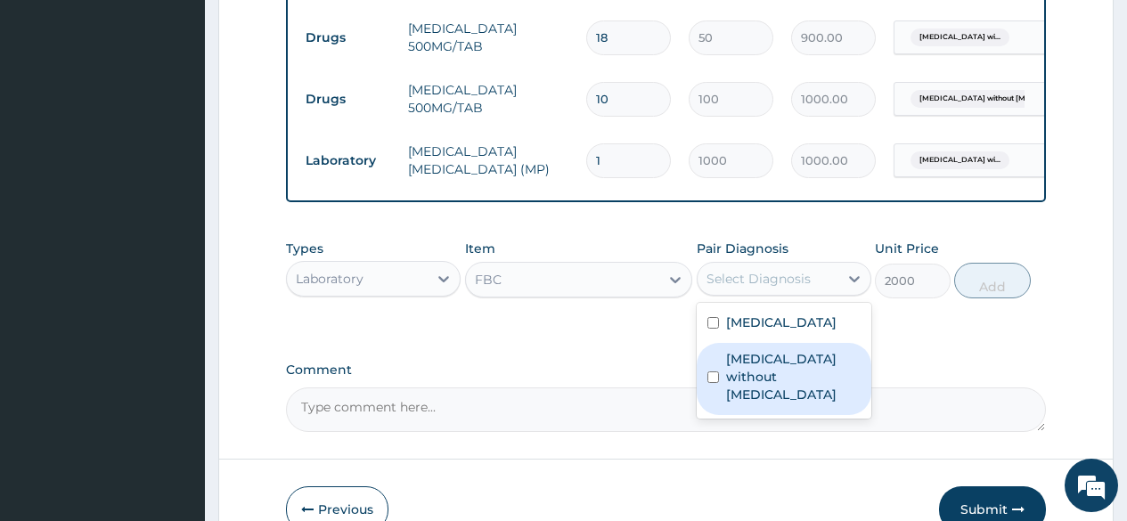
drag, startPoint x: 742, startPoint y: 440, endPoint x: 805, endPoint y: 413, distance: 68.2
click at [742, 404] on label "Sepsis without septic shock" at bounding box center [793, 376] width 135 height 53
checkbox input "true"
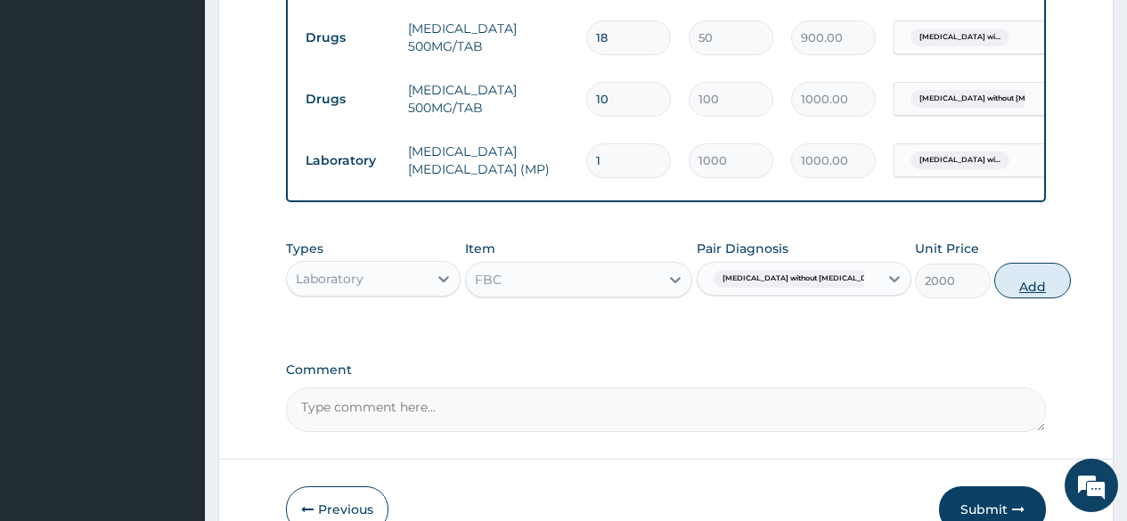
click at [995, 291] on button "Add" at bounding box center [1033, 281] width 76 height 36
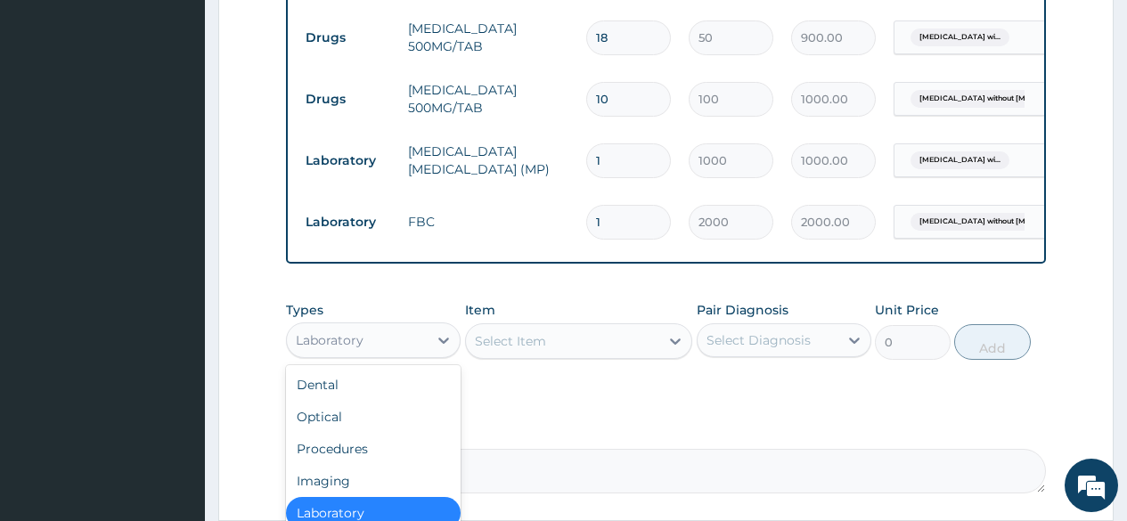
click at [373, 343] on div "Laboratory" at bounding box center [357, 340] width 141 height 29
click at [369, 449] on div "Procedures" at bounding box center [373, 449] width 175 height 32
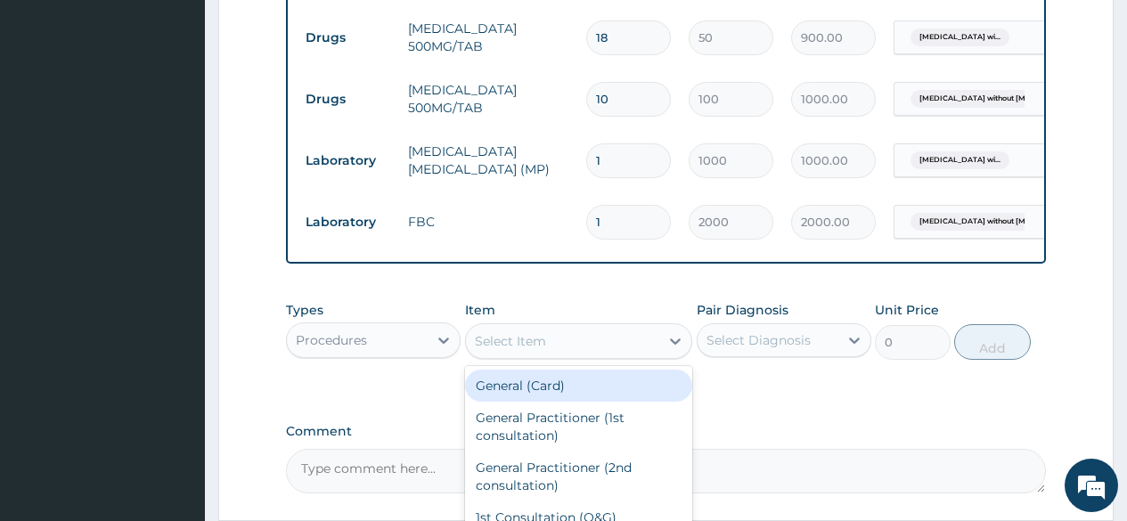
click at [507, 343] on div "Select Item" at bounding box center [510, 341] width 71 height 18
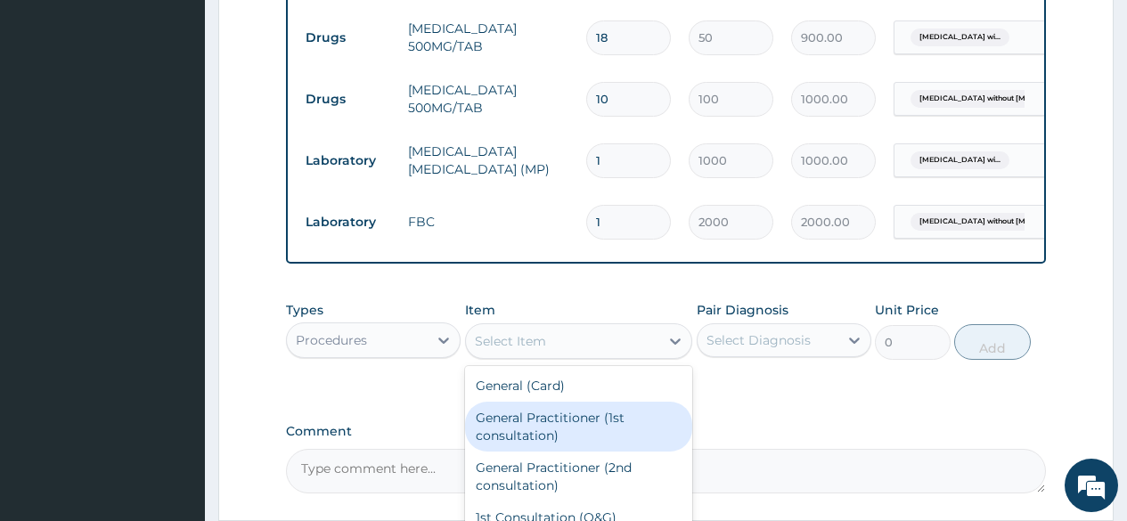
click at [544, 421] on div "General Practitioner (1st consultation)" at bounding box center [579, 427] width 228 height 50
type input "2000"
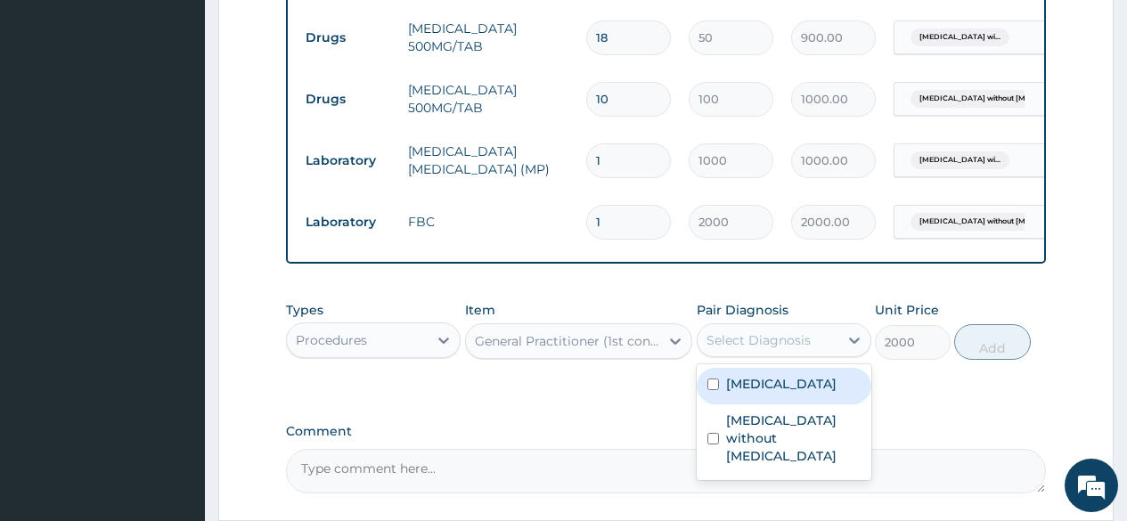
click at [755, 340] on div "Select Diagnosis" at bounding box center [759, 341] width 104 height 18
click at [750, 393] on label "Plasmodium malariae malaria without complication" at bounding box center [781, 384] width 111 height 18
checkbox input "true"
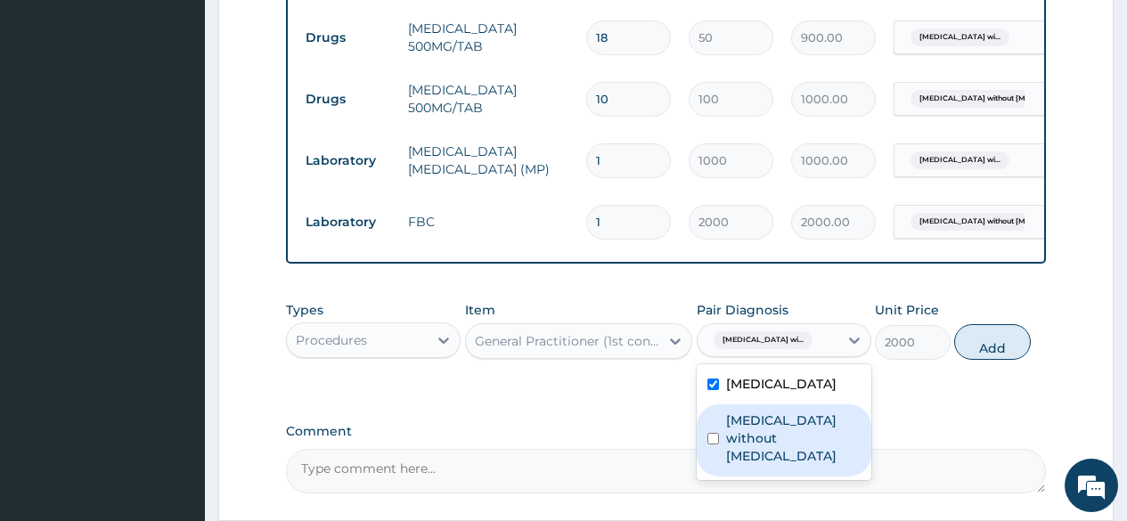
click at [742, 465] on label "Sepsis without septic shock" at bounding box center [793, 438] width 135 height 53
checkbox input "true"
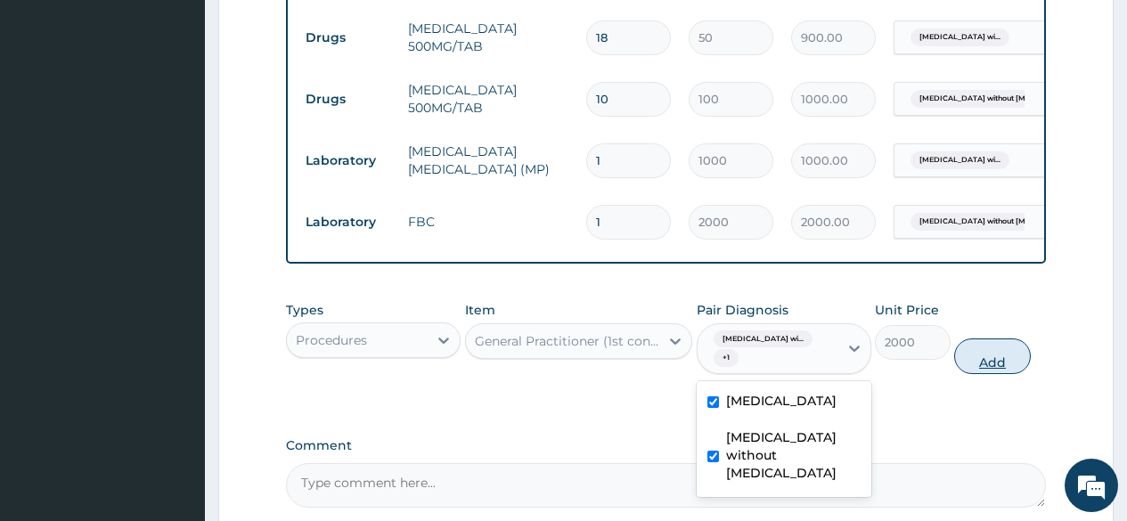
click at [1002, 367] on button "Add" at bounding box center [993, 357] width 76 height 36
type input "0"
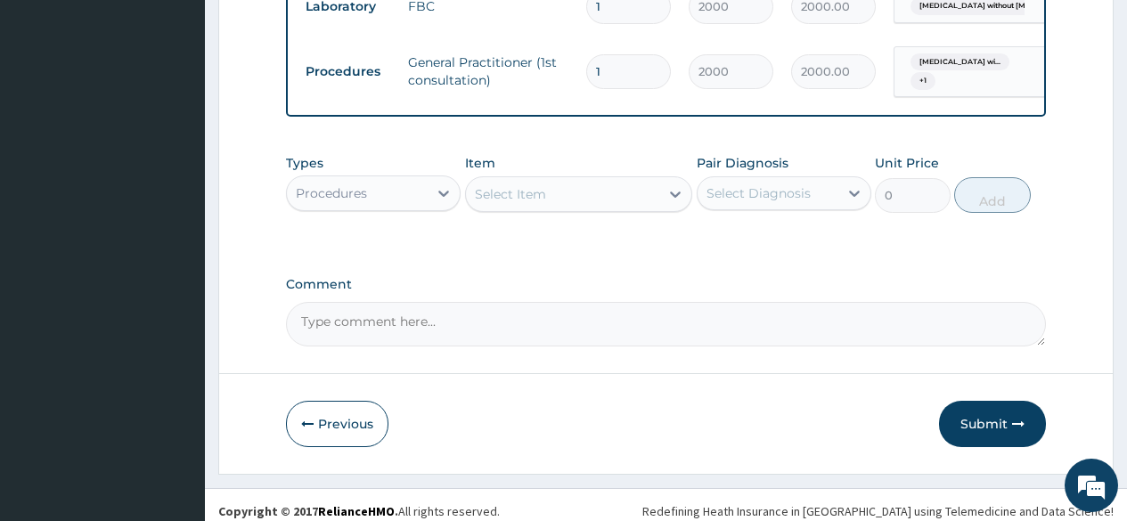
scroll to position [1376, 0]
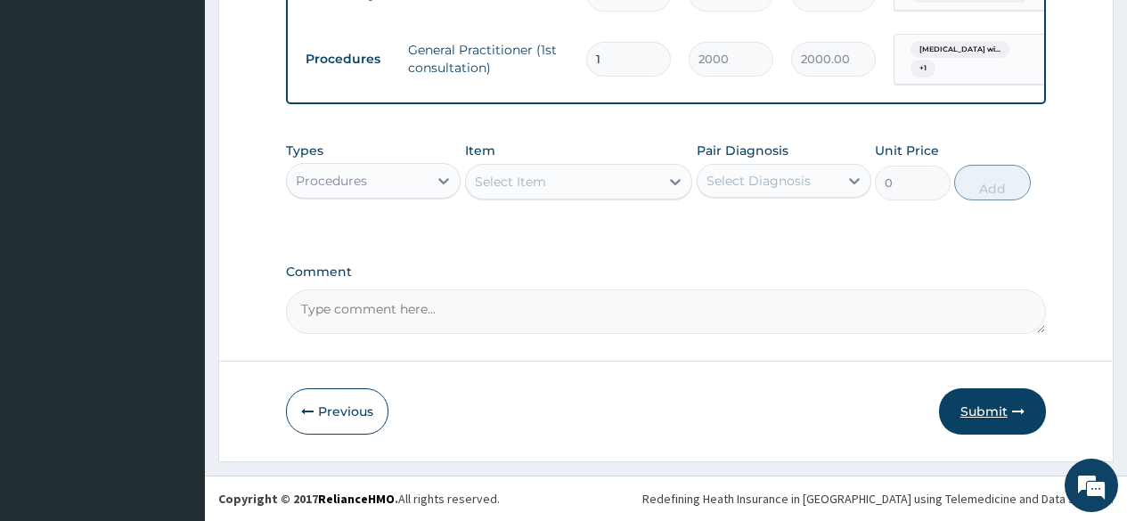
click at [1007, 410] on button "Submit" at bounding box center [992, 412] width 107 height 46
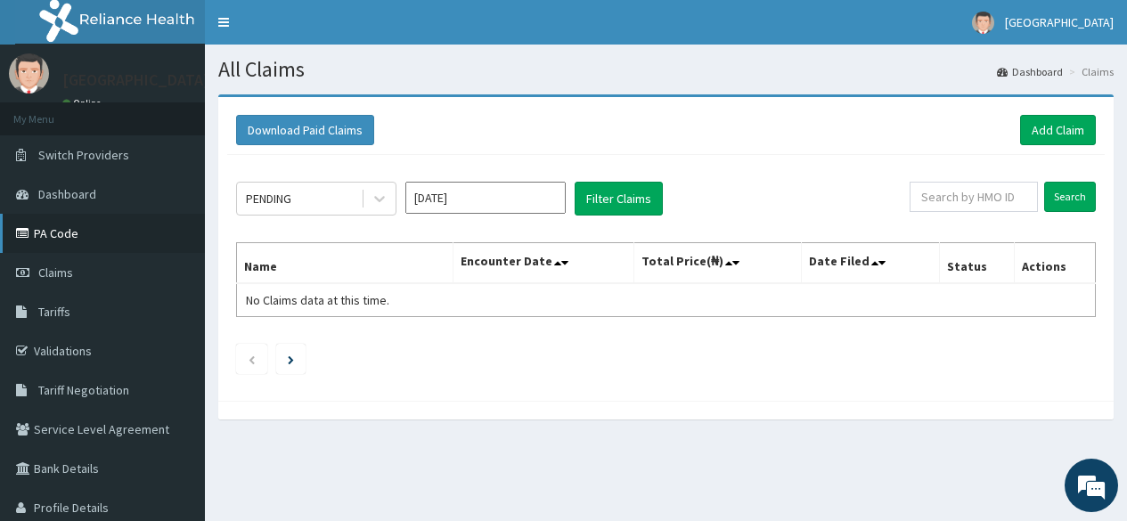
click at [57, 237] on link "PA Code" at bounding box center [102, 233] width 205 height 39
click at [1061, 129] on link "Add Claim" at bounding box center [1058, 130] width 76 height 30
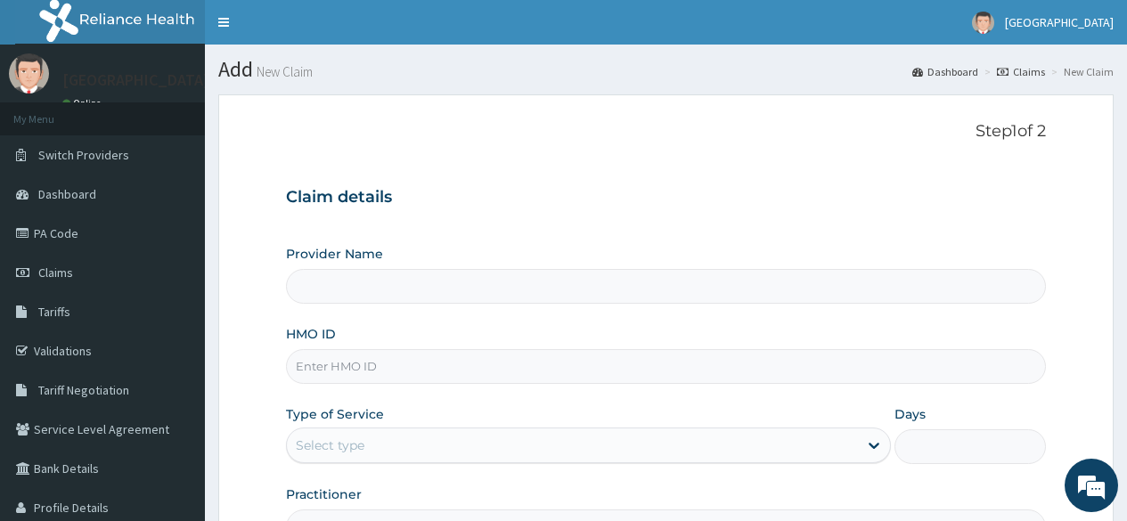
type input "[GEOGRAPHIC_DATA]"
paste input "FMP/10243/C"
type input "FMP/10243/C"
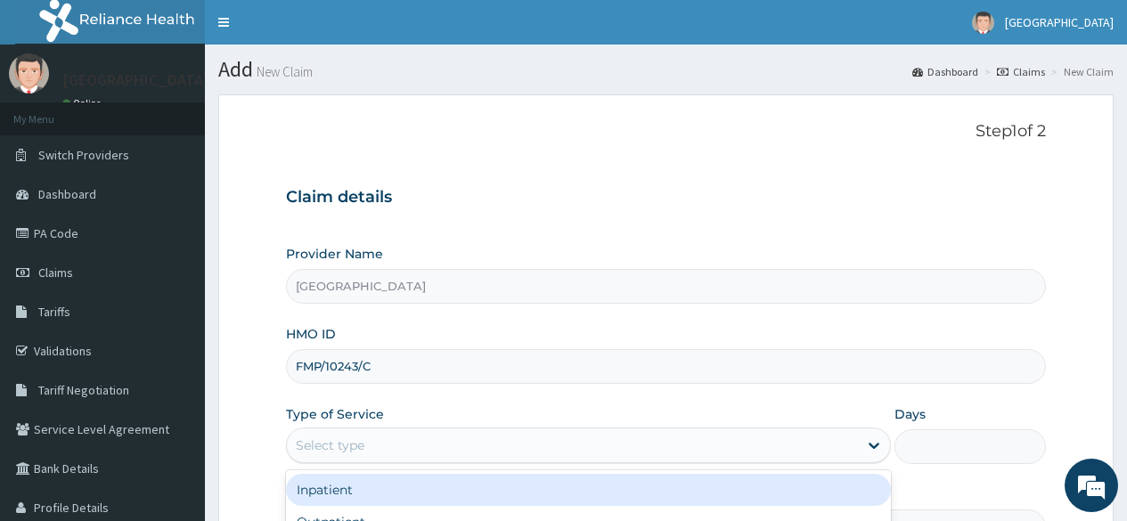
click at [356, 450] on div "Select type" at bounding box center [330, 446] width 69 height 18
click at [354, 498] on div "Inpatient" at bounding box center [588, 490] width 605 height 32
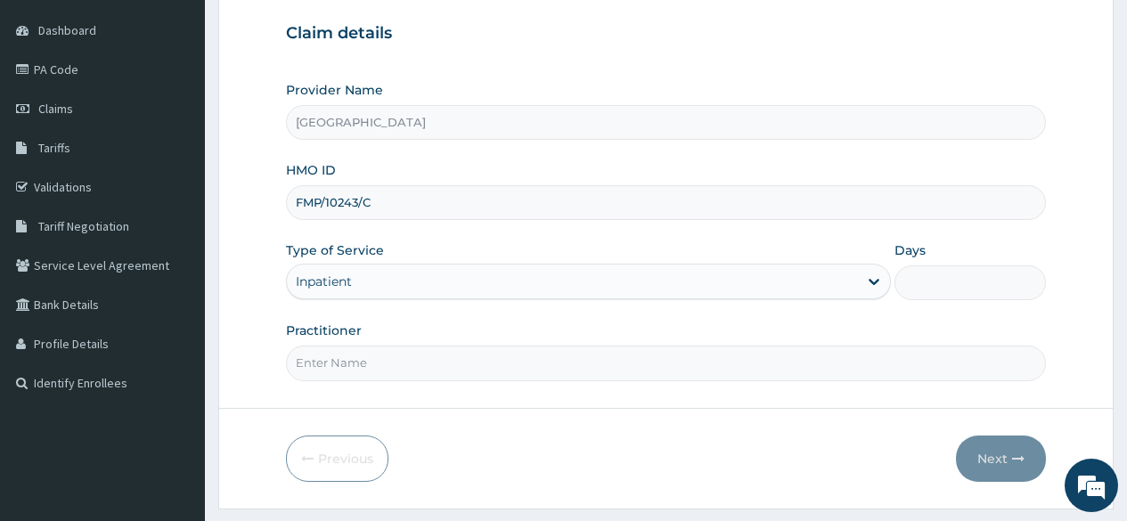
scroll to position [178, 0]
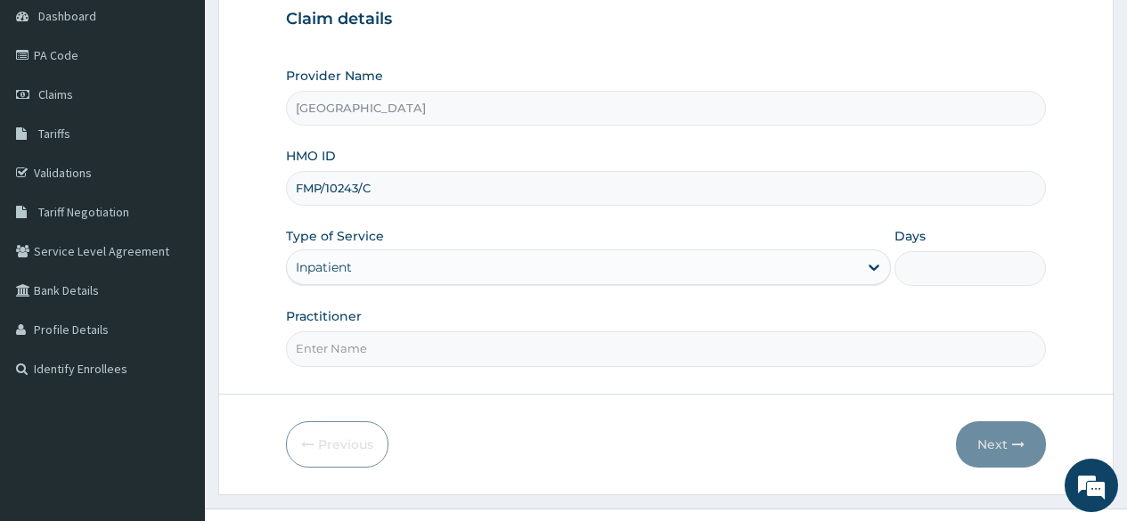
click at [355, 349] on input "Practitioner" at bounding box center [666, 349] width 760 height 35
drag, startPoint x: 360, startPoint y: 348, endPoint x: 278, endPoint y: 342, distance: 82.2
click at [278, 342] on form "Step 1 of 2 Claim details Provider Name Gods Knot Hospital HMO ID FMP/10243/C T…" at bounding box center [666, 205] width 896 height 578
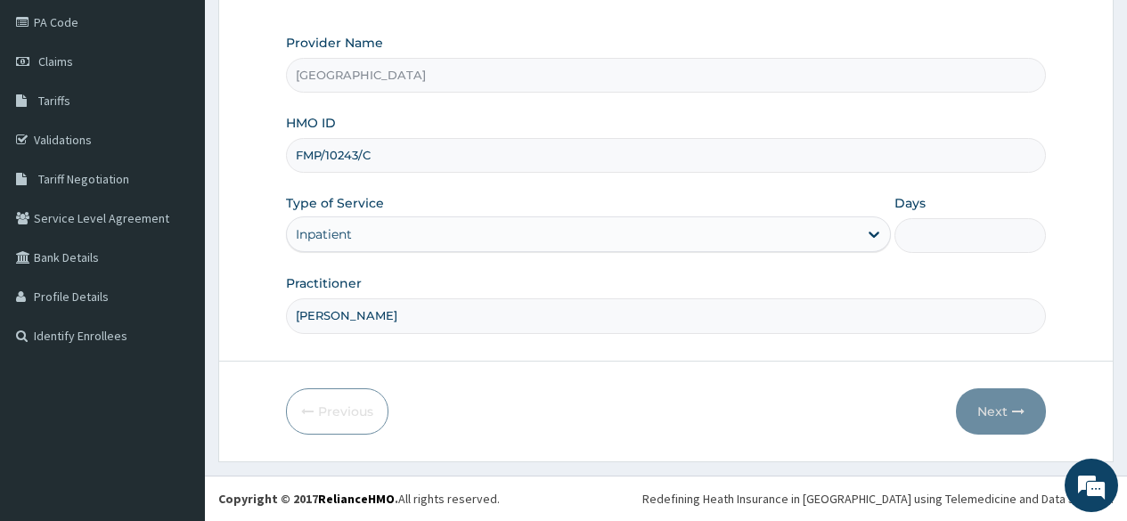
type input "DR FAWOLE"
click at [957, 242] on input "Days" at bounding box center [971, 235] width 152 height 35
type input "2"
click at [972, 421] on button "Next" at bounding box center [1001, 412] width 90 height 46
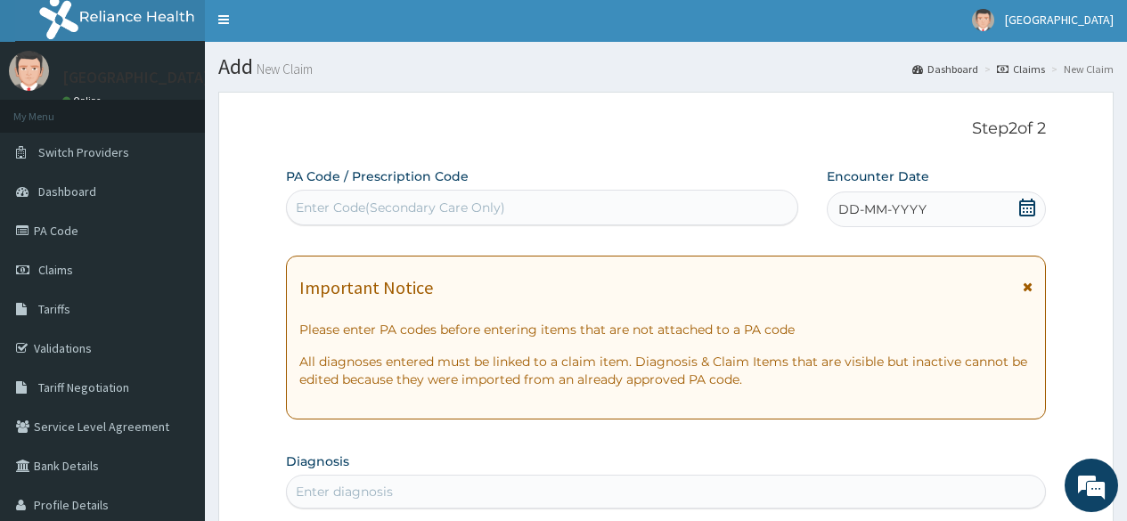
scroll to position [0, 0]
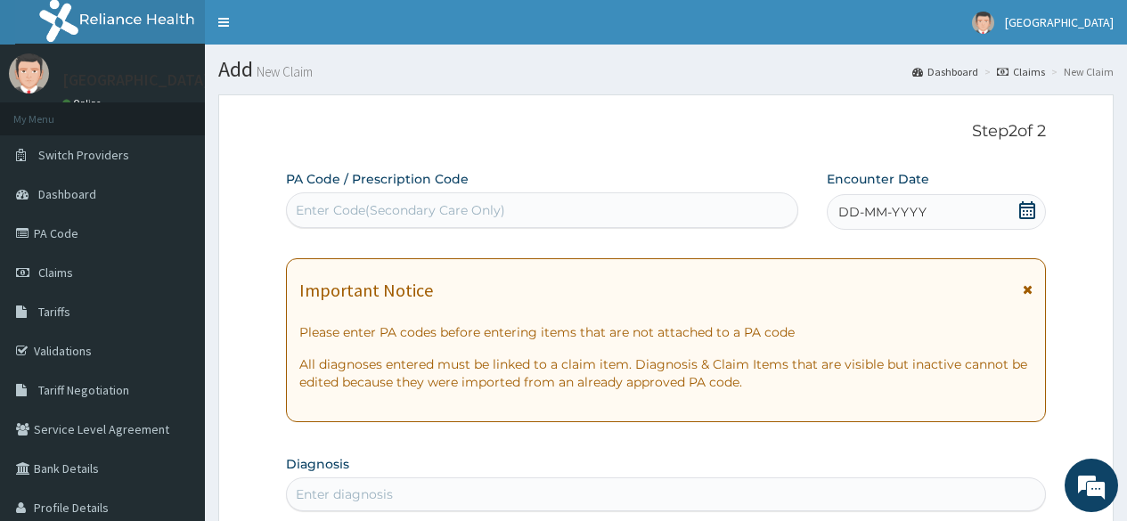
click at [439, 206] on div "Enter Code(Secondary Care Only)" at bounding box center [400, 210] width 209 height 18
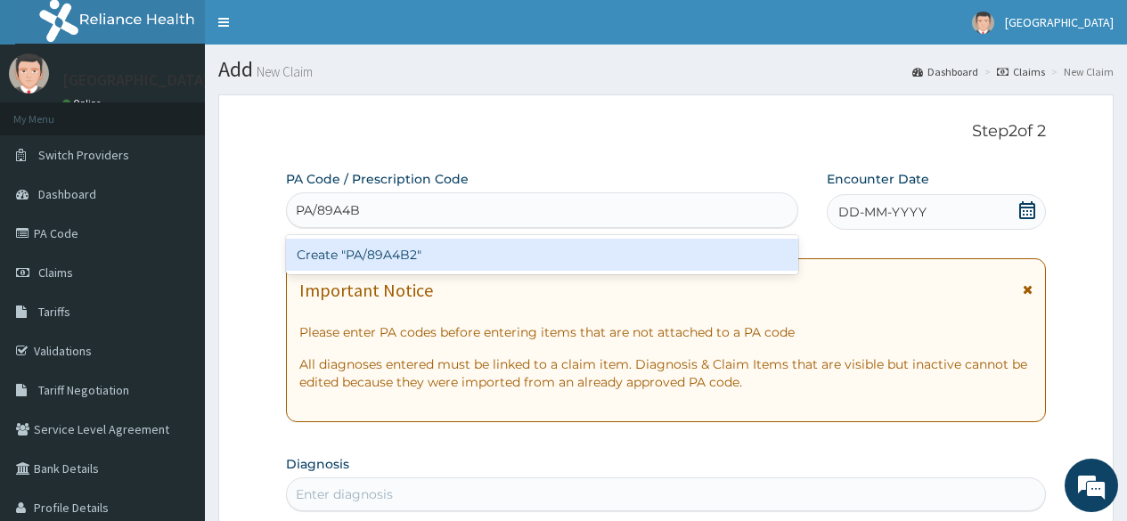
type input "PA/89A4B2"
click at [411, 247] on div "Create "PA/89A4B2"" at bounding box center [542, 255] width 512 height 32
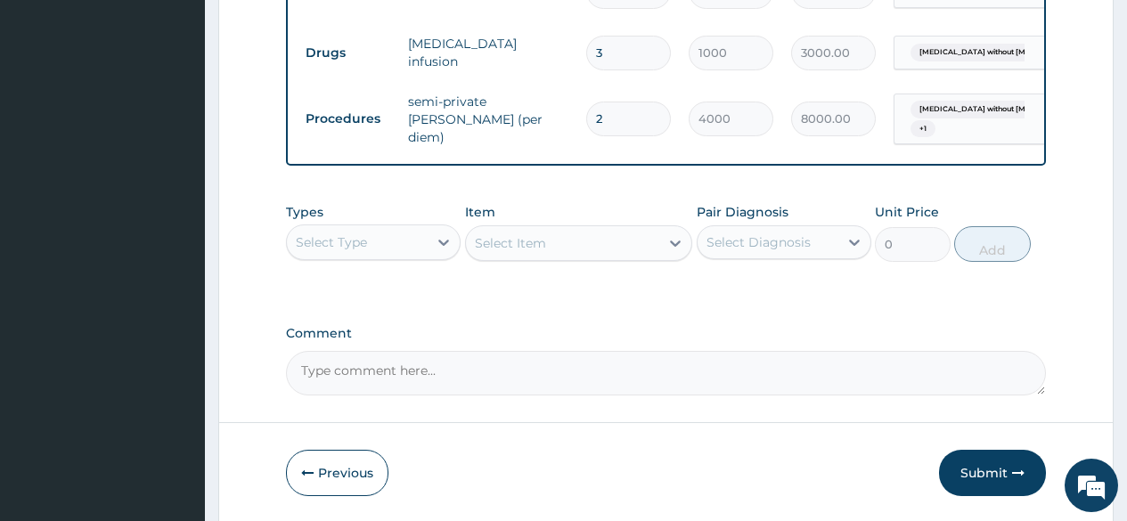
scroll to position [1130, 0]
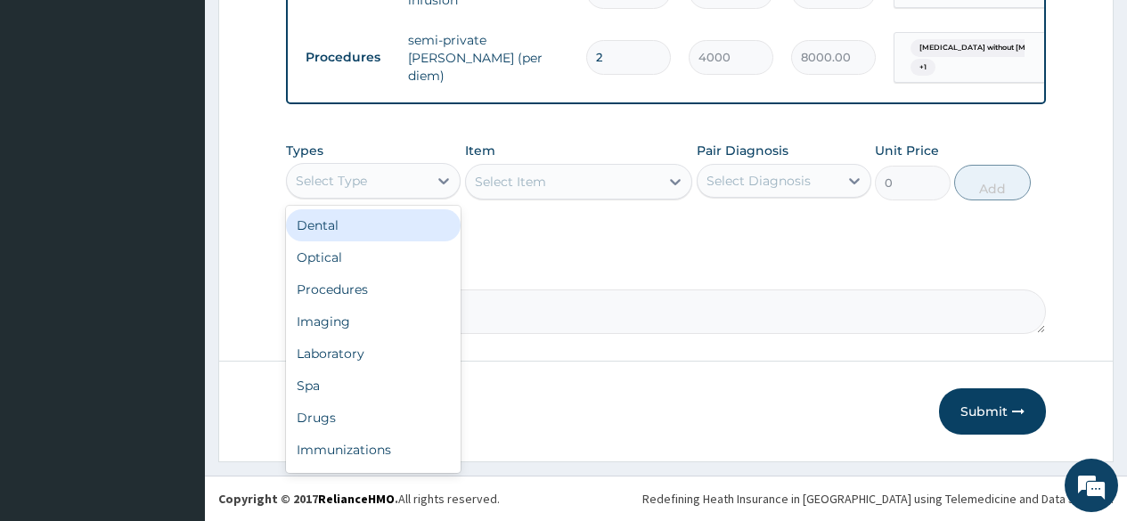
click at [402, 181] on div "Select Type" at bounding box center [357, 181] width 141 height 29
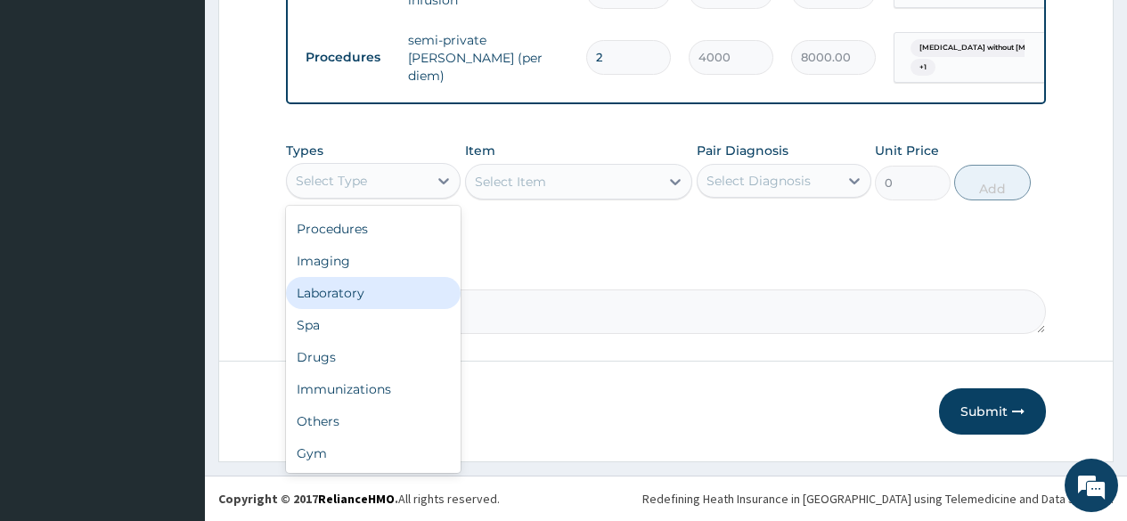
scroll to position [0, 0]
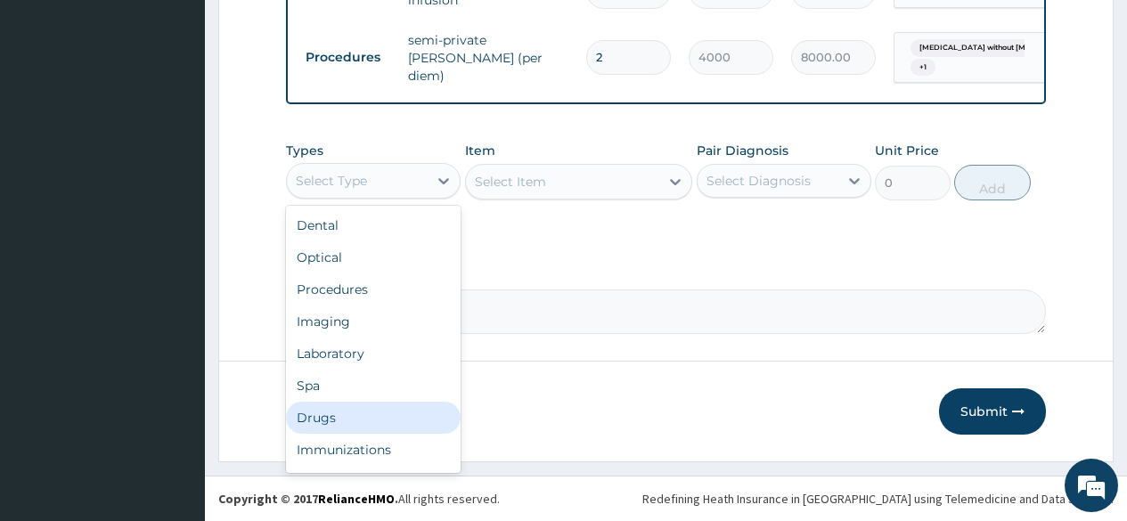
click at [330, 428] on div "Drugs" at bounding box center [373, 418] width 175 height 32
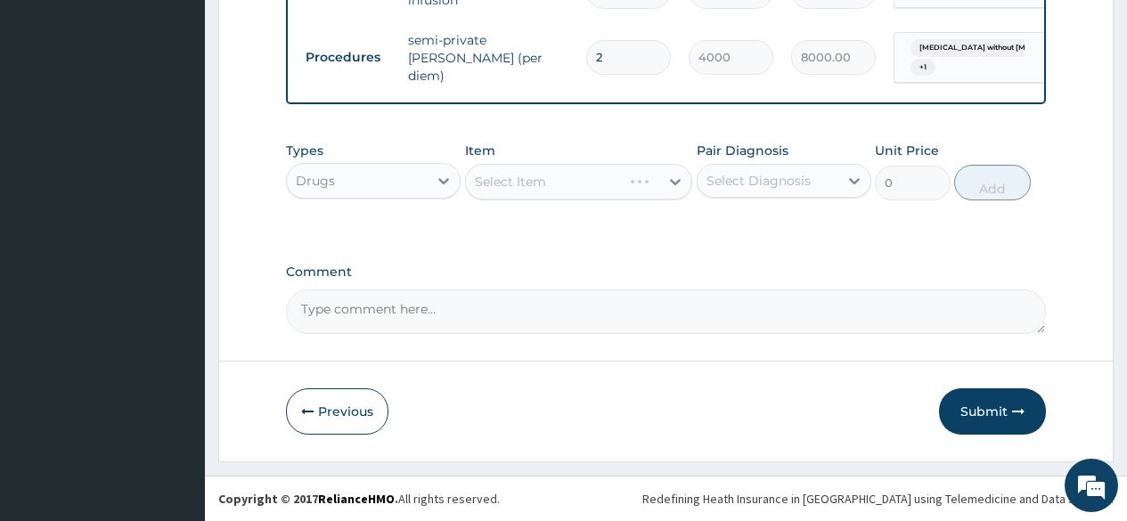
click at [504, 176] on div "Select Item" at bounding box center [579, 182] width 228 height 36
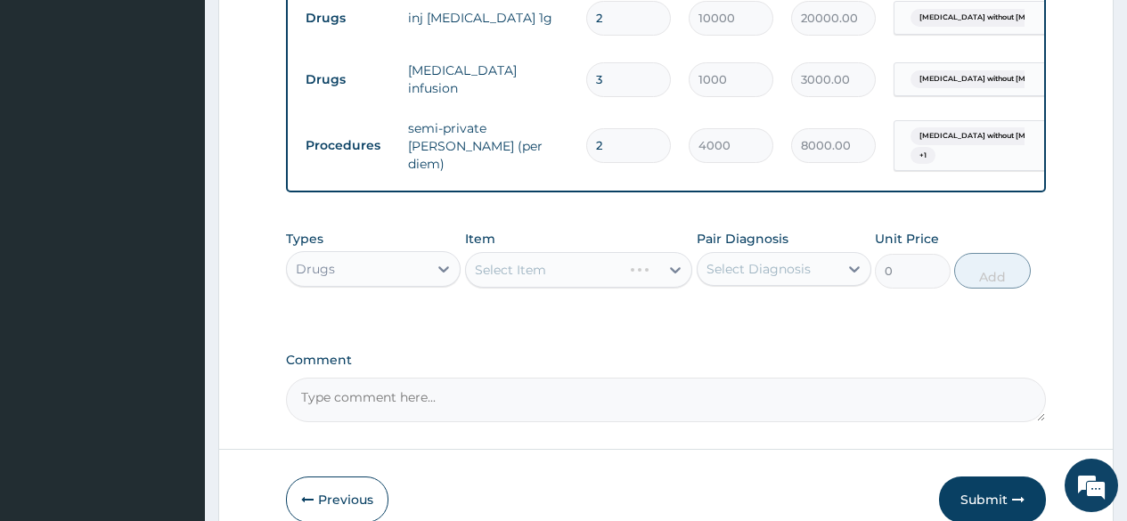
scroll to position [1130, 0]
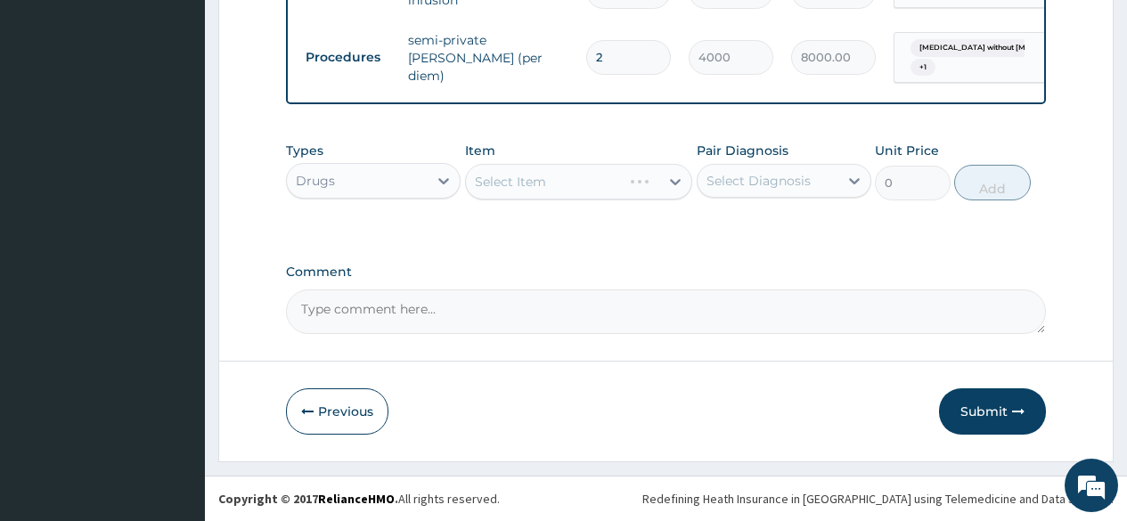
click at [541, 195] on div "Select Item" at bounding box center [579, 182] width 228 height 36
click at [572, 182] on div "Select Item" at bounding box center [579, 182] width 228 height 36
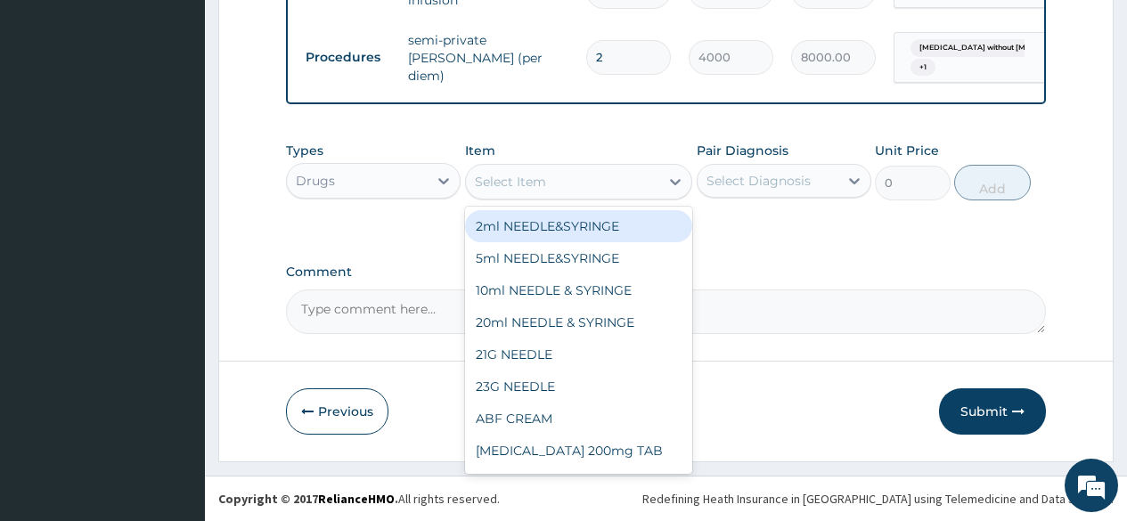
click at [553, 190] on div "Select Item" at bounding box center [563, 182] width 194 height 29
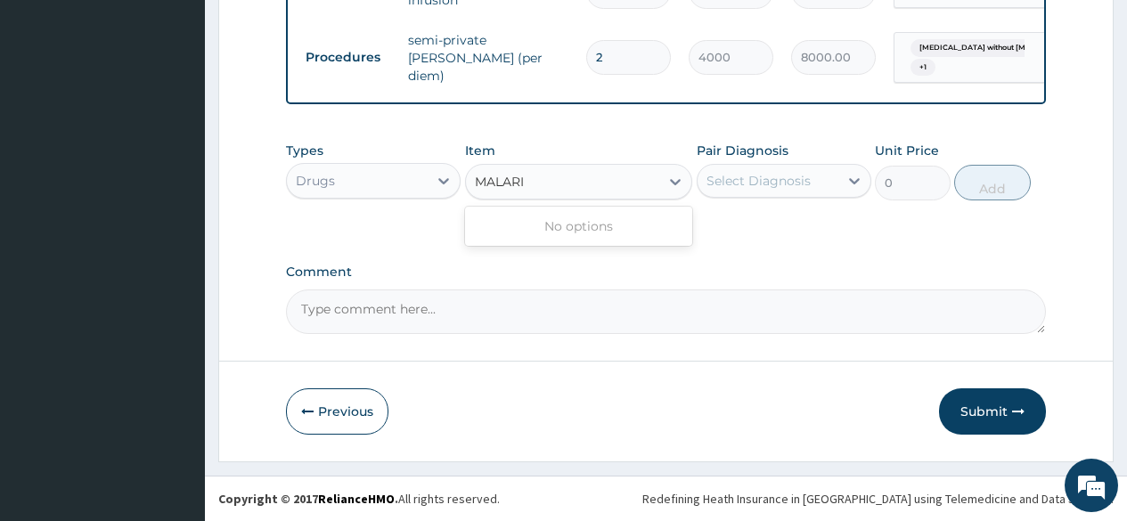
type input "MALARIA"
drag, startPoint x: 547, startPoint y: 184, endPoint x: 494, endPoint y: 181, distance: 53.6
click at [494, 181] on div "Select Item" at bounding box center [563, 182] width 194 height 29
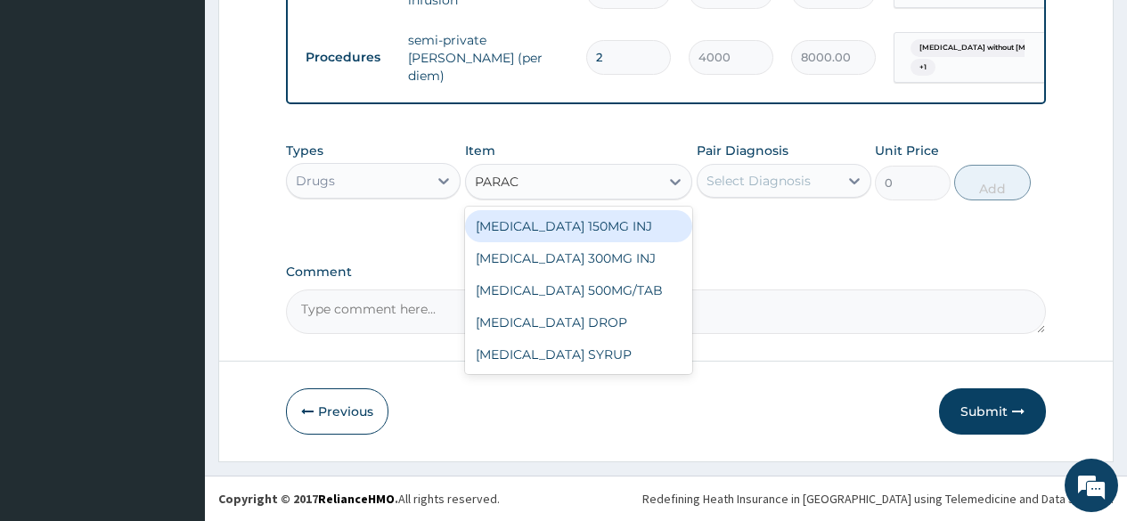
type input "PARACE"
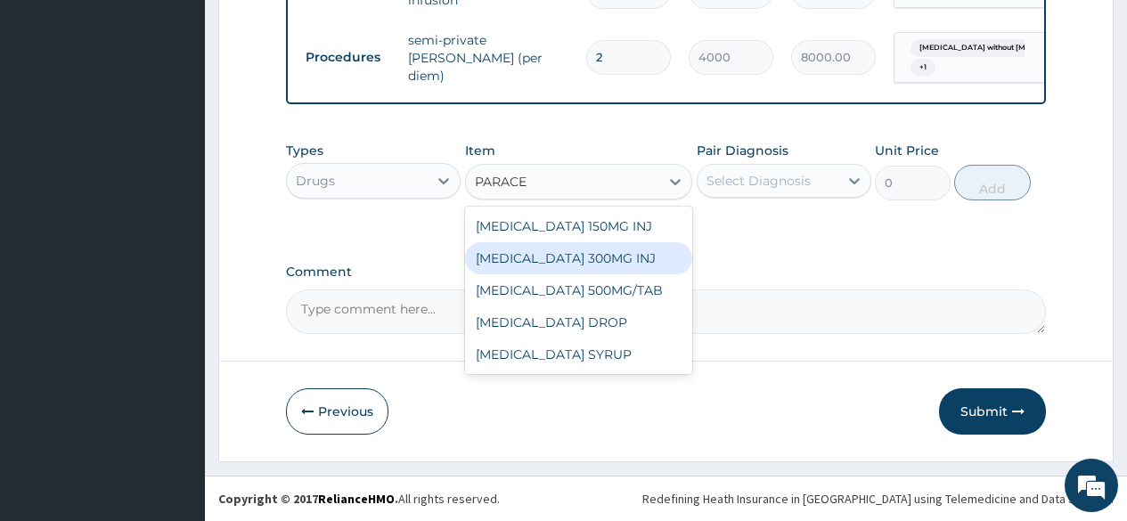
click at [602, 254] on div "PARACETAMOL 300MG INJ" at bounding box center [579, 258] width 228 height 32
type input "500"
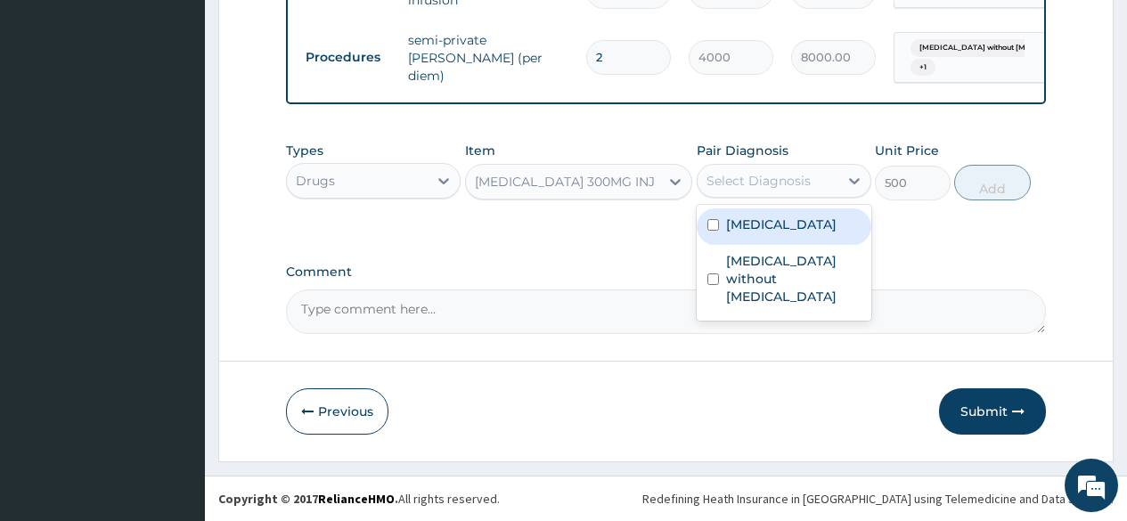
click at [787, 191] on div "Select Diagnosis" at bounding box center [768, 181] width 141 height 29
click at [787, 234] on label "Plasmodium malariae malaria without complication" at bounding box center [781, 225] width 111 height 18
checkbox input "true"
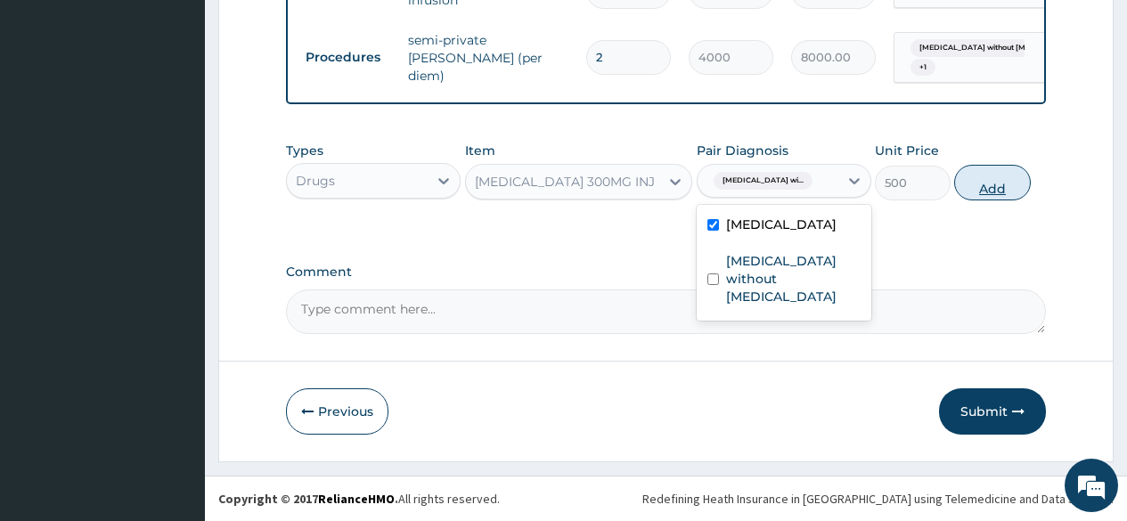
click at [995, 190] on button "Add" at bounding box center [993, 183] width 76 height 36
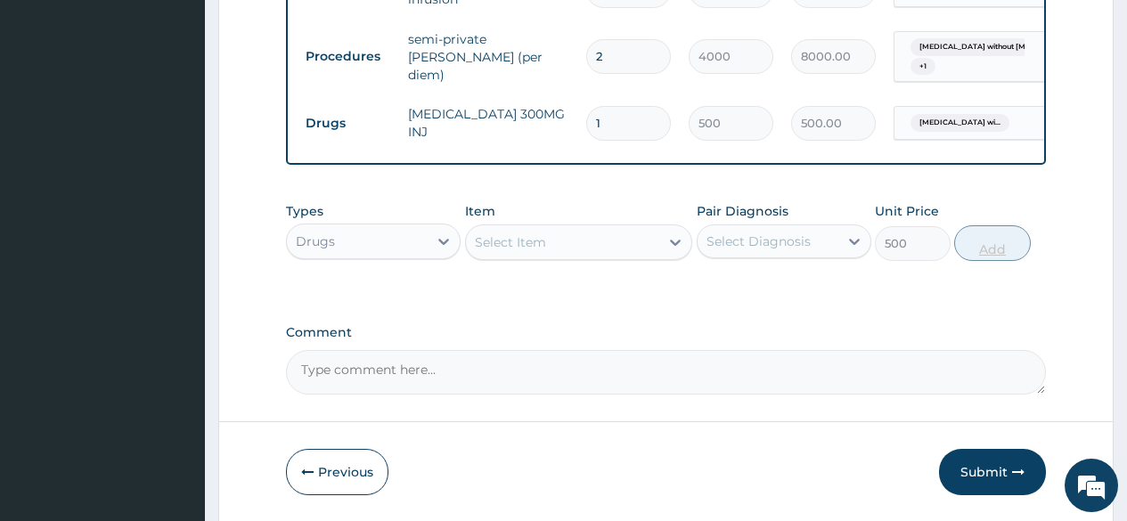
type input "0"
type input "0.00"
type input "5"
type input "2500.00"
type input "5"
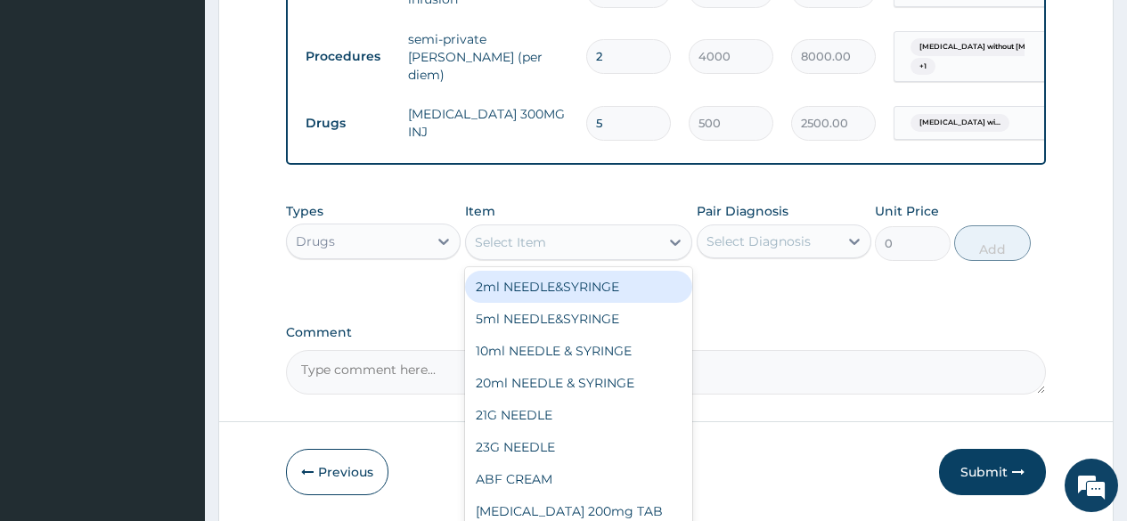
click at [494, 244] on div "Select Item" at bounding box center [510, 243] width 71 height 18
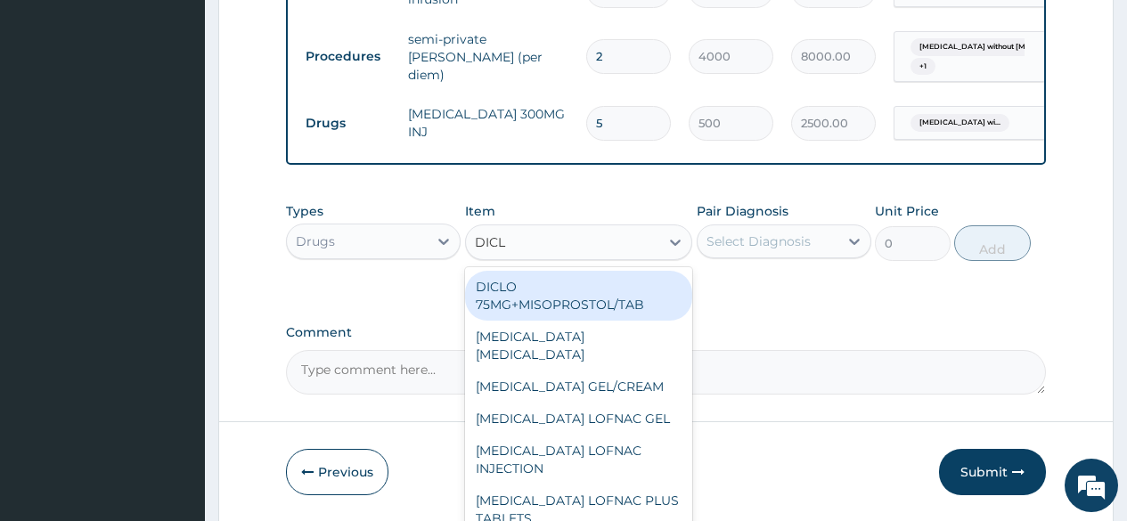
type input "DICLO"
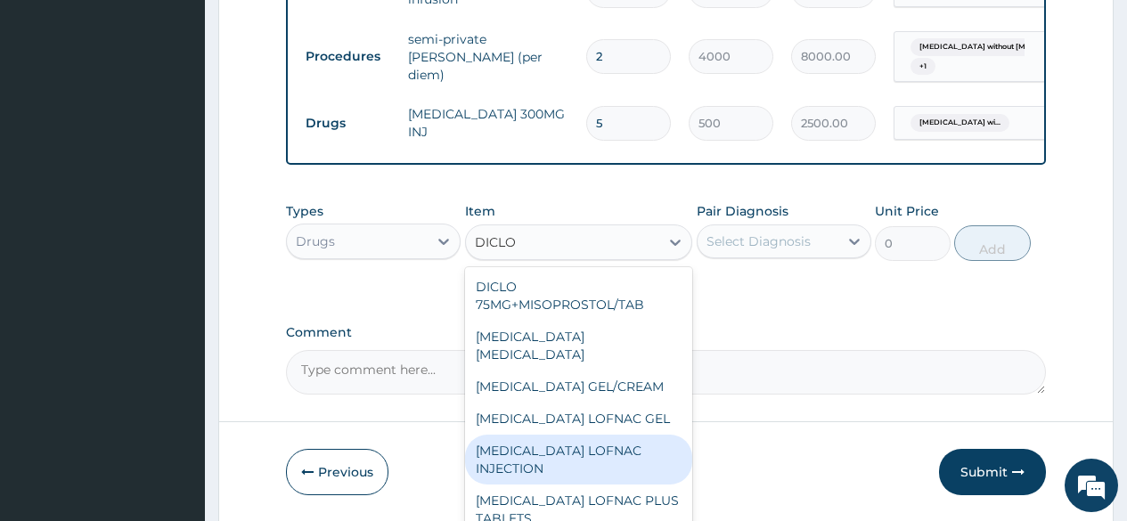
click at [573, 435] on div "DICLOFENAC LOFNAC INJECTION" at bounding box center [579, 460] width 228 height 50
type input "500"
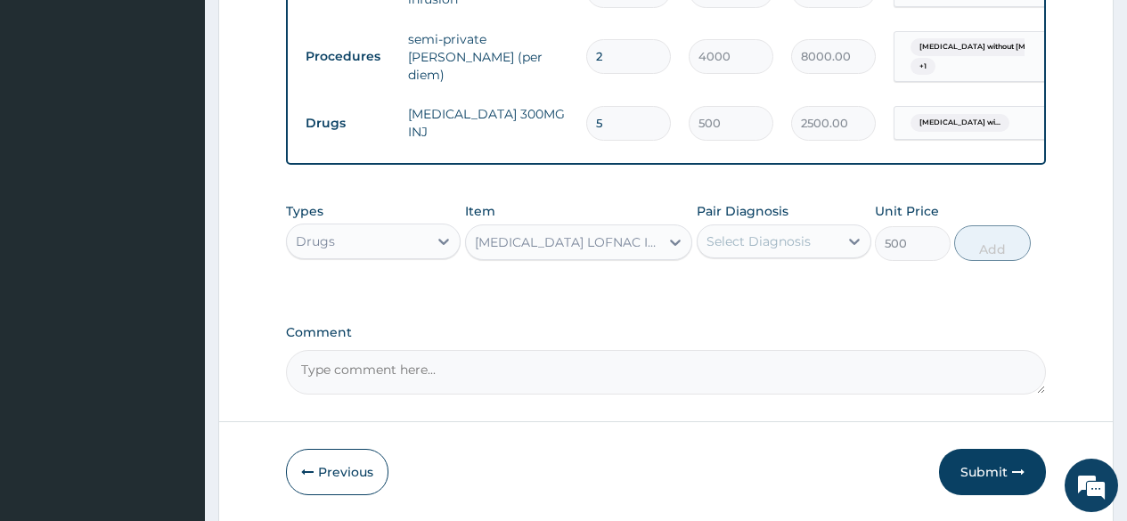
click at [806, 238] on div "Select Diagnosis" at bounding box center [759, 242] width 104 height 18
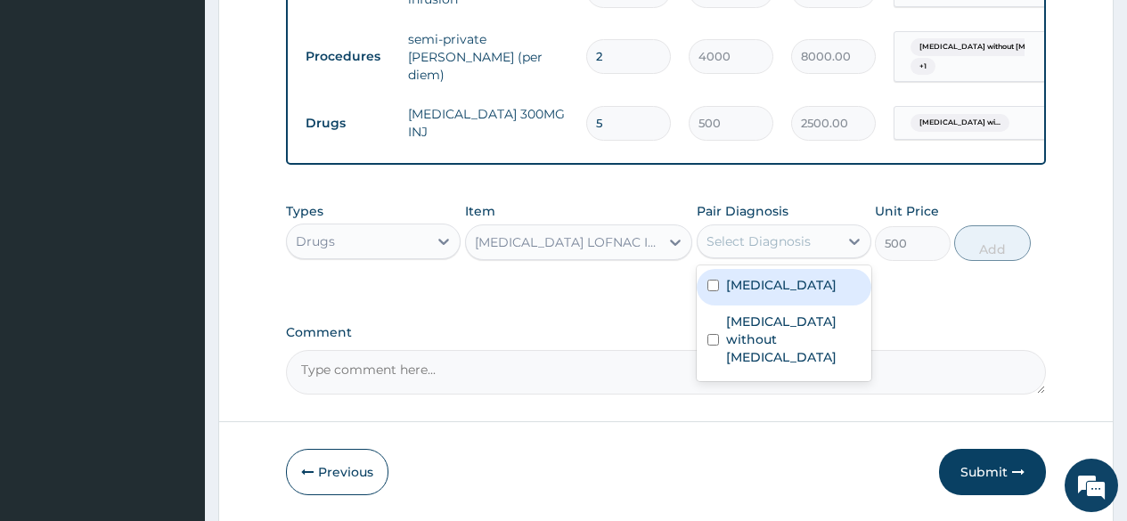
click at [792, 294] on label "Plasmodium malariae malaria without complication" at bounding box center [781, 285] width 111 height 18
checkbox input "true"
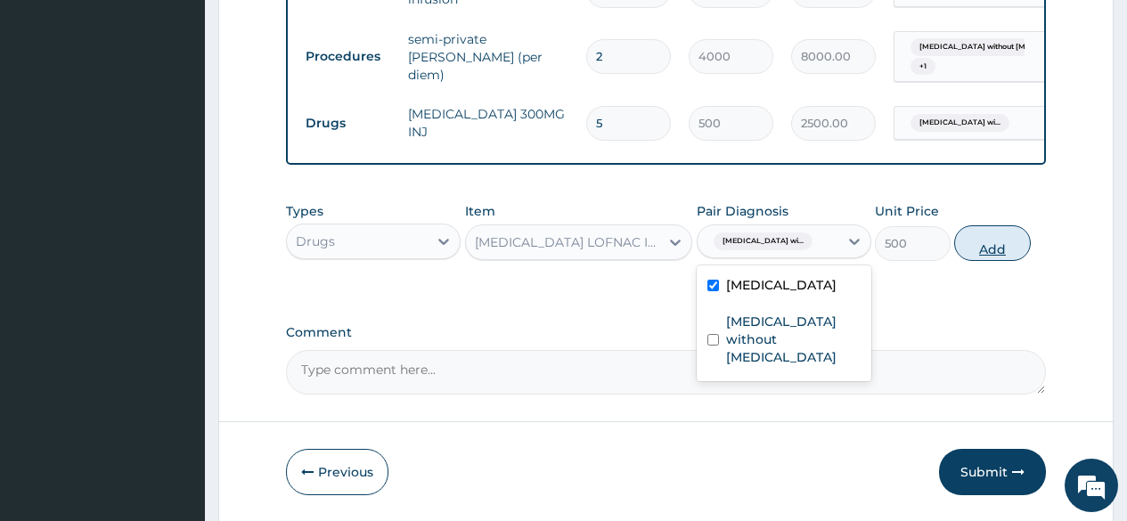
click at [1020, 247] on button "Add" at bounding box center [993, 243] width 76 height 36
type input "0"
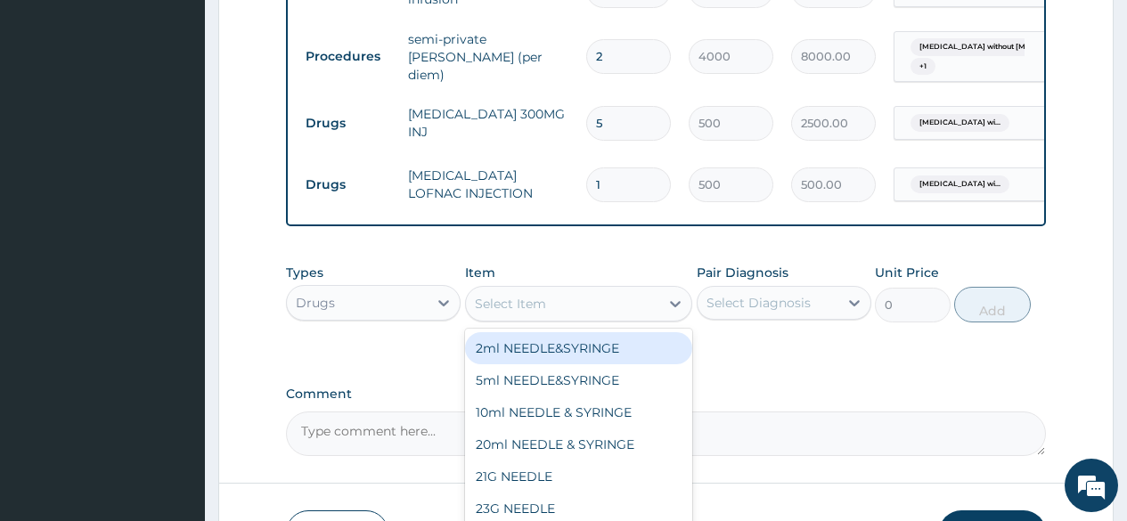
click at [496, 306] on div "Select Item" at bounding box center [510, 304] width 71 height 18
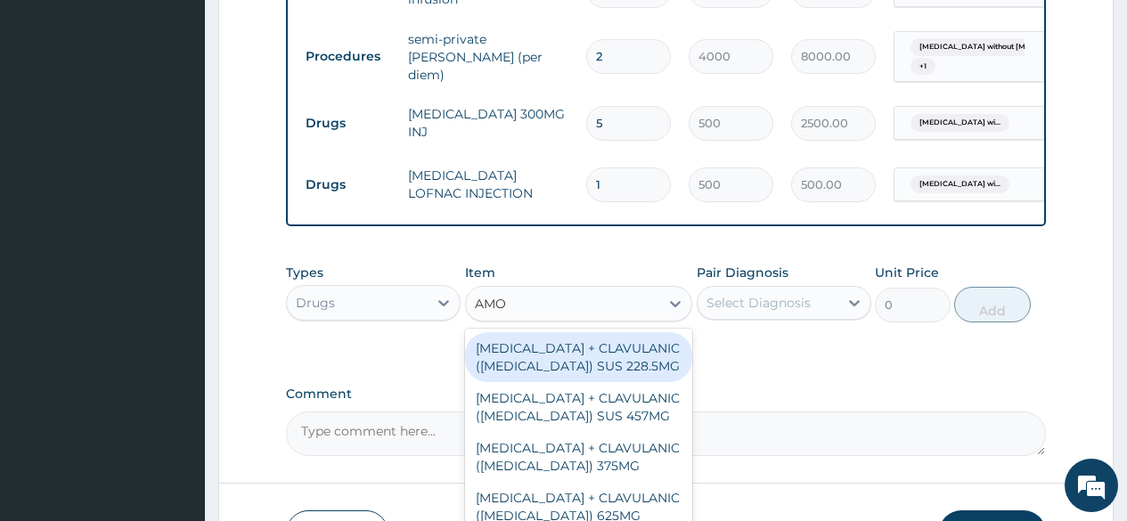
type input "AMOX"
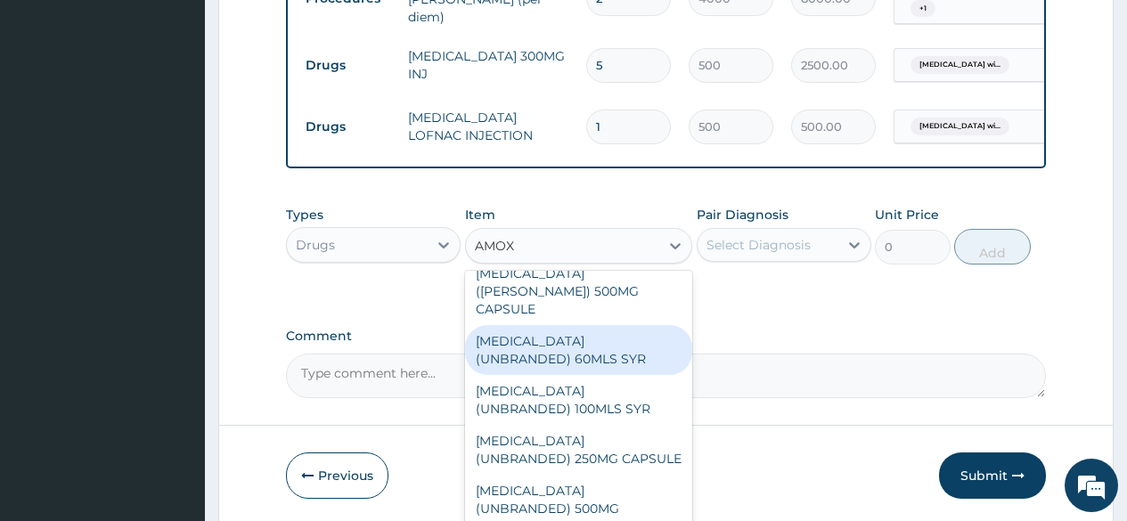
scroll to position [1253, 0]
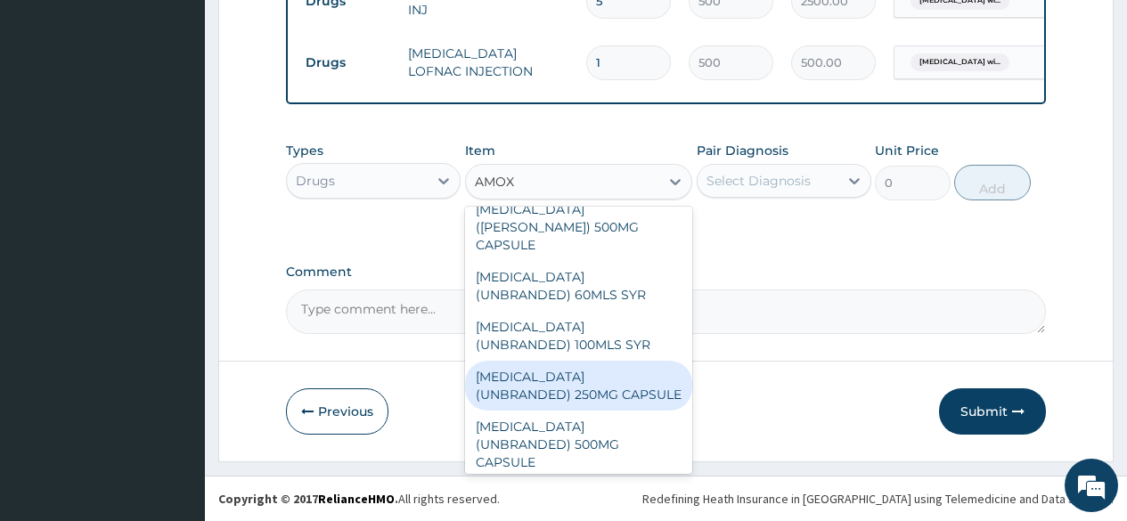
click at [618, 361] on div "AMOXICILLIN (UNBRANDED) 250MG CAPSULE" at bounding box center [579, 386] width 228 height 50
type input "50"
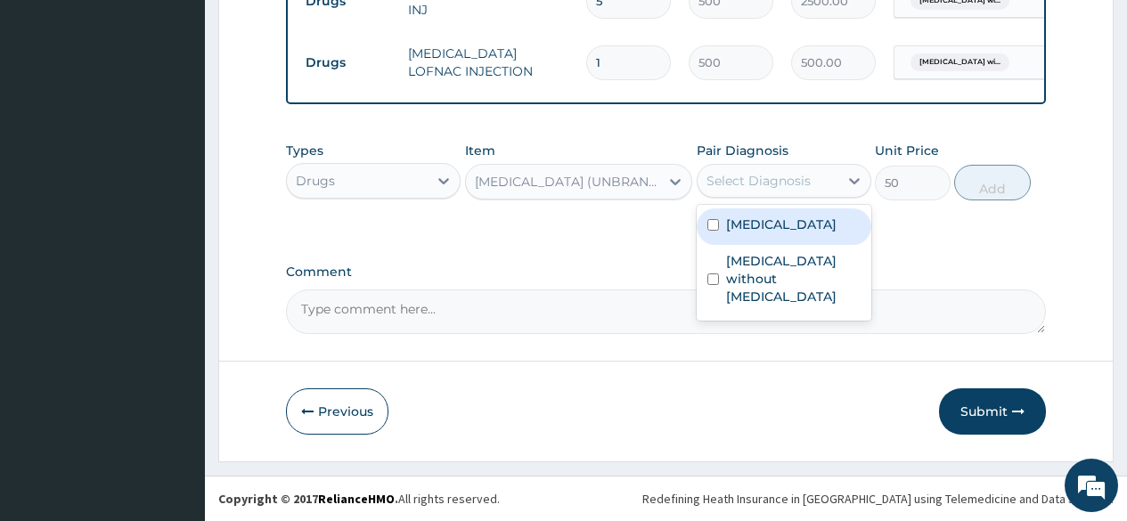
click at [770, 185] on div "Select Diagnosis" at bounding box center [759, 181] width 104 height 18
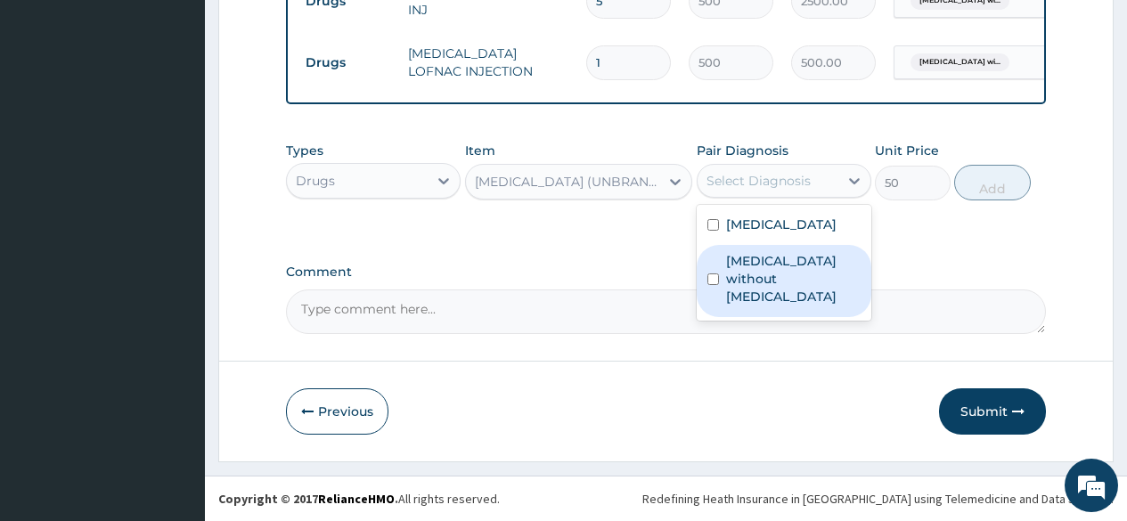
click at [760, 306] on label "Sepsis without septic shock" at bounding box center [793, 278] width 135 height 53
checkbox input "true"
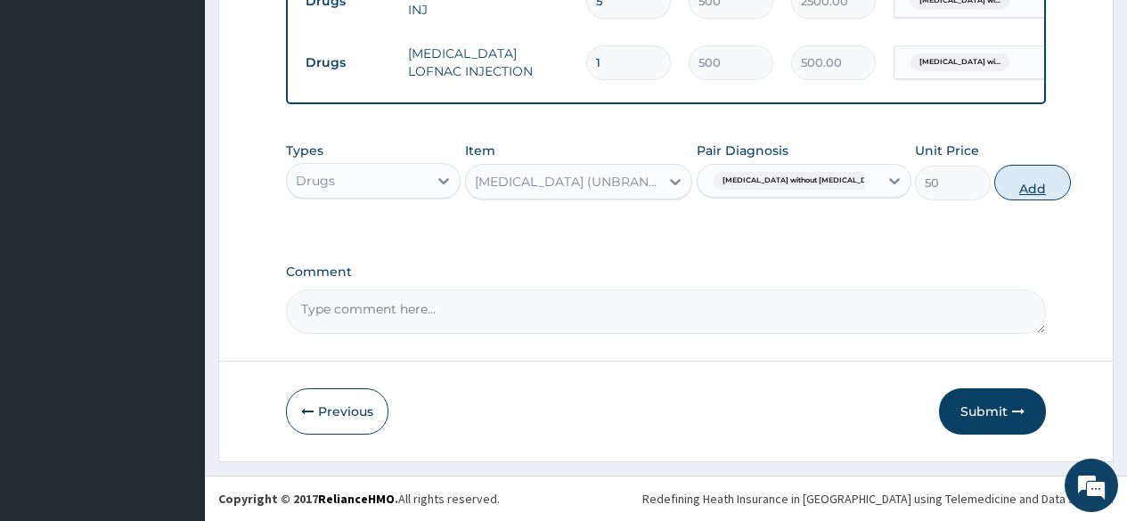
click at [1012, 184] on button "Add" at bounding box center [1033, 183] width 76 height 36
type input "0"
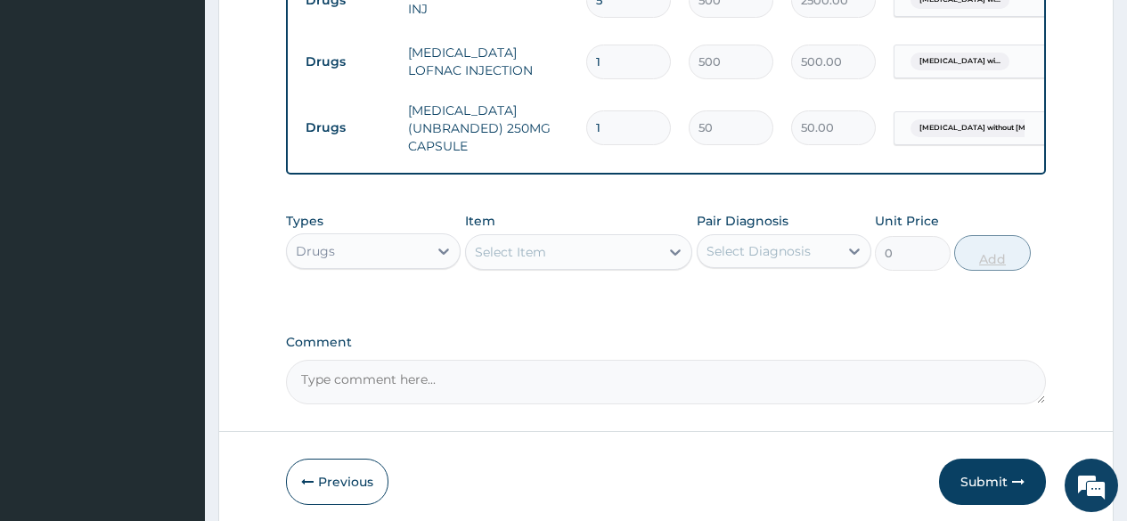
type input "10"
type input "500.00"
type input "10"
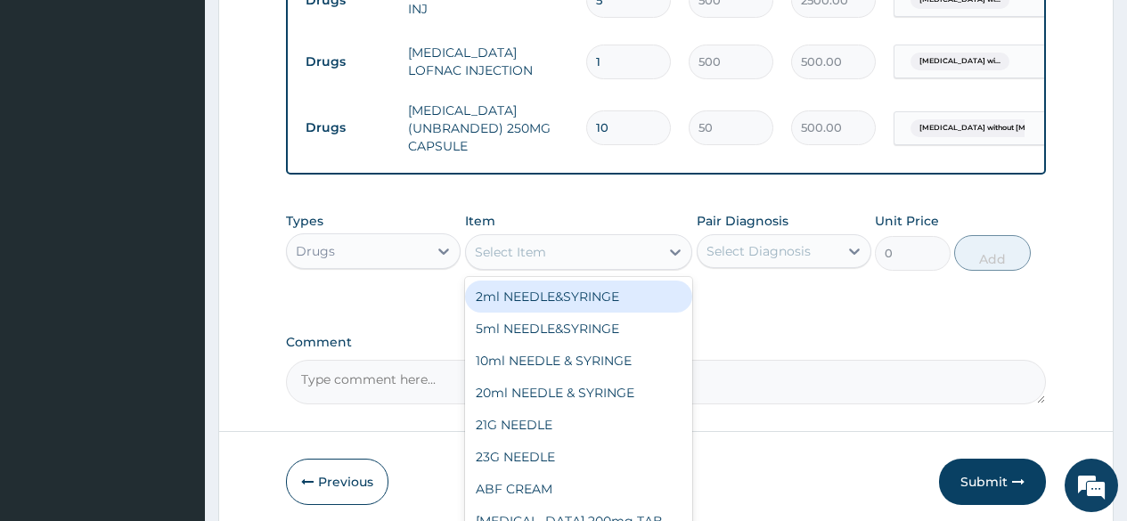
click at [581, 268] on div "Select Item" at bounding box center [579, 252] width 228 height 36
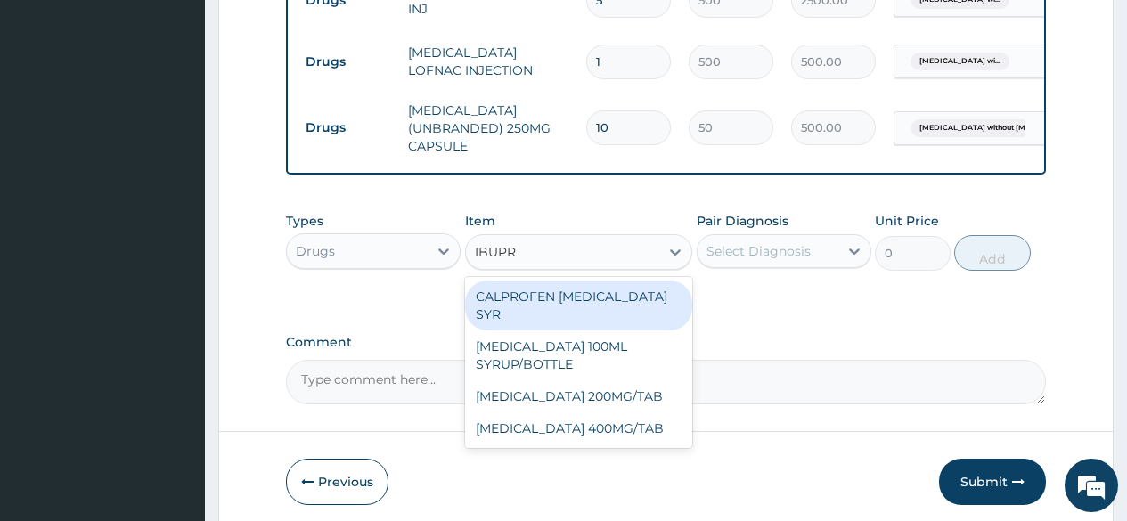
type input "IBUPRO"
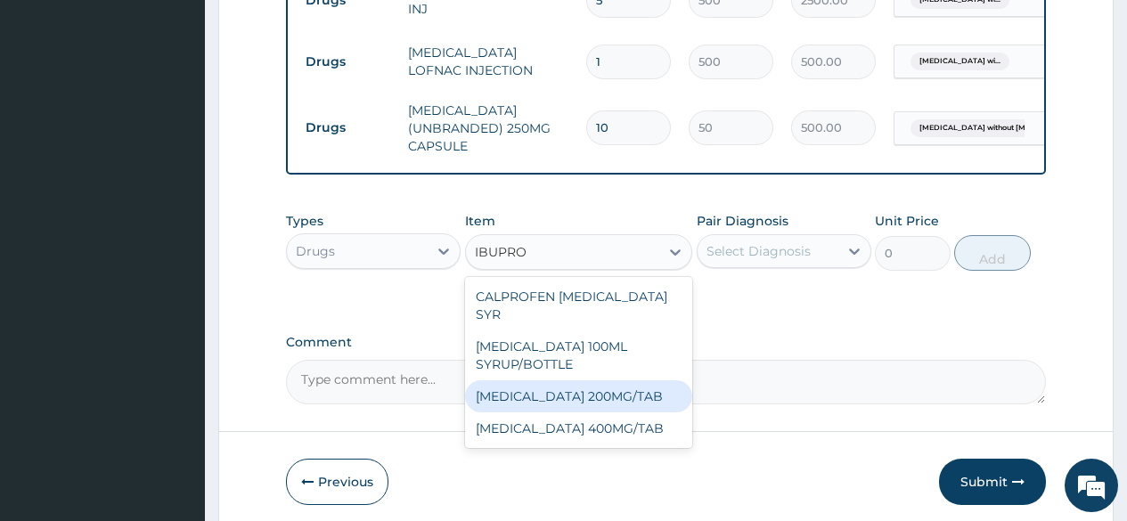
click at [618, 387] on div "IBUPROFEN 200MG/TAB" at bounding box center [579, 397] width 228 height 32
type input "50"
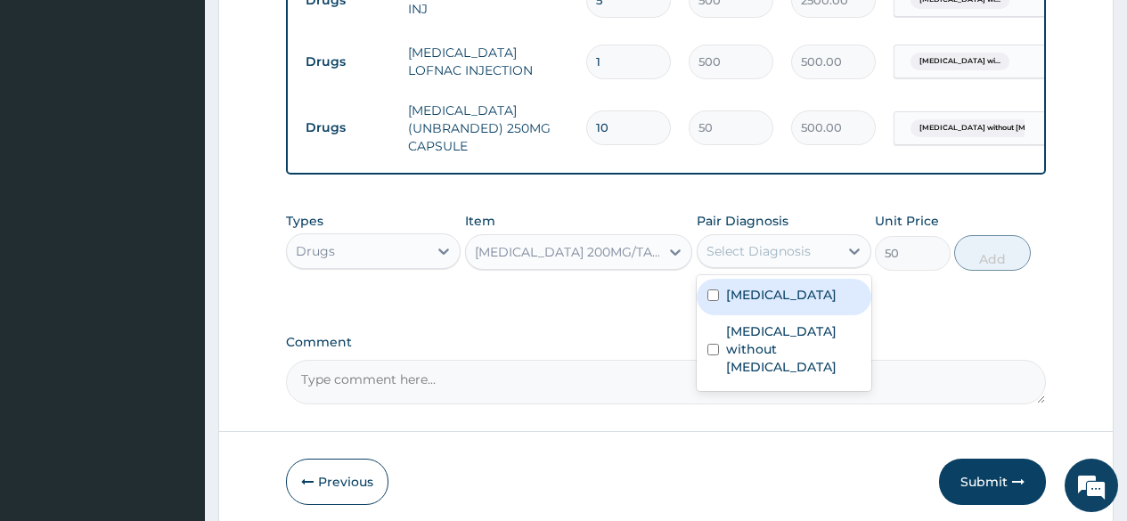
click at [759, 247] on div "Select Diagnosis" at bounding box center [759, 251] width 104 height 18
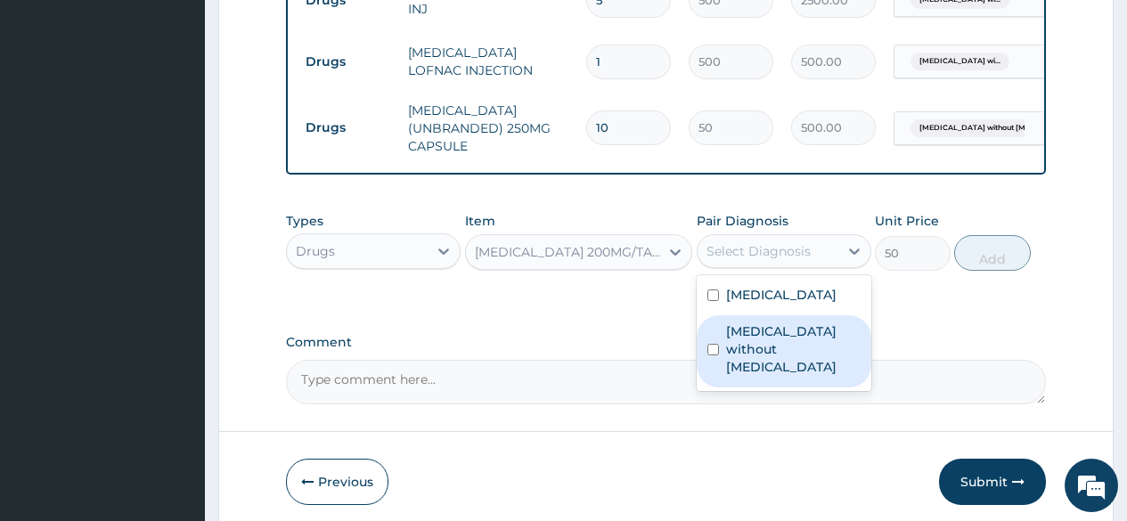
click at [755, 376] on label "Sepsis without septic shock" at bounding box center [793, 349] width 135 height 53
checkbox input "true"
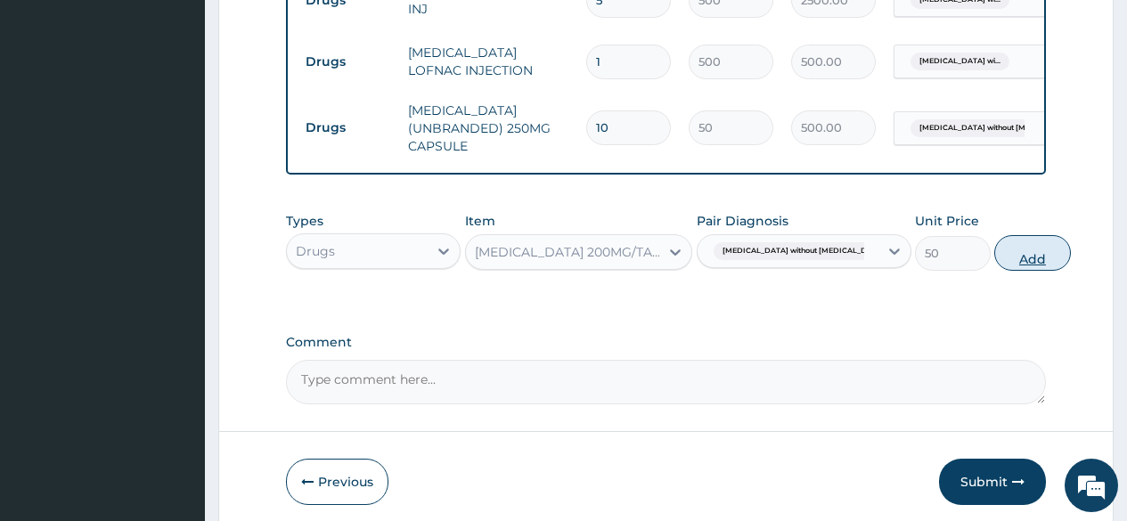
click at [1005, 258] on button "Add" at bounding box center [1033, 253] width 76 height 36
type input "0"
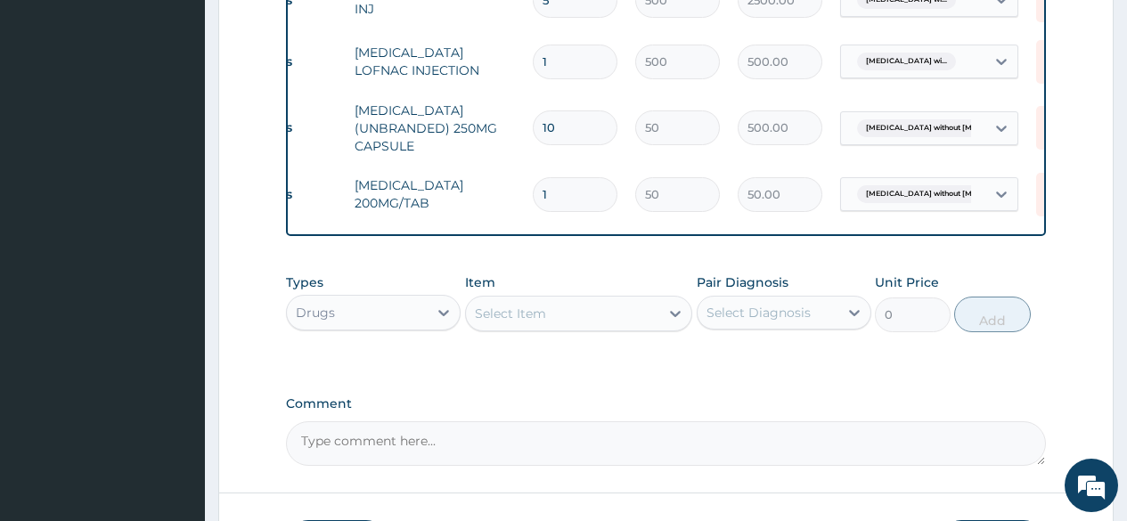
scroll to position [0, 56]
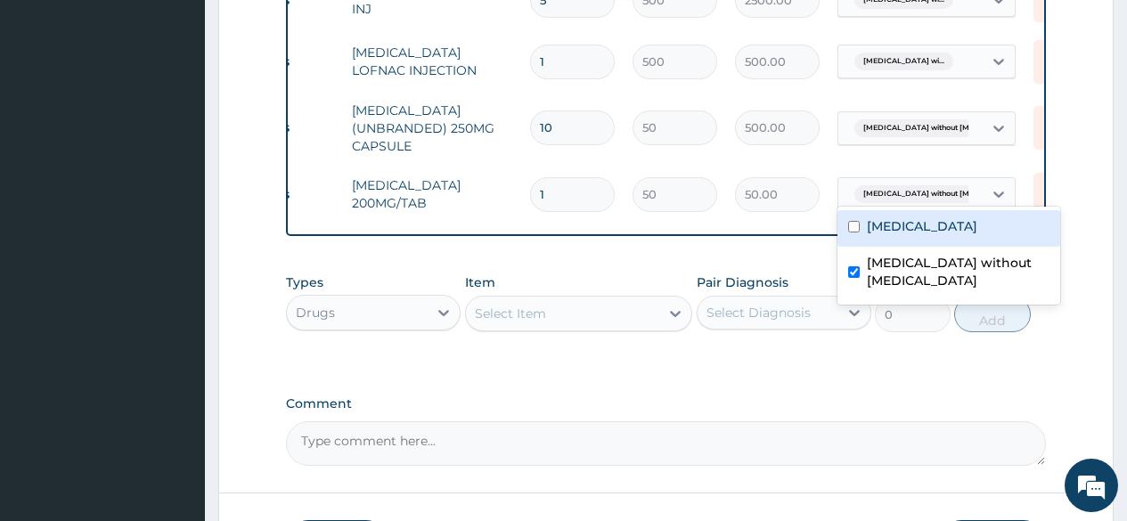
click at [981, 184] on div "Sepsis without septic shock" at bounding box center [911, 194] width 144 height 30
click at [950, 235] on label "Plasmodium malariae malaria without complication" at bounding box center [922, 226] width 111 height 18
checkbox input "true"
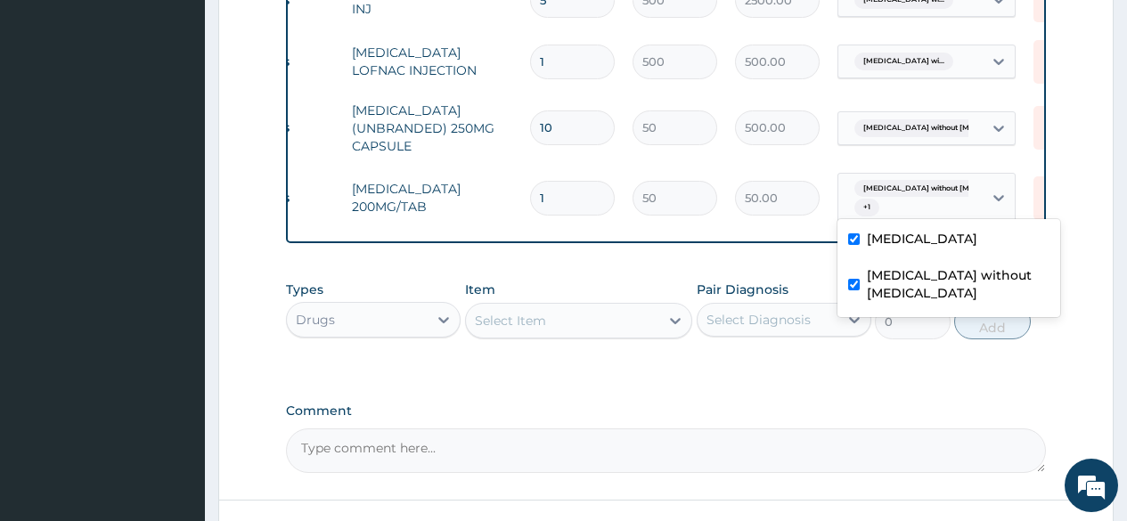
click at [851, 291] on input "checkbox" at bounding box center [854, 285] width 12 height 12
checkbox input "false"
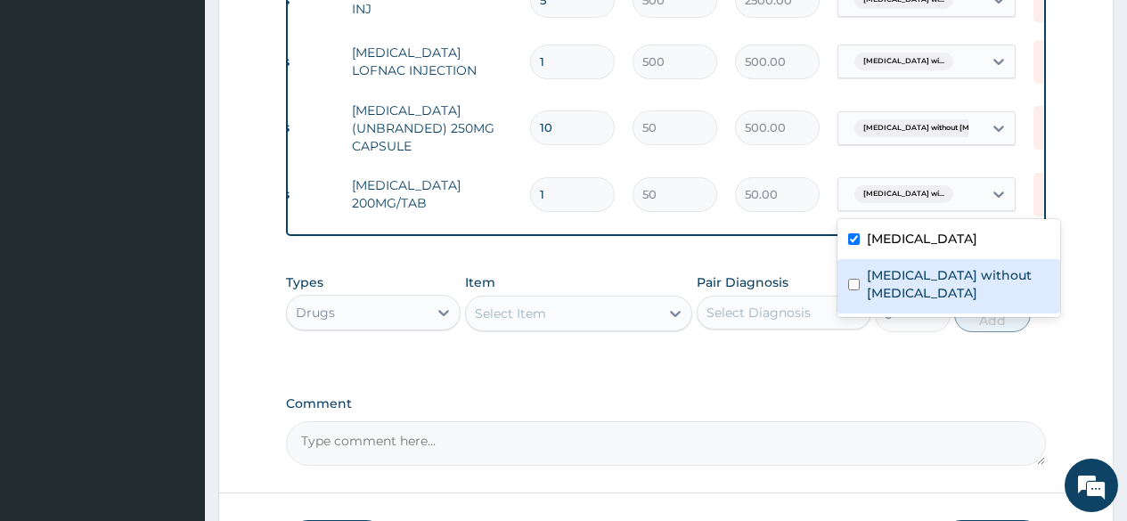
click at [578, 182] on input "1" at bounding box center [572, 194] width 85 height 35
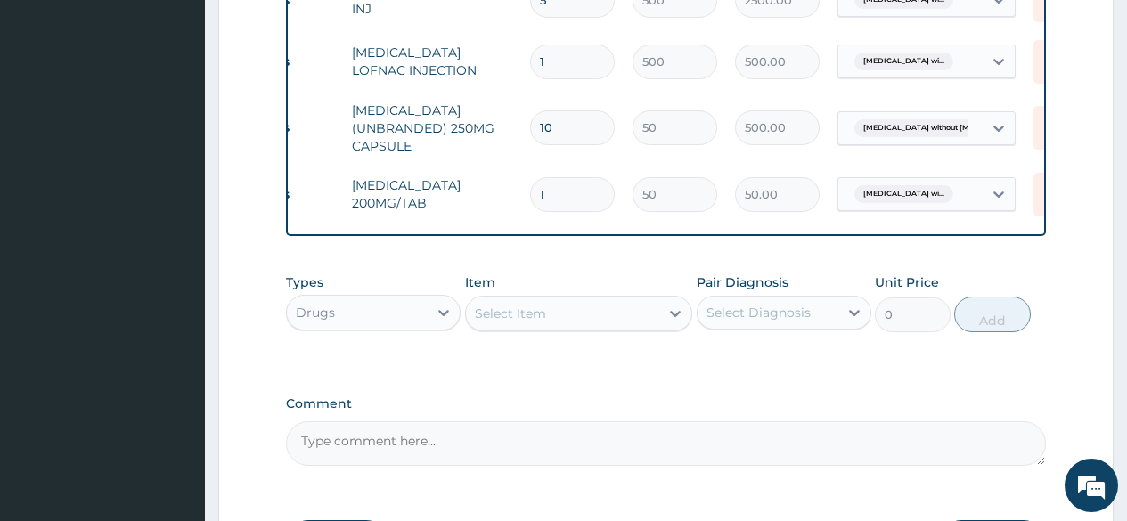
type input "10"
type input "500.00"
type input "10"
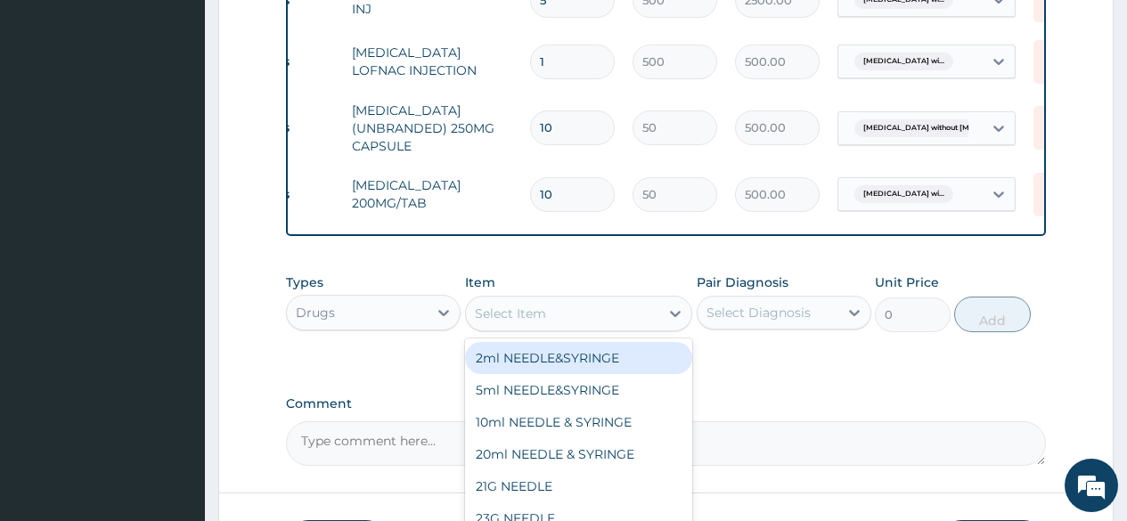
click at [507, 314] on div "Select Item" at bounding box center [510, 314] width 71 height 18
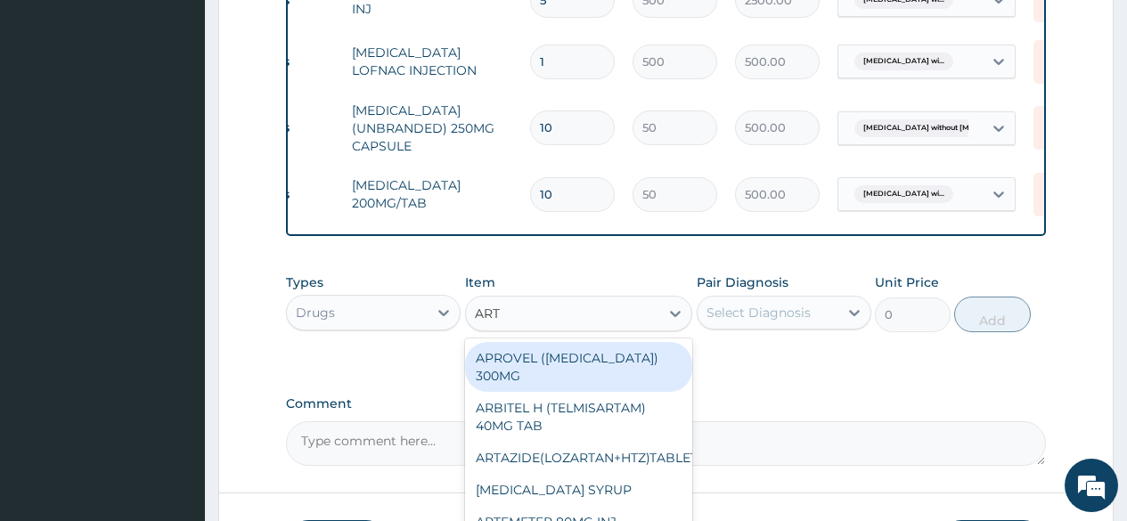
type input "ARTE"
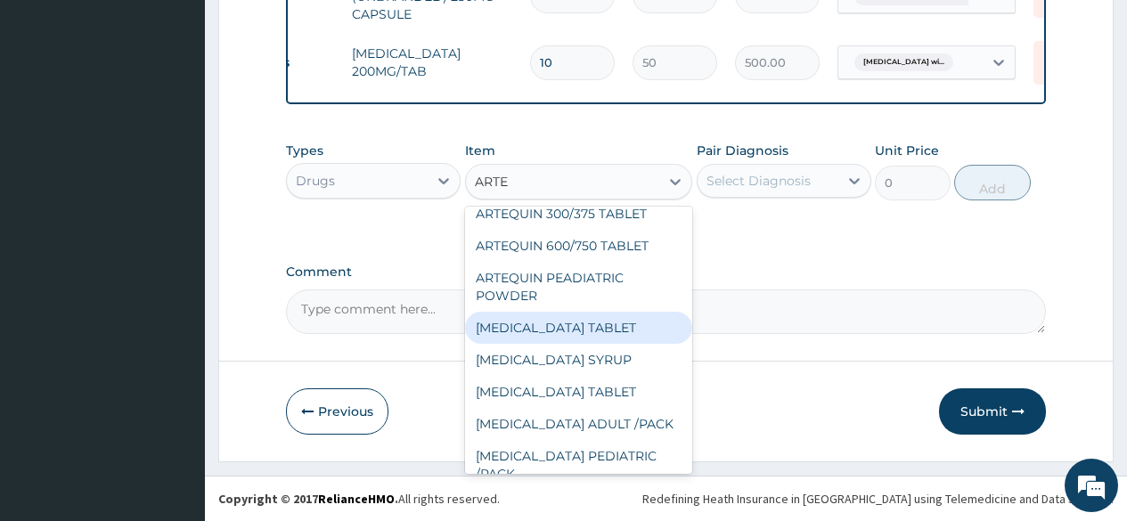
scroll to position [178, 0]
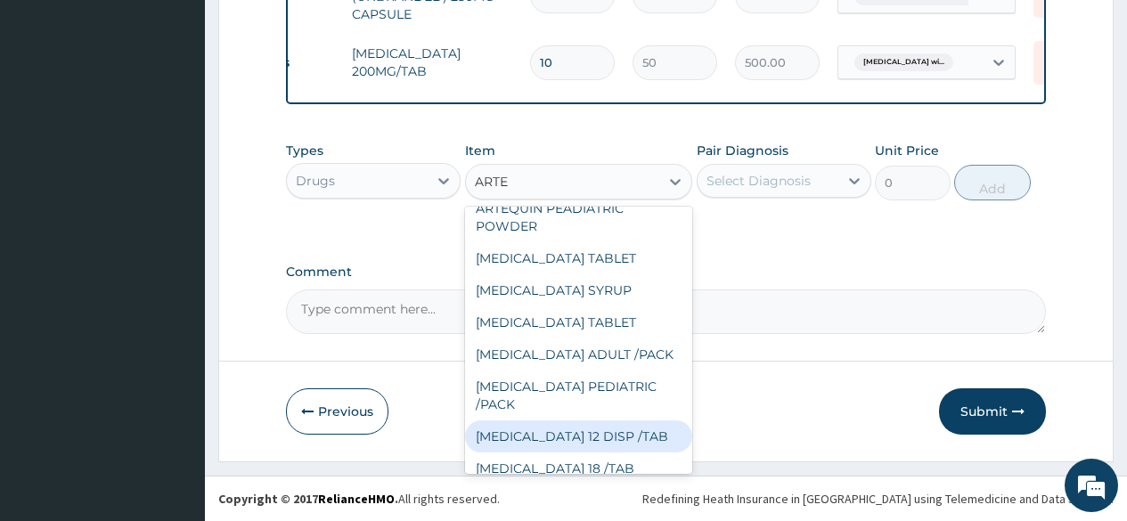
click at [545, 424] on div "COARTEM 12 DISP /TAB" at bounding box center [579, 437] width 228 height 32
type input "90"
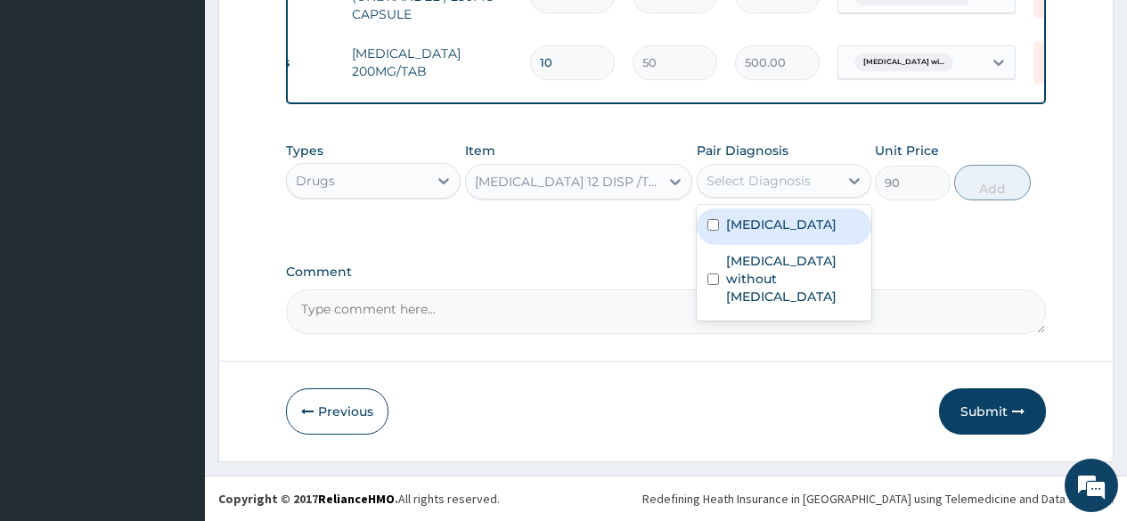
click at [737, 182] on div "Select Diagnosis" at bounding box center [759, 181] width 104 height 18
click at [737, 234] on label "Plasmodium malariae malaria without complication" at bounding box center [781, 225] width 111 height 18
checkbox input "true"
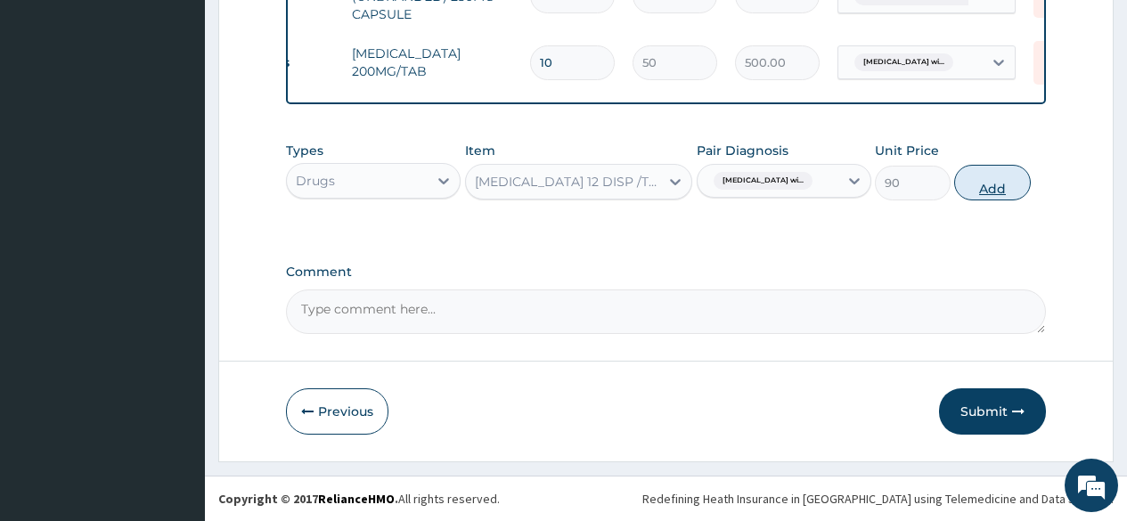
click at [994, 193] on button "Add" at bounding box center [993, 183] width 76 height 36
type input "0"
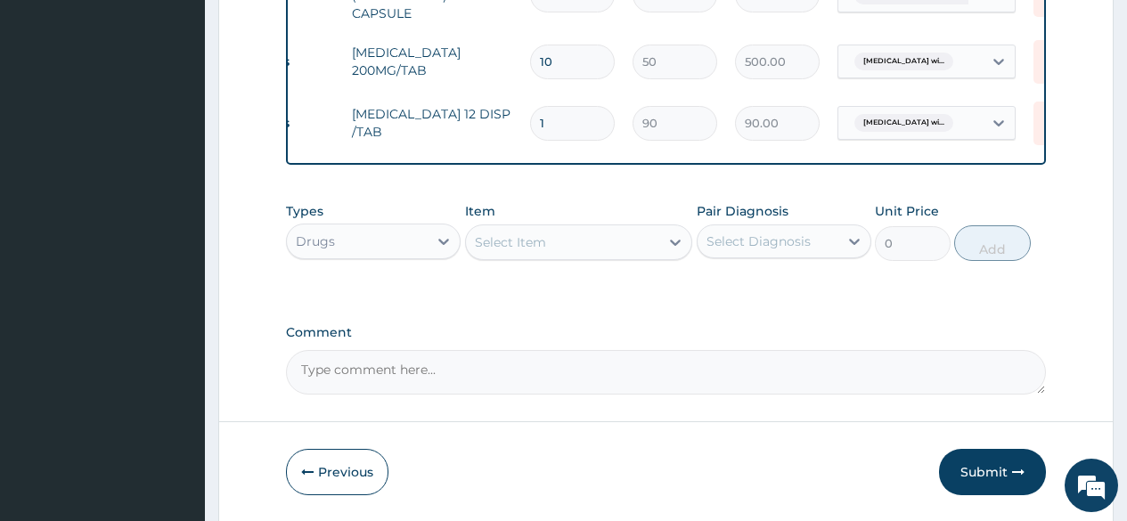
type input "12"
type input "1080.00"
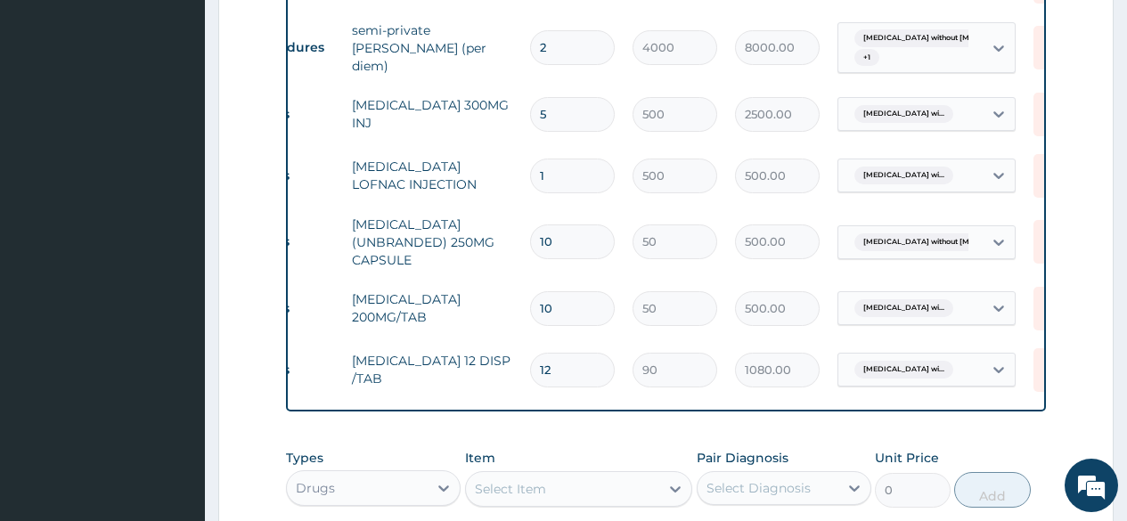
scroll to position [1386, 0]
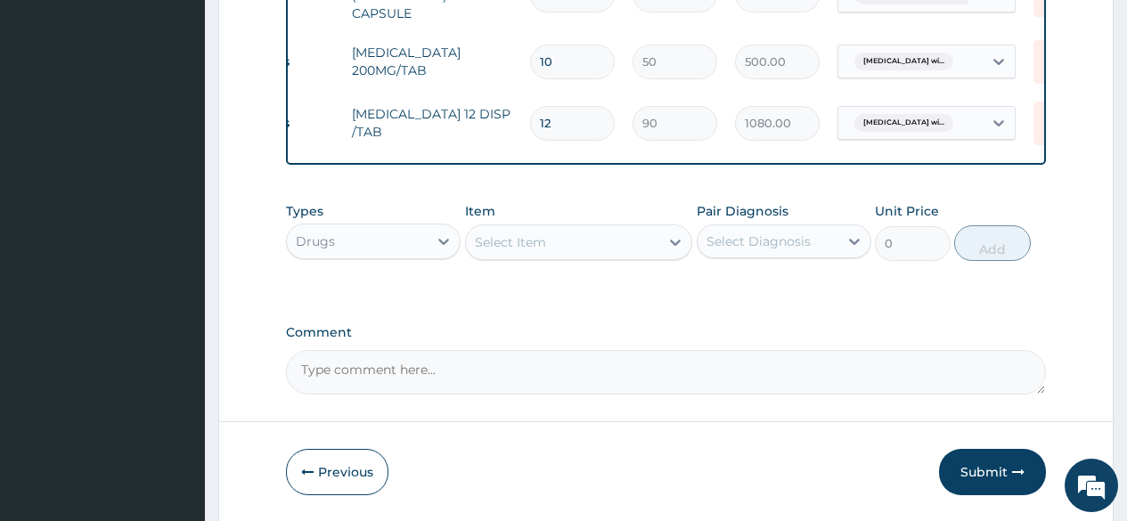
type input "12"
click at [530, 248] on div "Select Item" at bounding box center [510, 243] width 71 height 18
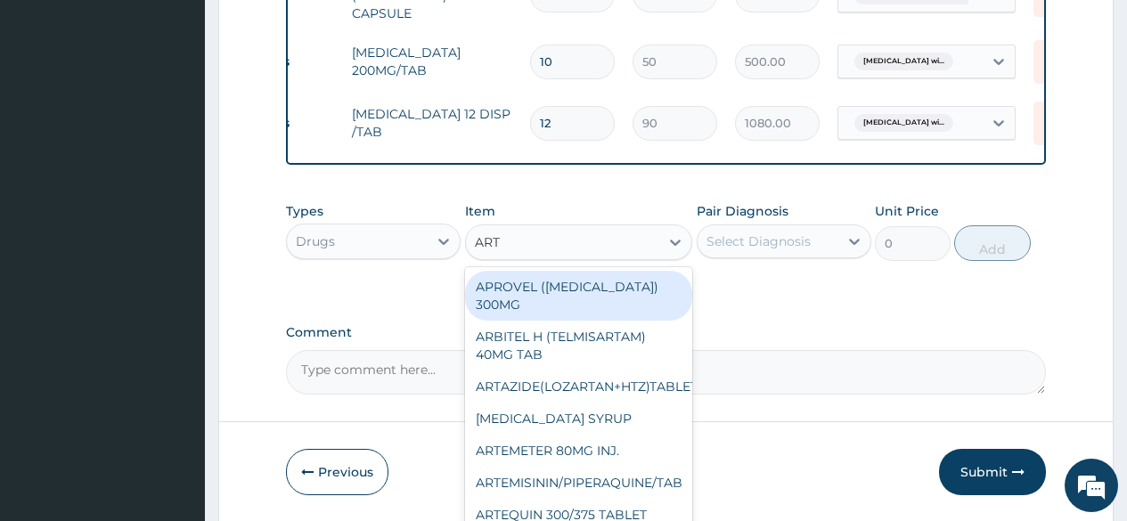
type input "ARTE"
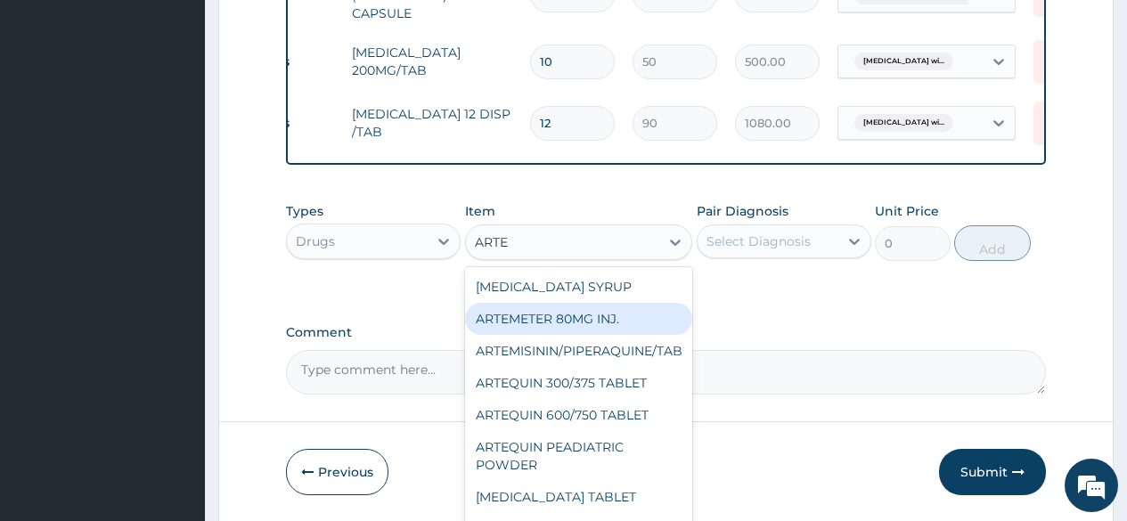
drag, startPoint x: 559, startPoint y: 326, endPoint x: 769, endPoint y: 259, distance: 220.7
click at [565, 323] on div "ARTEMETER 80MG INJ." at bounding box center [579, 319] width 228 height 32
type input "350"
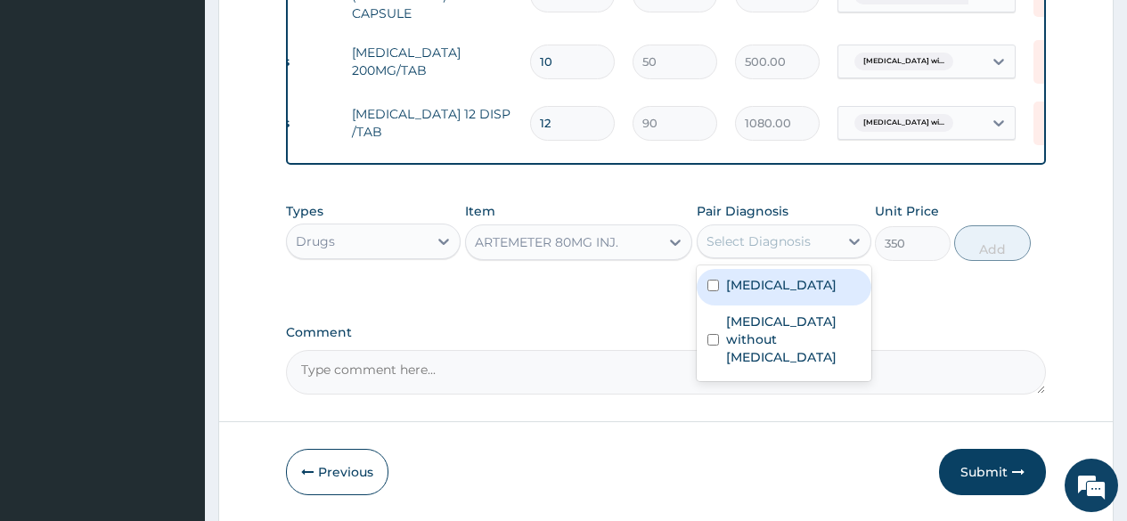
click at [770, 246] on div "Select Diagnosis" at bounding box center [759, 242] width 104 height 18
click at [766, 294] on label "Plasmodium malariae malaria without complication" at bounding box center [781, 285] width 111 height 18
checkbox input "true"
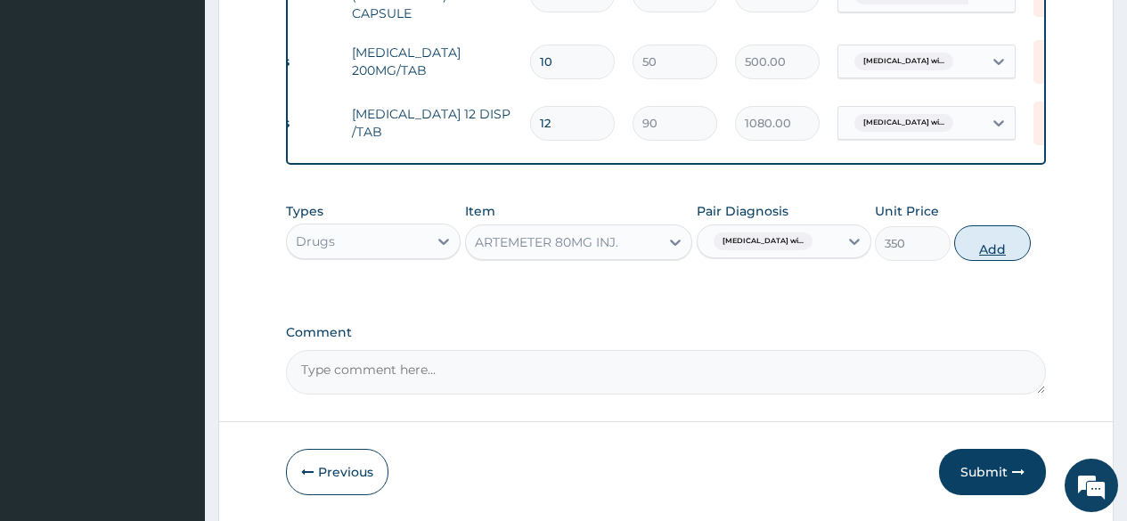
click at [991, 256] on button "Add" at bounding box center [993, 243] width 76 height 36
type input "0"
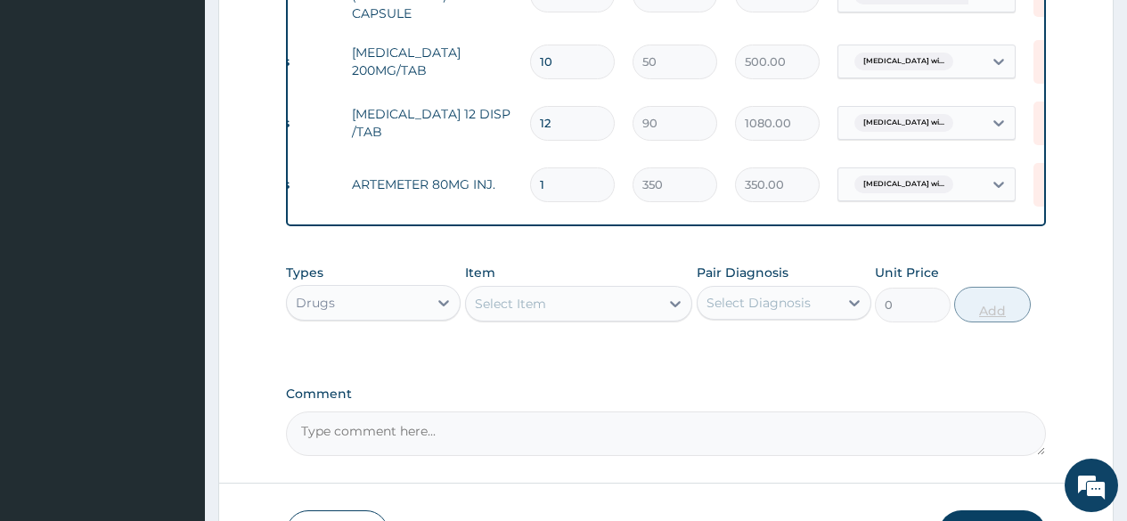
type input "0.00"
type input "2"
type input "700.00"
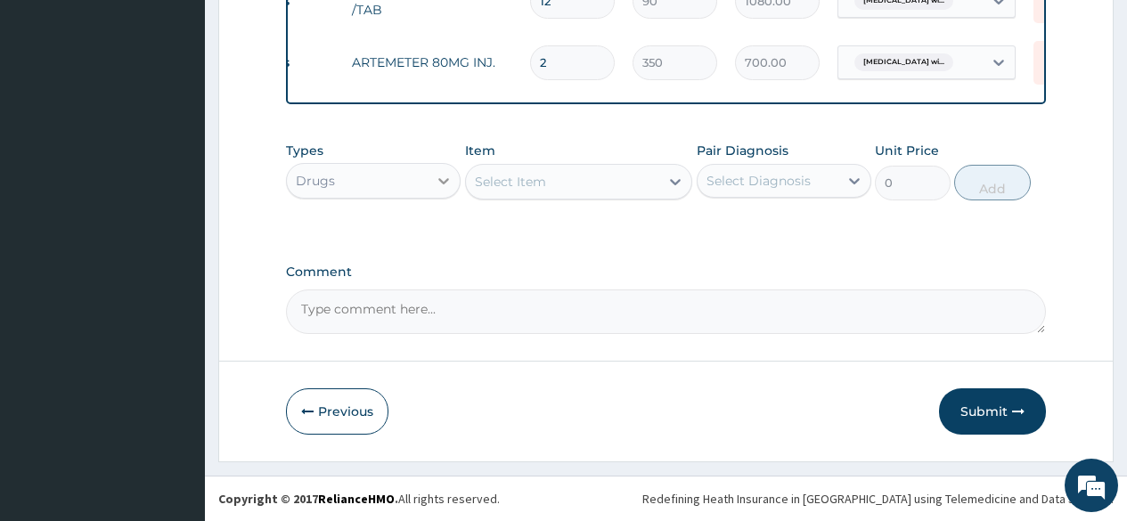
type input "2"
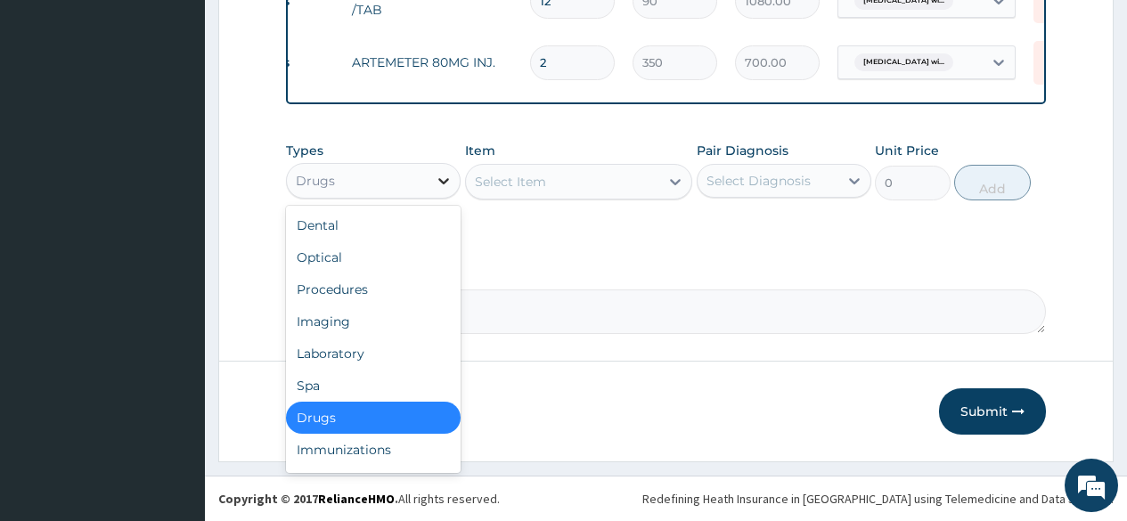
click at [432, 179] on div at bounding box center [444, 181] width 32 height 32
click at [380, 349] on div "Laboratory" at bounding box center [373, 354] width 175 height 32
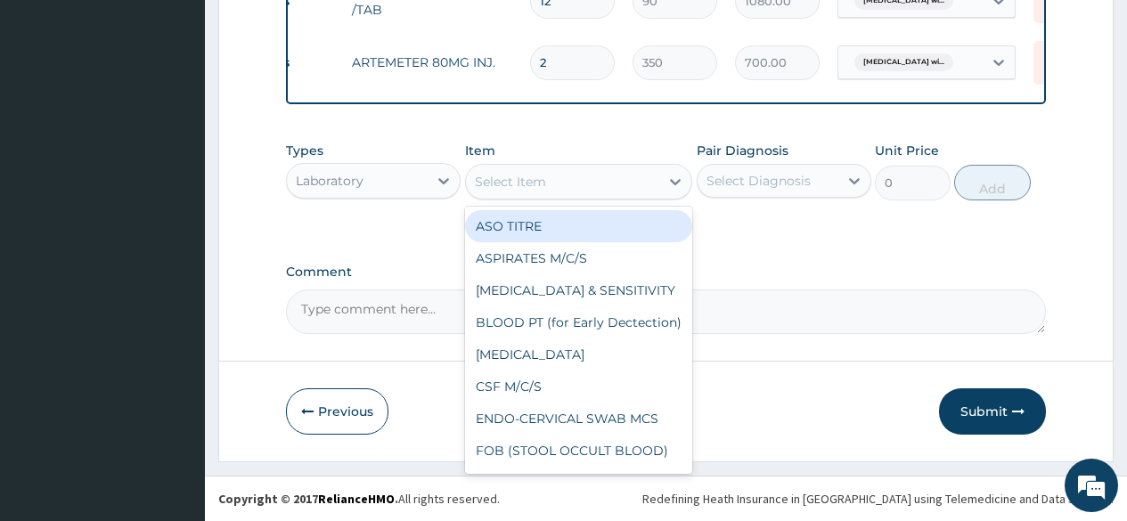
click at [499, 185] on div "Select Item" at bounding box center [510, 182] width 71 height 18
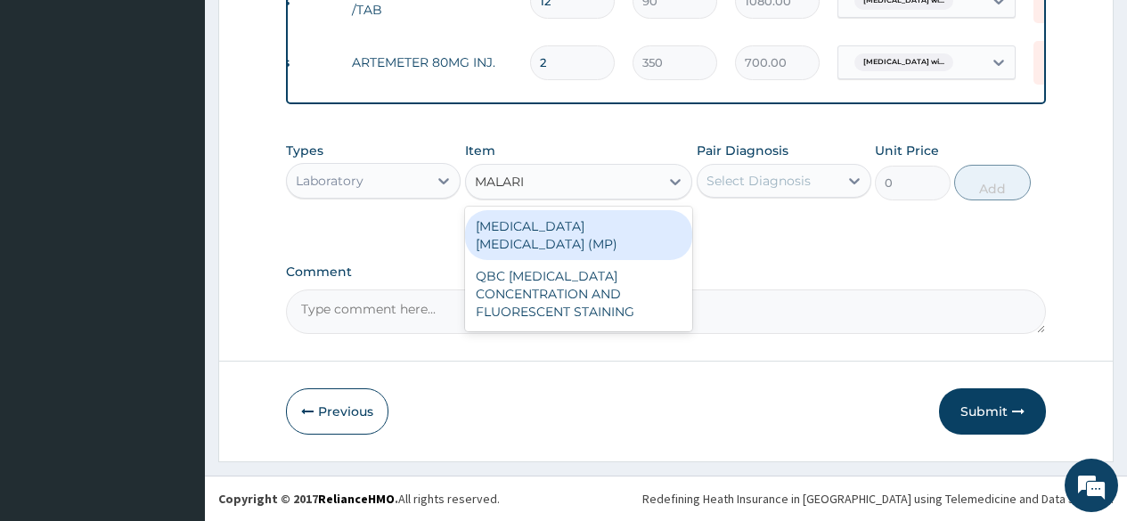
type input "MALARIA"
click at [570, 219] on div "MALARIA PARASITE (MP)" at bounding box center [579, 235] width 228 height 50
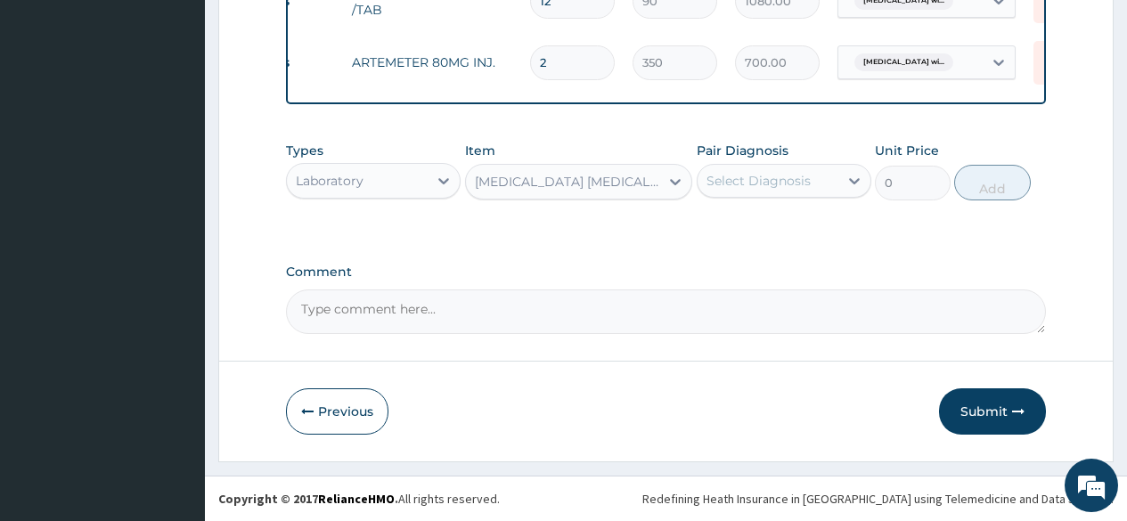
type input "1000"
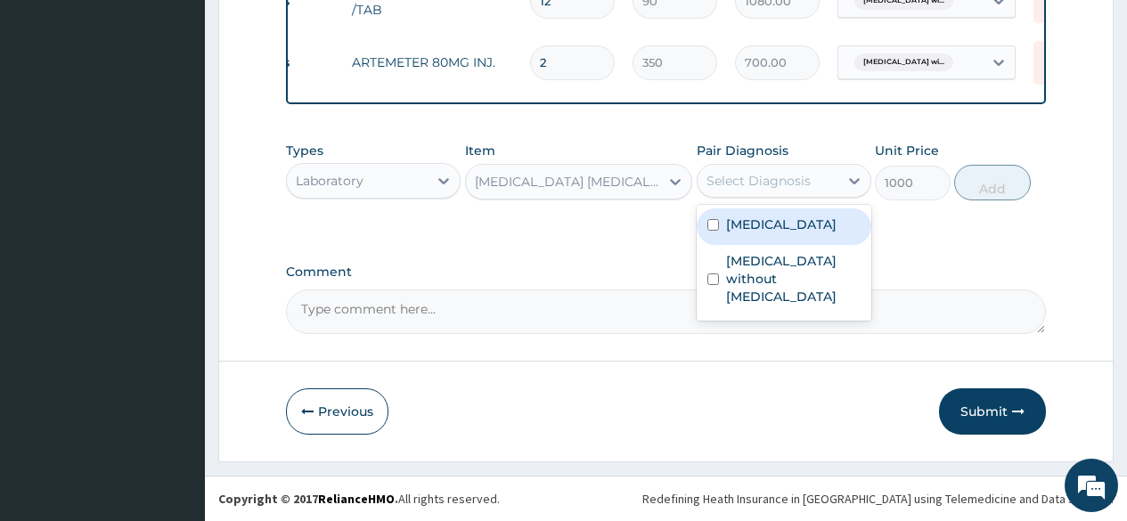
click at [744, 185] on div "Select Diagnosis" at bounding box center [759, 181] width 104 height 18
click at [752, 234] on label "Plasmodium malariae malaria without complication" at bounding box center [781, 225] width 111 height 18
checkbox input "true"
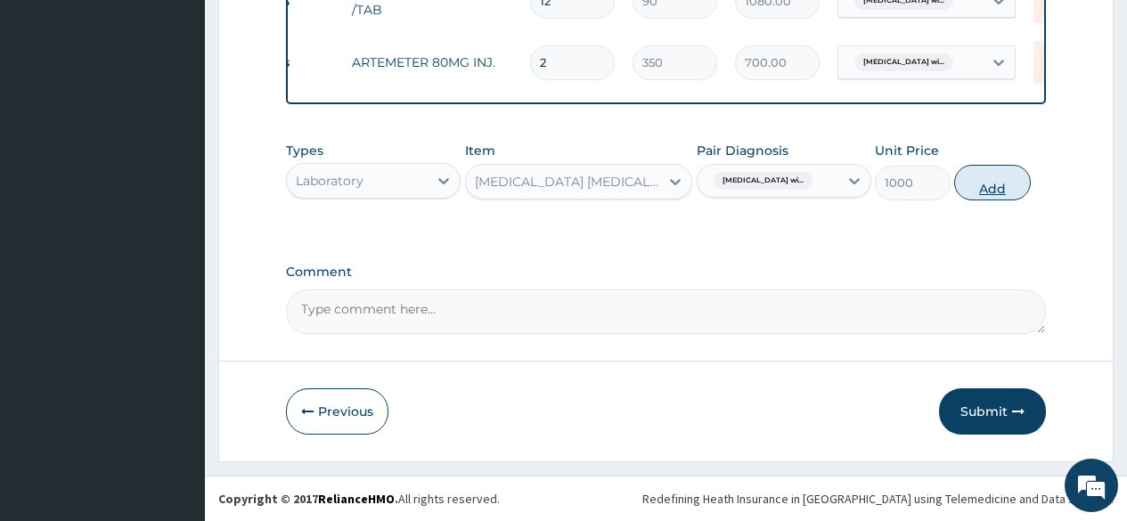
click at [993, 190] on button "Add" at bounding box center [993, 183] width 76 height 36
type input "0"
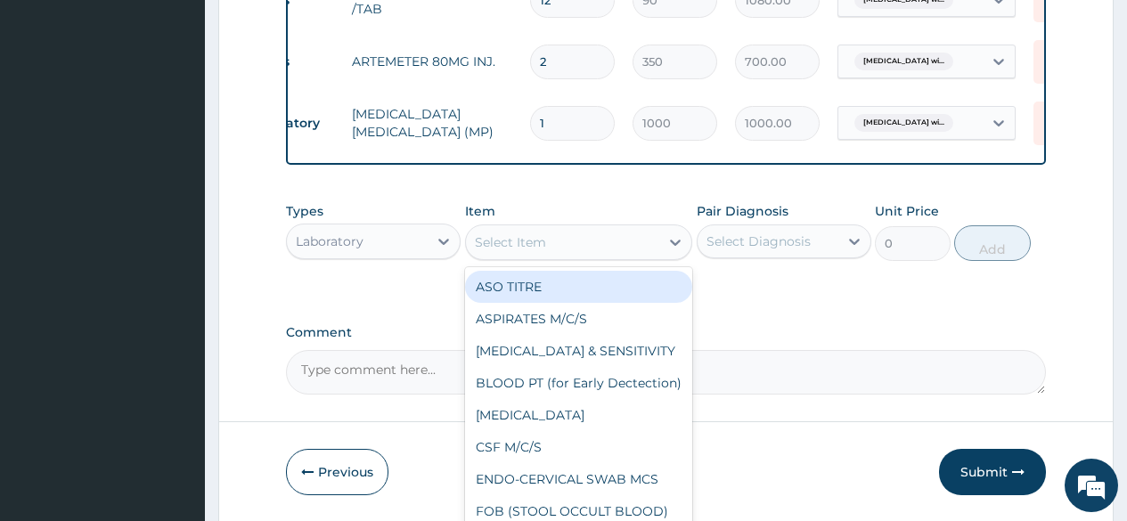
click at [569, 248] on div "Select Item" at bounding box center [563, 242] width 194 height 29
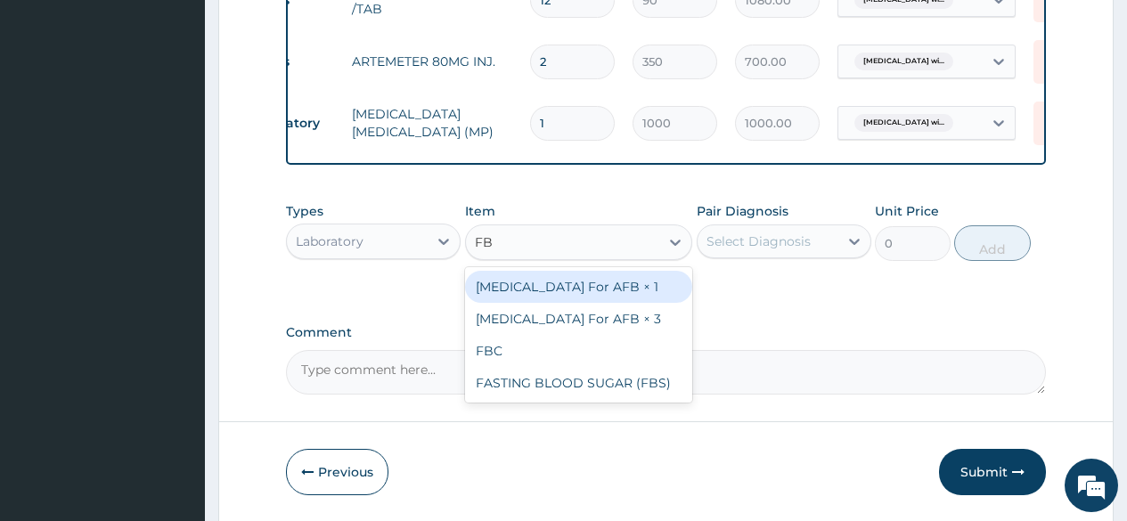
type input "FBC"
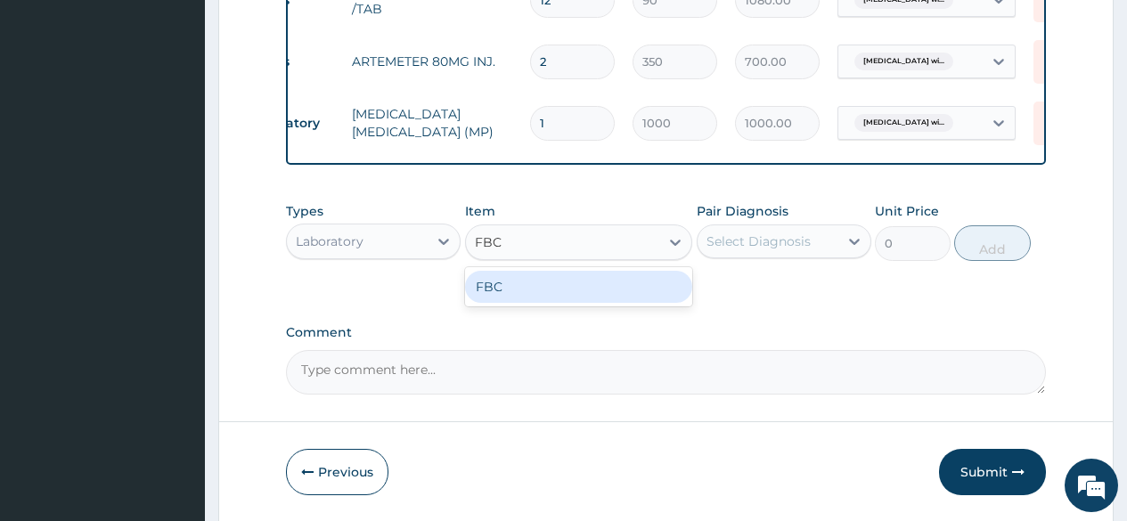
click at [569, 290] on div "FBC" at bounding box center [579, 287] width 228 height 32
type input "2000"
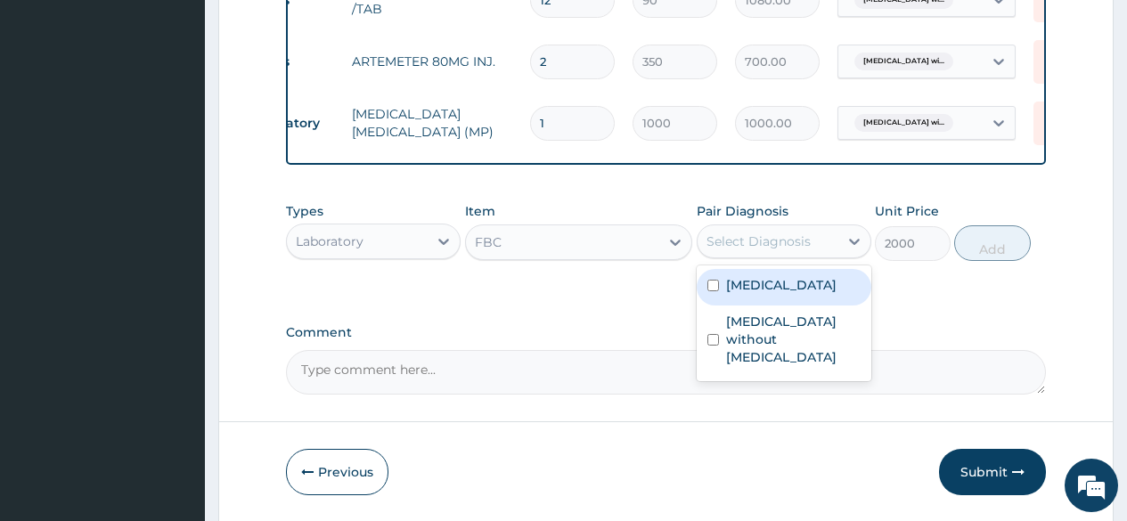
click at [747, 236] on div "Select Diagnosis" at bounding box center [759, 242] width 104 height 18
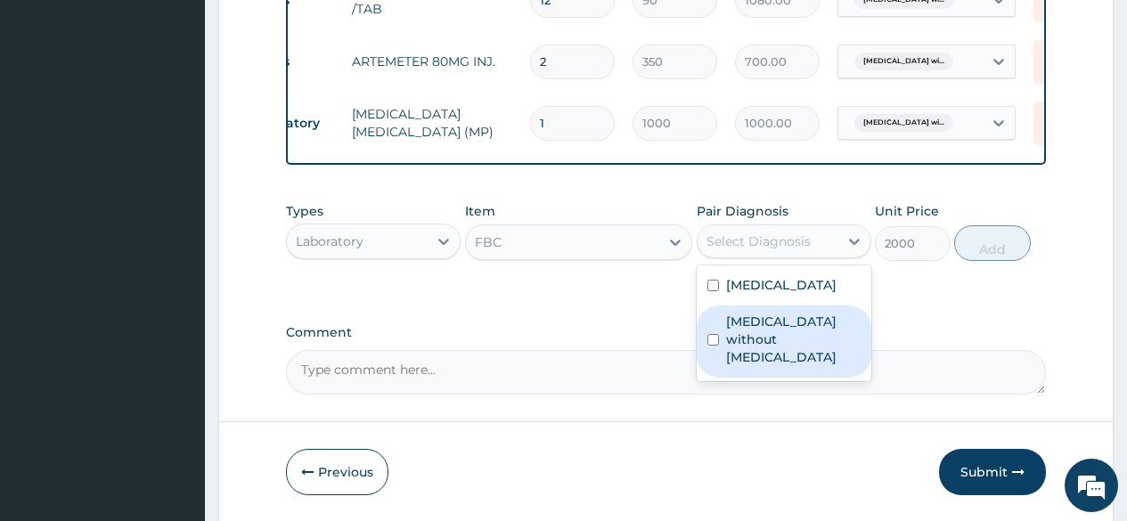
click at [754, 366] on label "Sepsis without septic shock" at bounding box center [793, 339] width 135 height 53
checkbox input "true"
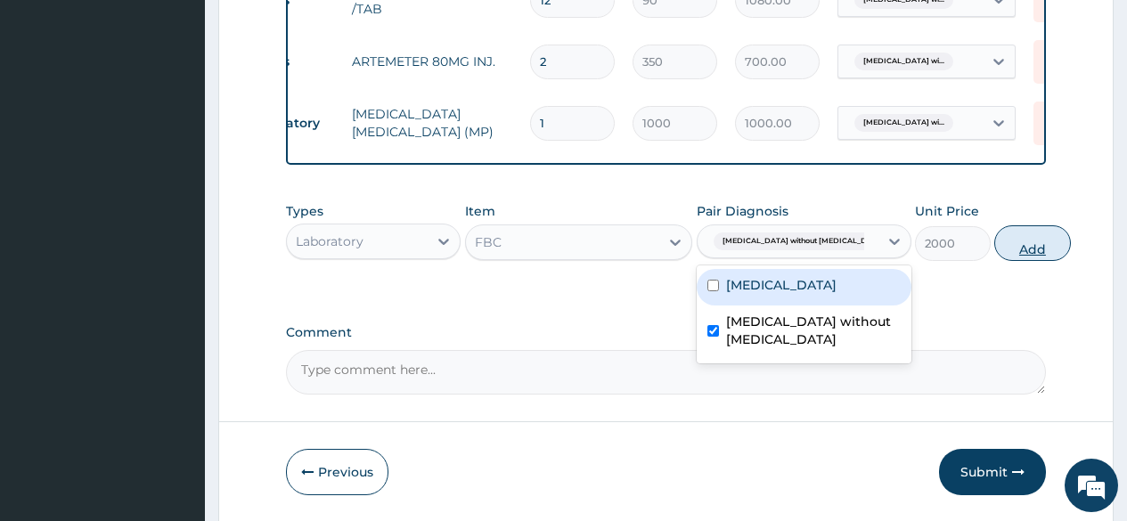
click at [995, 244] on button "Add" at bounding box center [1033, 243] width 76 height 36
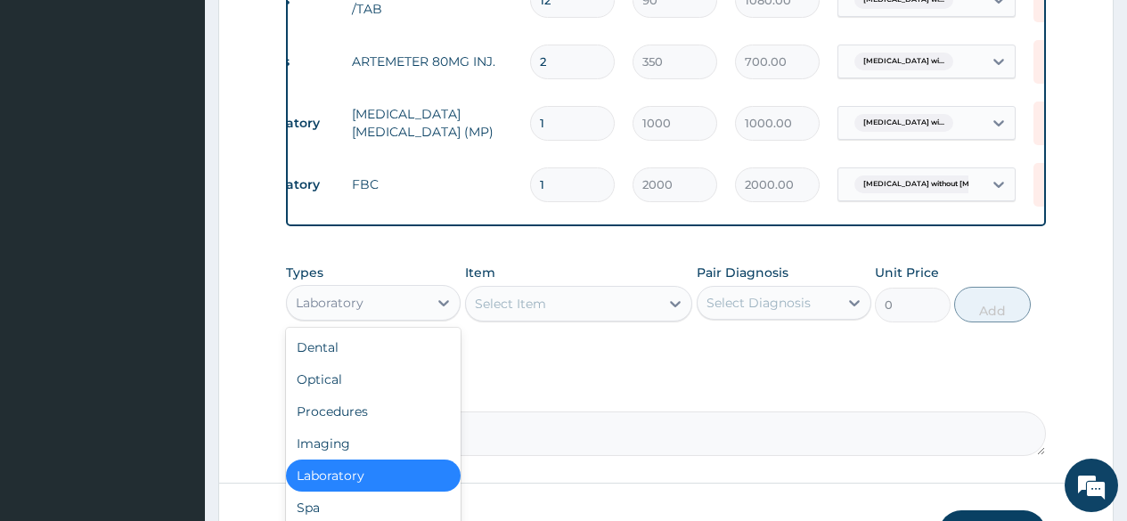
click at [394, 311] on div "Laboratory" at bounding box center [357, 303] width 141 height 29
click at [381, 409] on div "Procedures" at bounding box center [373, 412] width 175 height 32
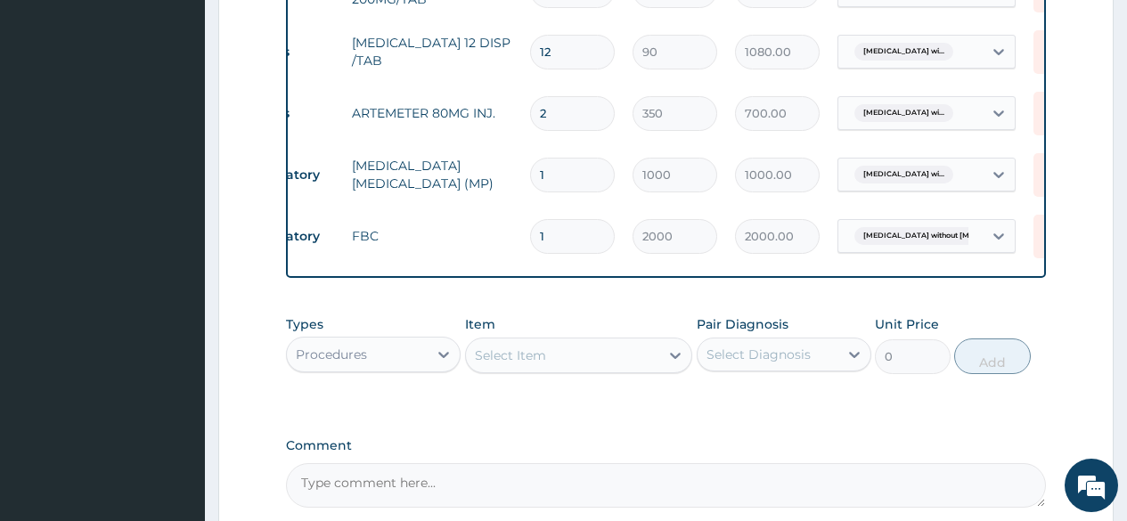
scroll to position [1632, 0]
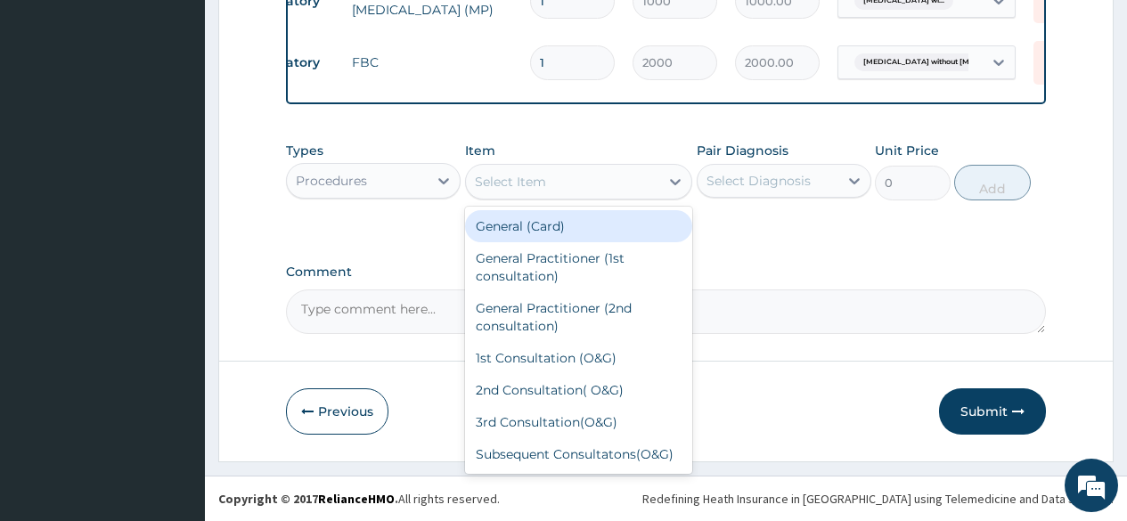
click at [512, 188] on div "Select Item" at bounding box center [510, 182] width 71 height 18
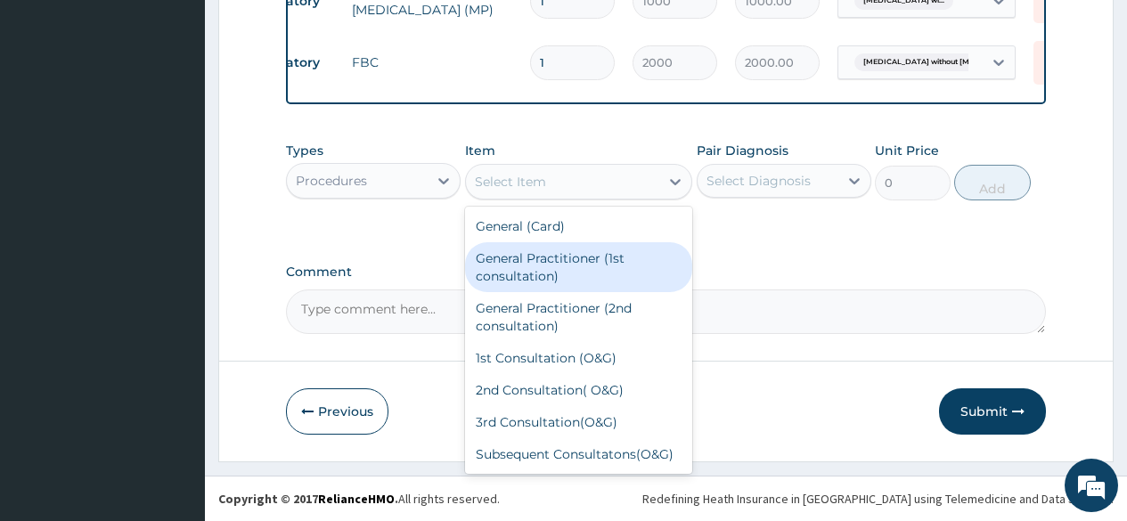
click at [514, 259] on div "General Practitioner (1st consultation)" at bounding box center [579, 267] width 228 height 50
type input "2000"
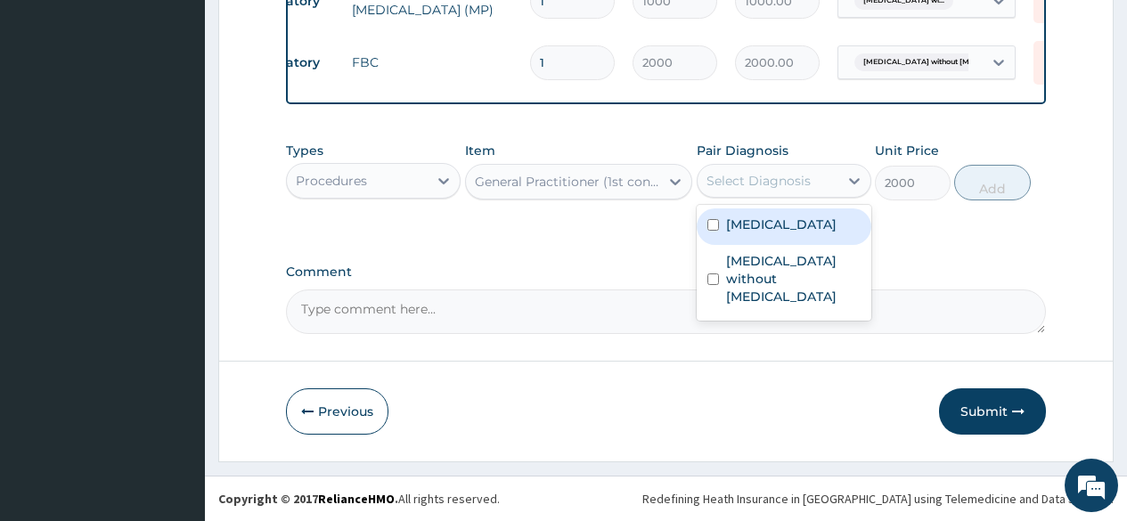
click at [716, 171] on div "Select Diagnosis" at bounding box center [768, 181] width 141 height 29
click at [733, 228] on label "Plasmodium malariae malaria without complication" at bounding box center [781, 225] width 111 height 18
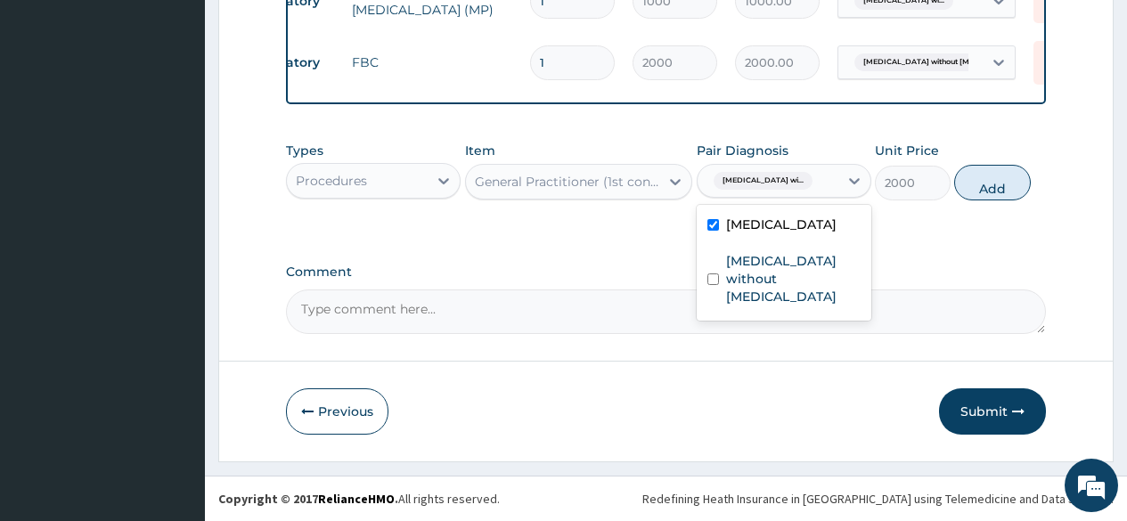
checkbox input "true"
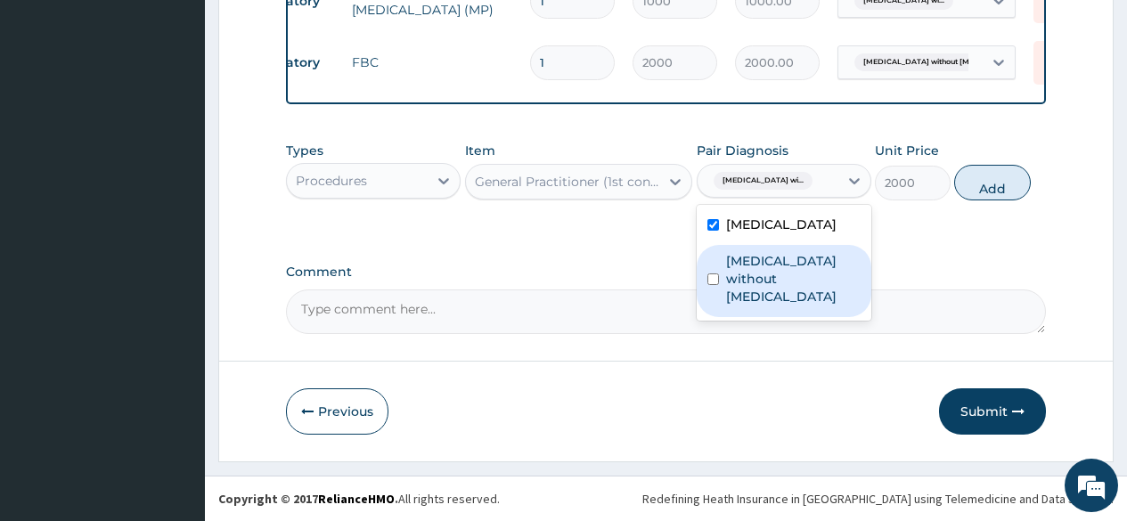
click at [737, 306] on label "Sepsis without septic shock" at bounding box center [793, 278] width 135 height 53
checkbox input "true"
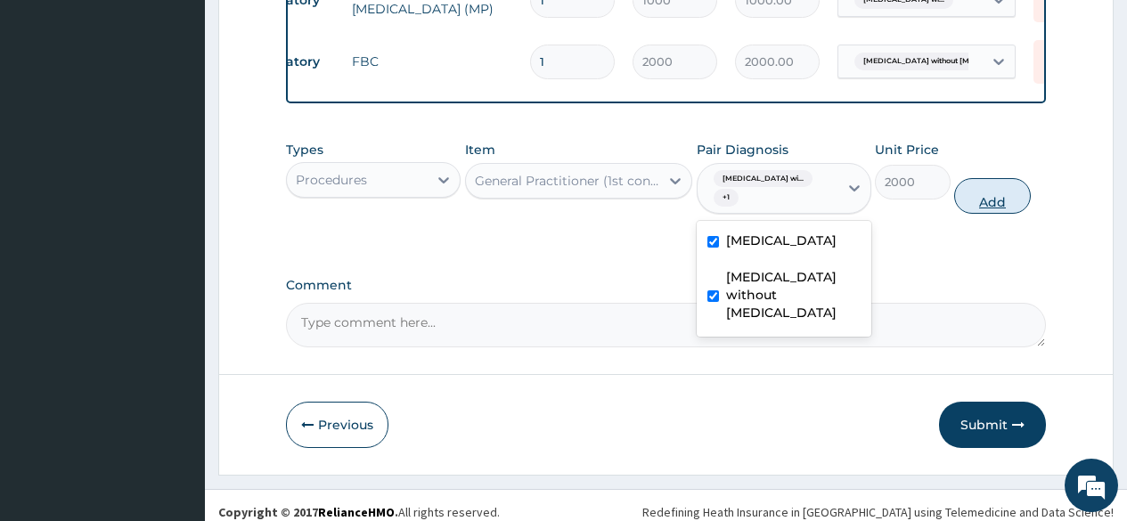
click at [1012, 198] on button "Add" at bounding box center [993, 196] width 76 height 36
type input "0"
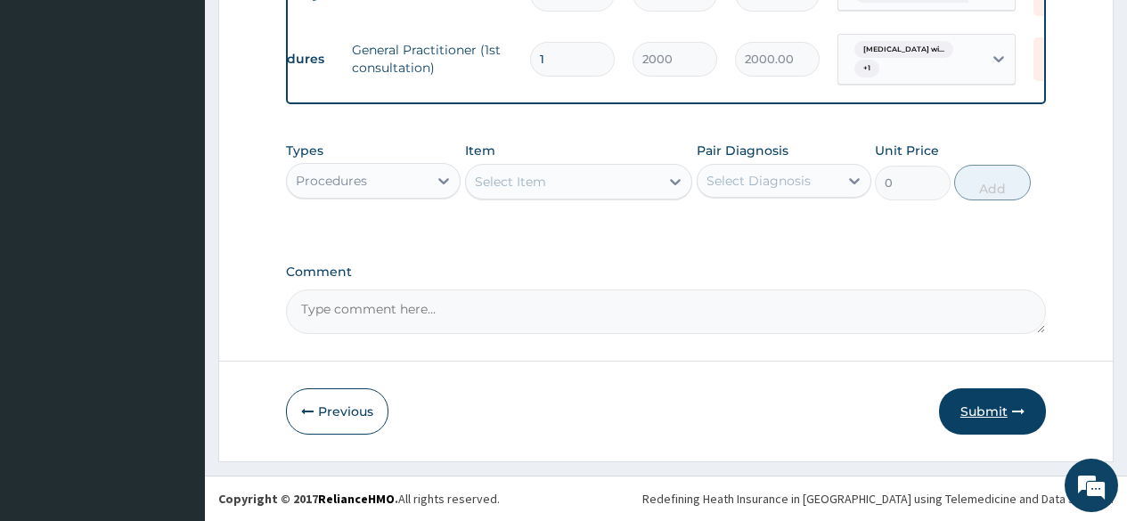
click at [992, 407] on button "Submit" at bounding box center [992, 412] width 107 height 46
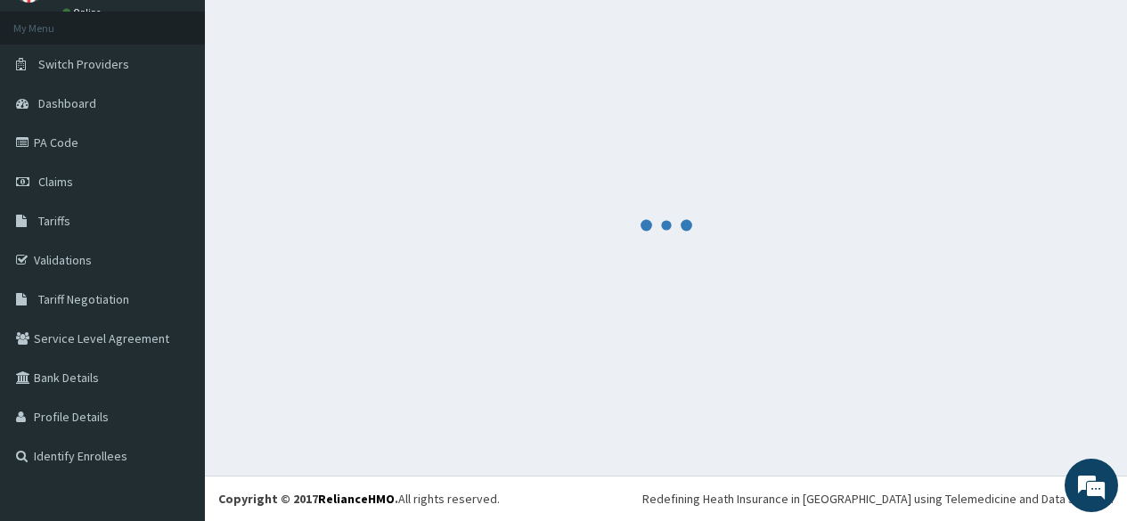
scroll to position [91, 0]
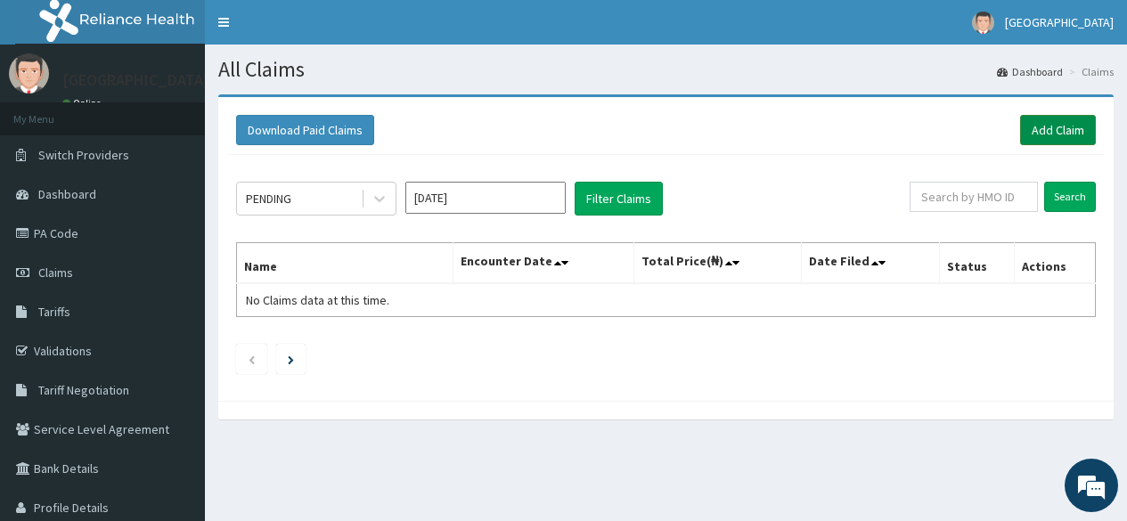
click at [1068, 129] on link "Add Claim" at bounding box center [1058, 130] width 76 height 30
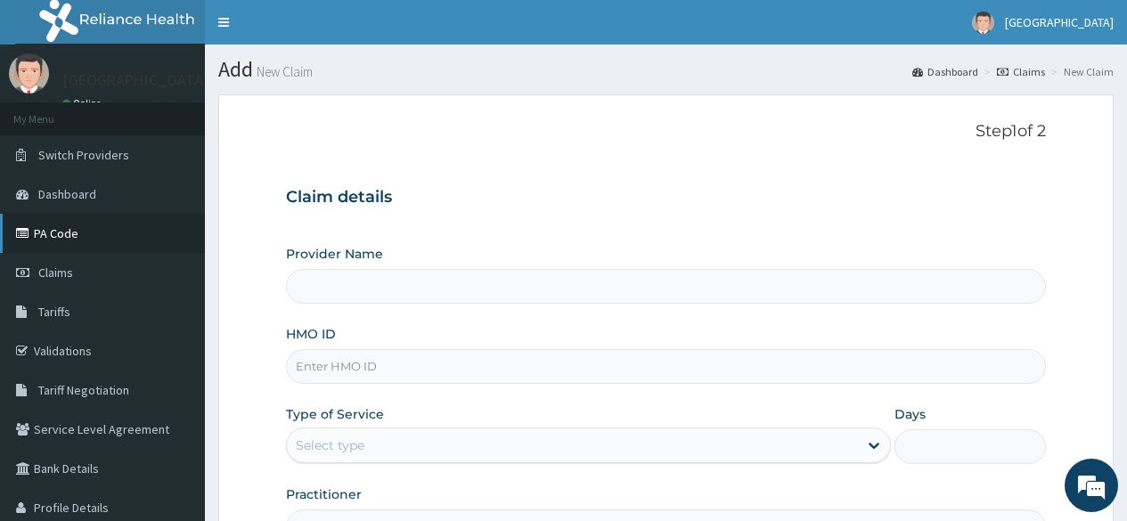
click at [56, 223] on link "PA Code" at bounding box center [102, 233] width 205 height 39
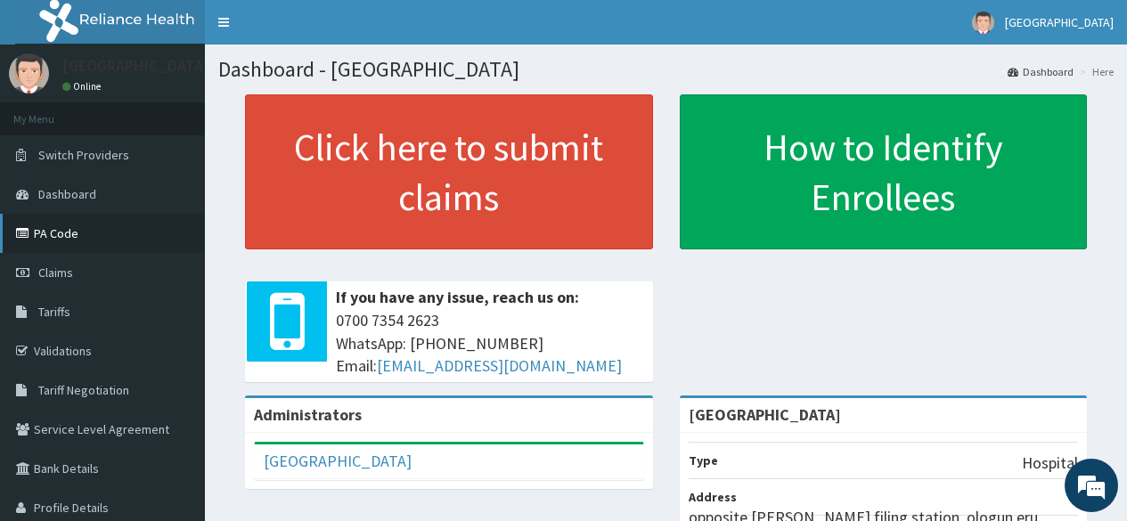
click at [58, 237] on link "PA Code" at bounding box center [102, 233] width 205 height 39
